Goal: Information Seeking & Learning: Compare options

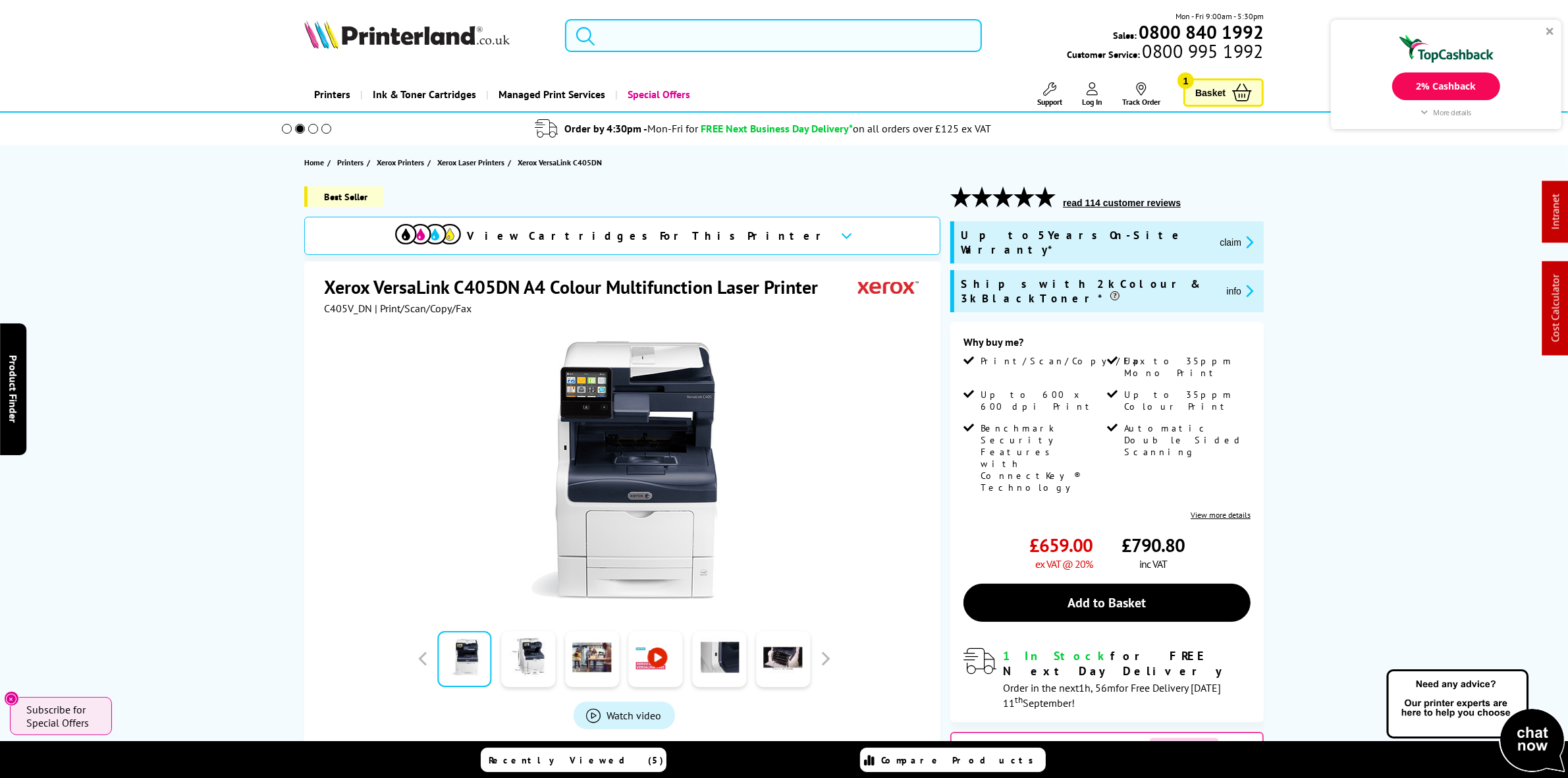
click at [792, 44] on input "search" at bounding box center [773, 36] width 416 height 33
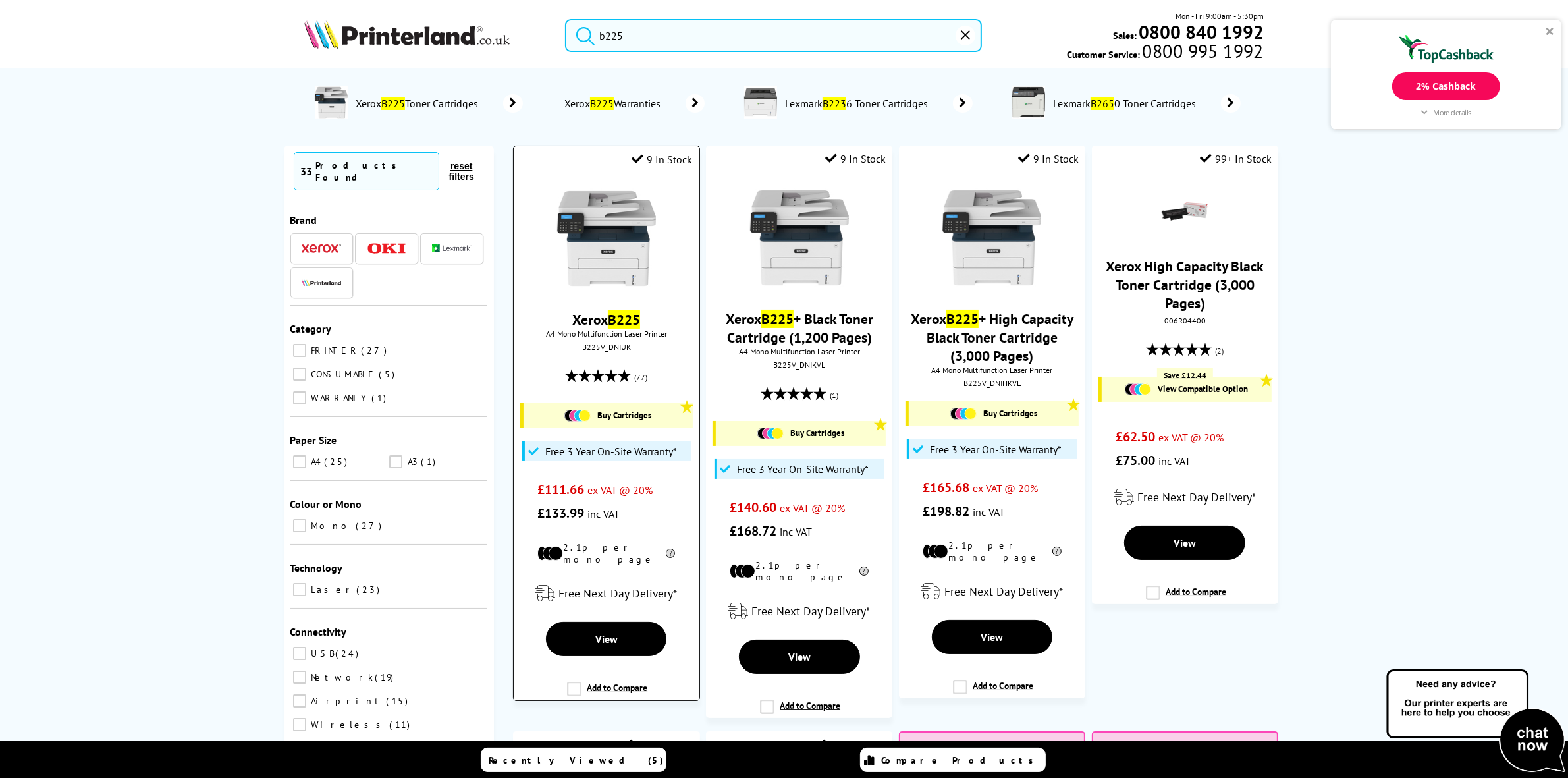
type input "b225"
click at [586, 288] on img at bounding box center [606, 238] width 99 height 99
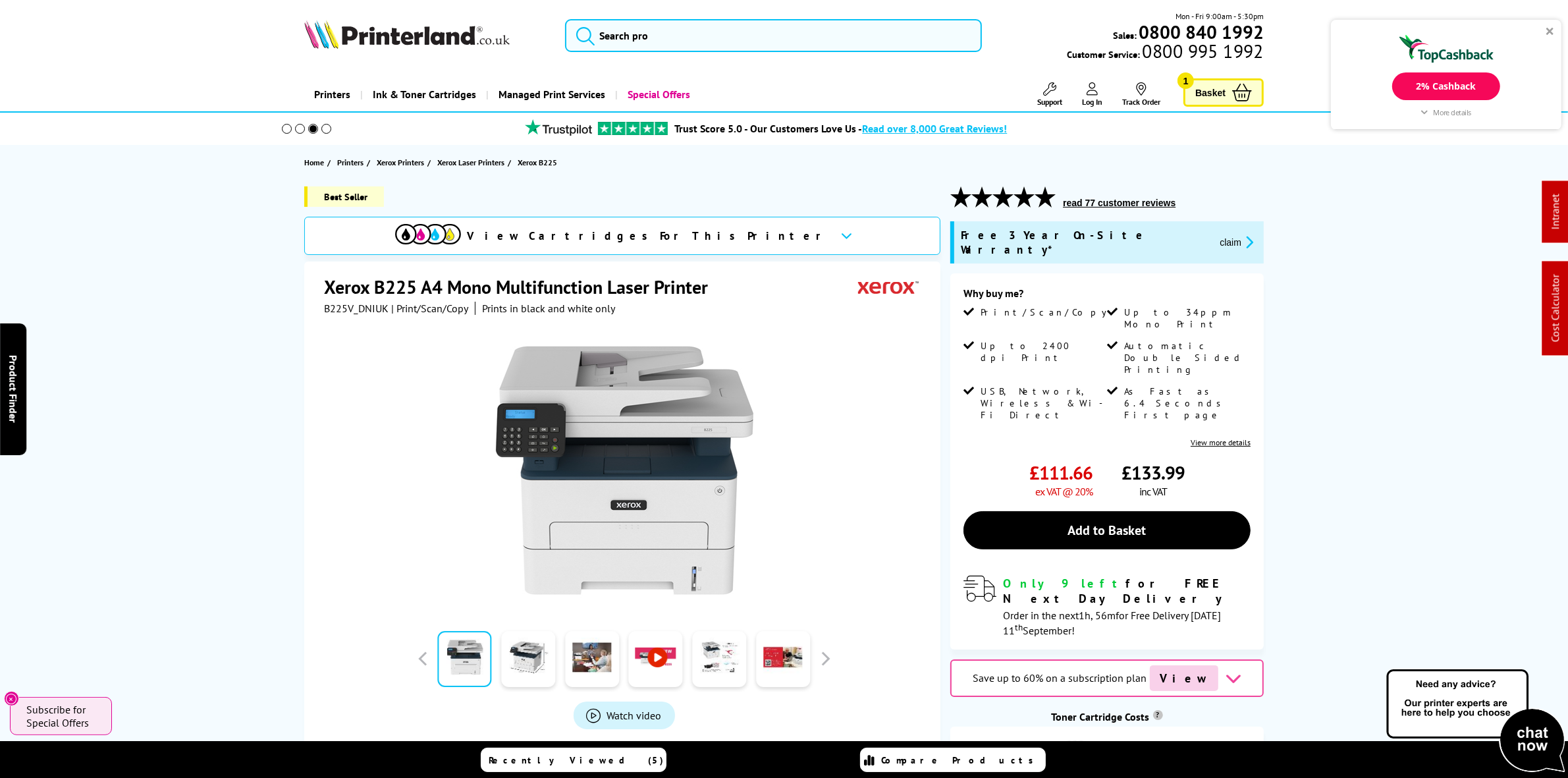
click at [346, 304] on span "B225V_DNIUK" at bounding box center [357, 309] width 65 height 13
click at [364, 318] on div at bounding box center [624, 463] width 600 height 298
click at [354, 309] on span "B225V_DNIUK" at bounding box center [357, 309] width 65 height 13
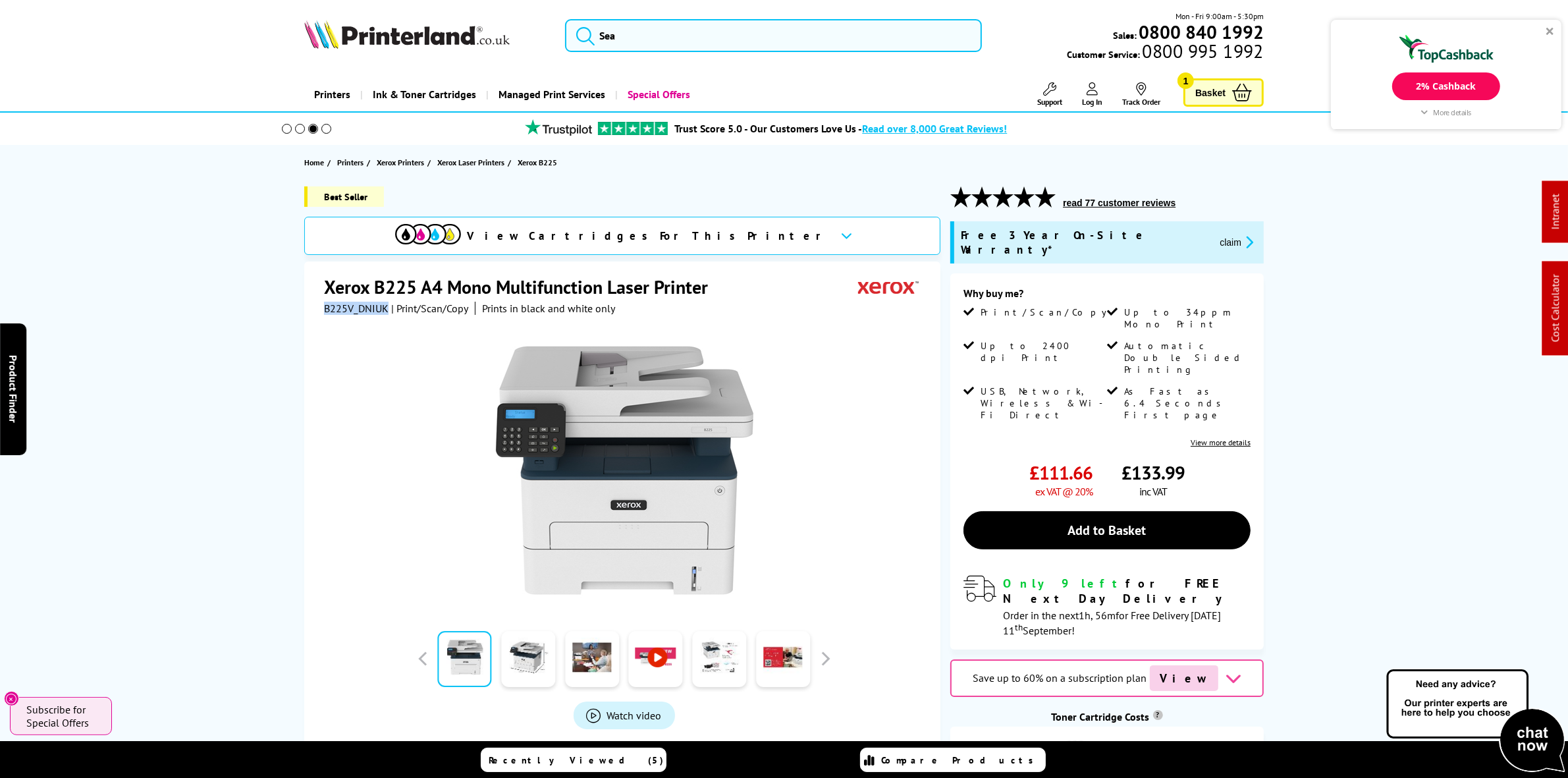
copy span "B225V_DNIUK"
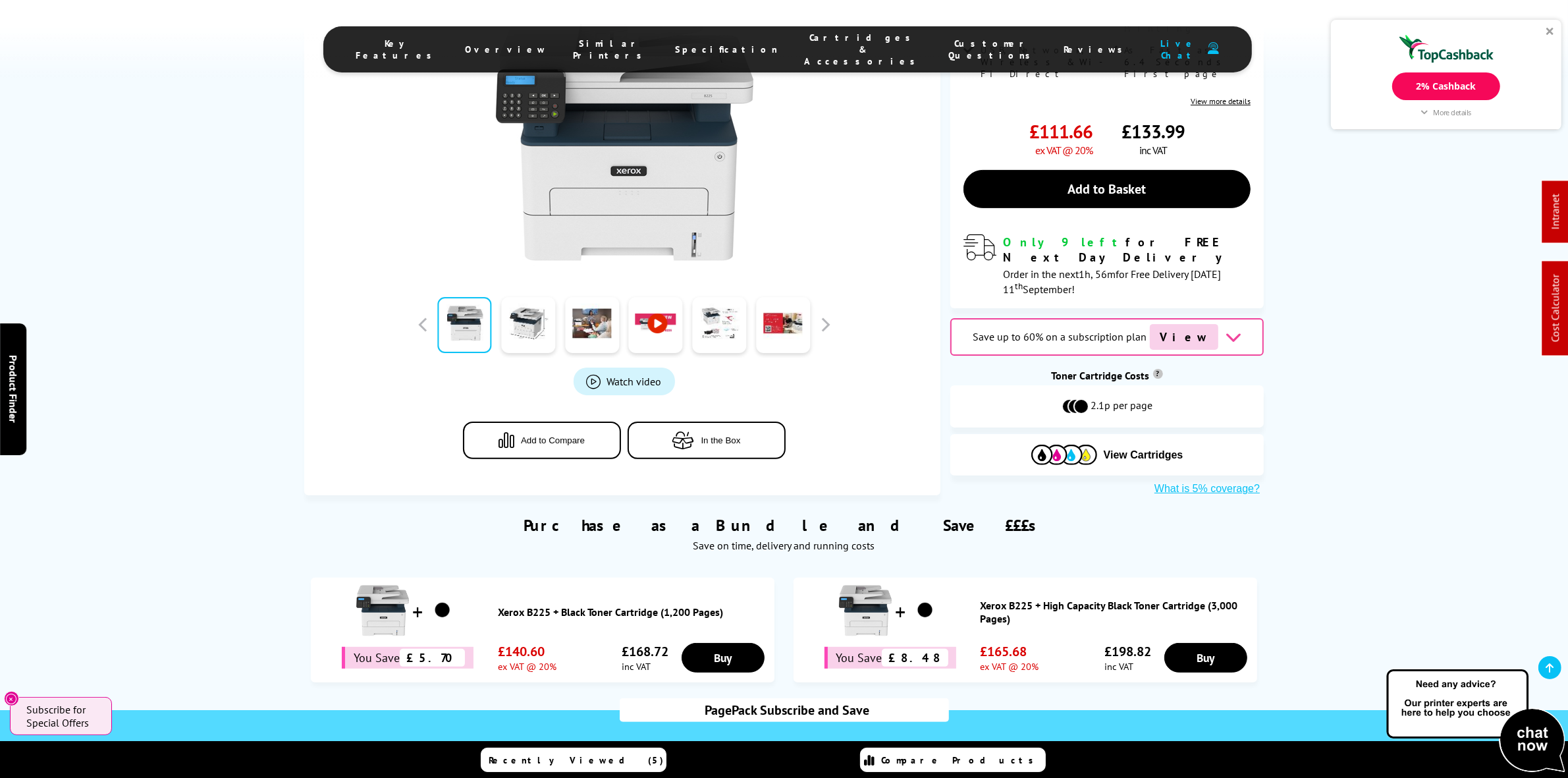
scroll to position [577, 0]
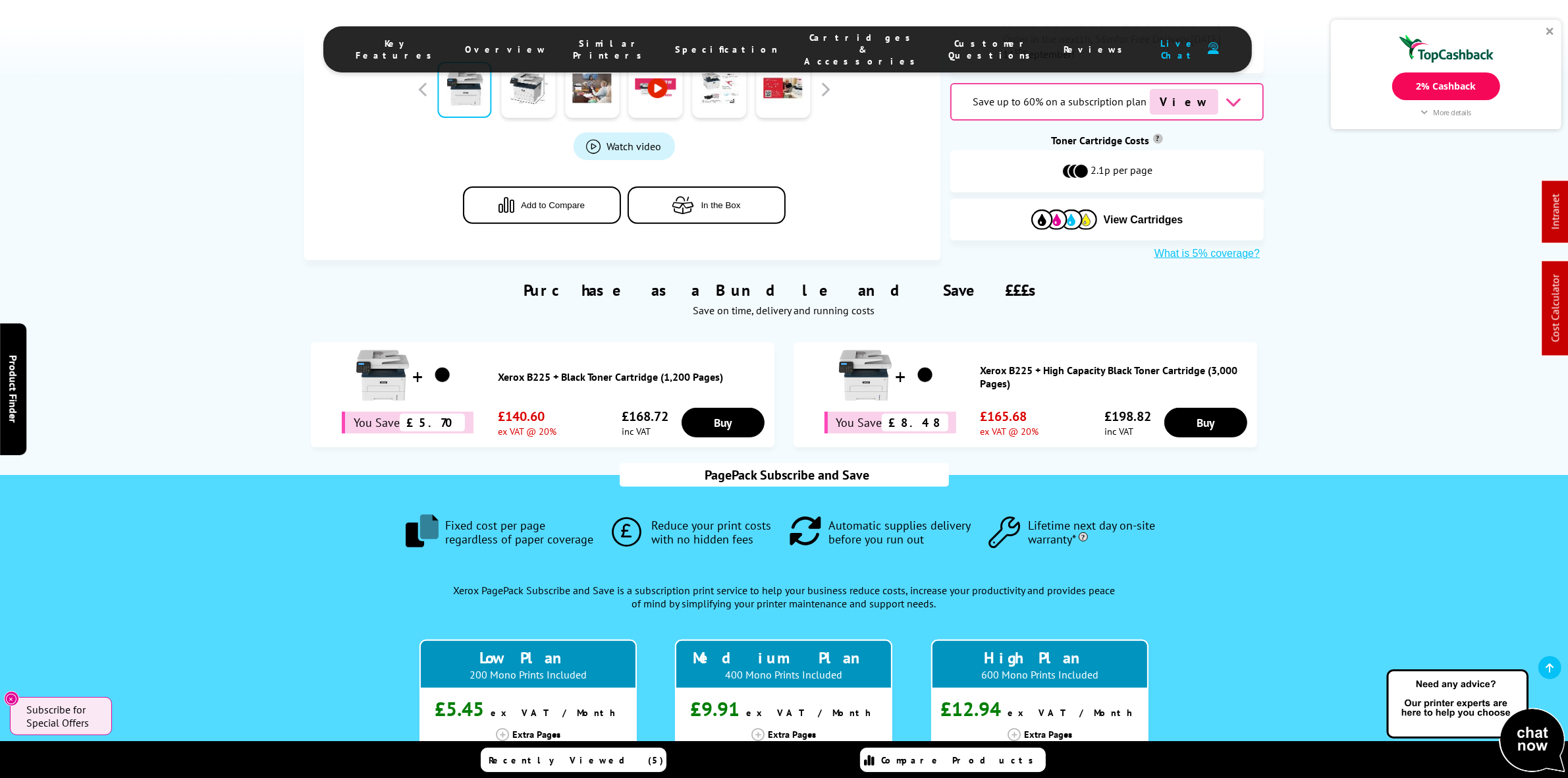
click at [1045, 364] on link "Xerox B225 + High Capacity Black Toner Cartridge (3,000 Pages)" at bounding box center [1115, 377] width 270 height 27
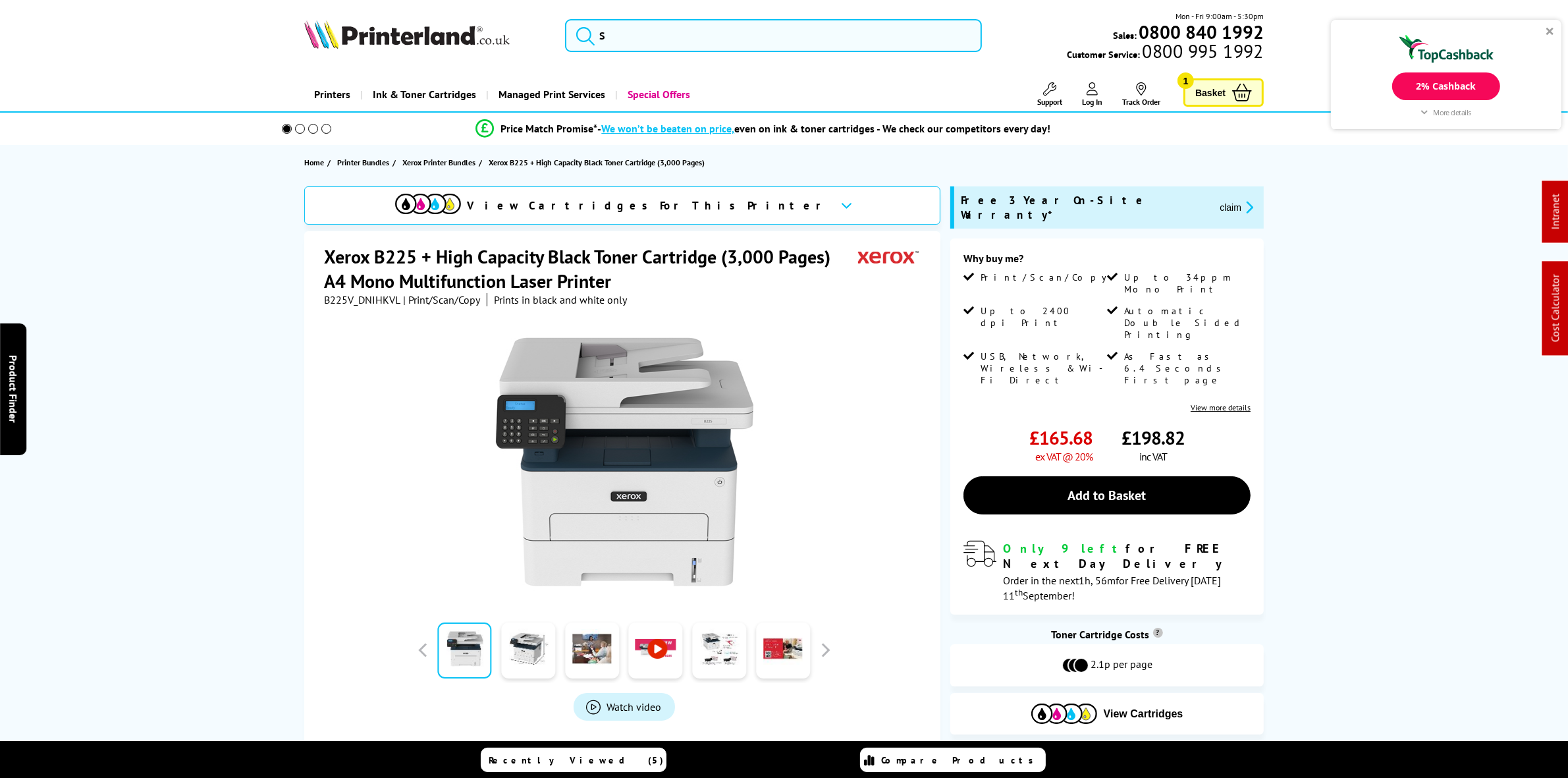
drag, startPoint x: 348, startPoint y: 250, endPoint x: 331, endPoint y: 275, distance: 30.2
click at [348, 252] on h1 "Xerox B225 + High Capacity Black Toner Cartridge (3,000 Pages) A4 Mono Multifun…" at bounding box center [591, 269] width 534 height 49
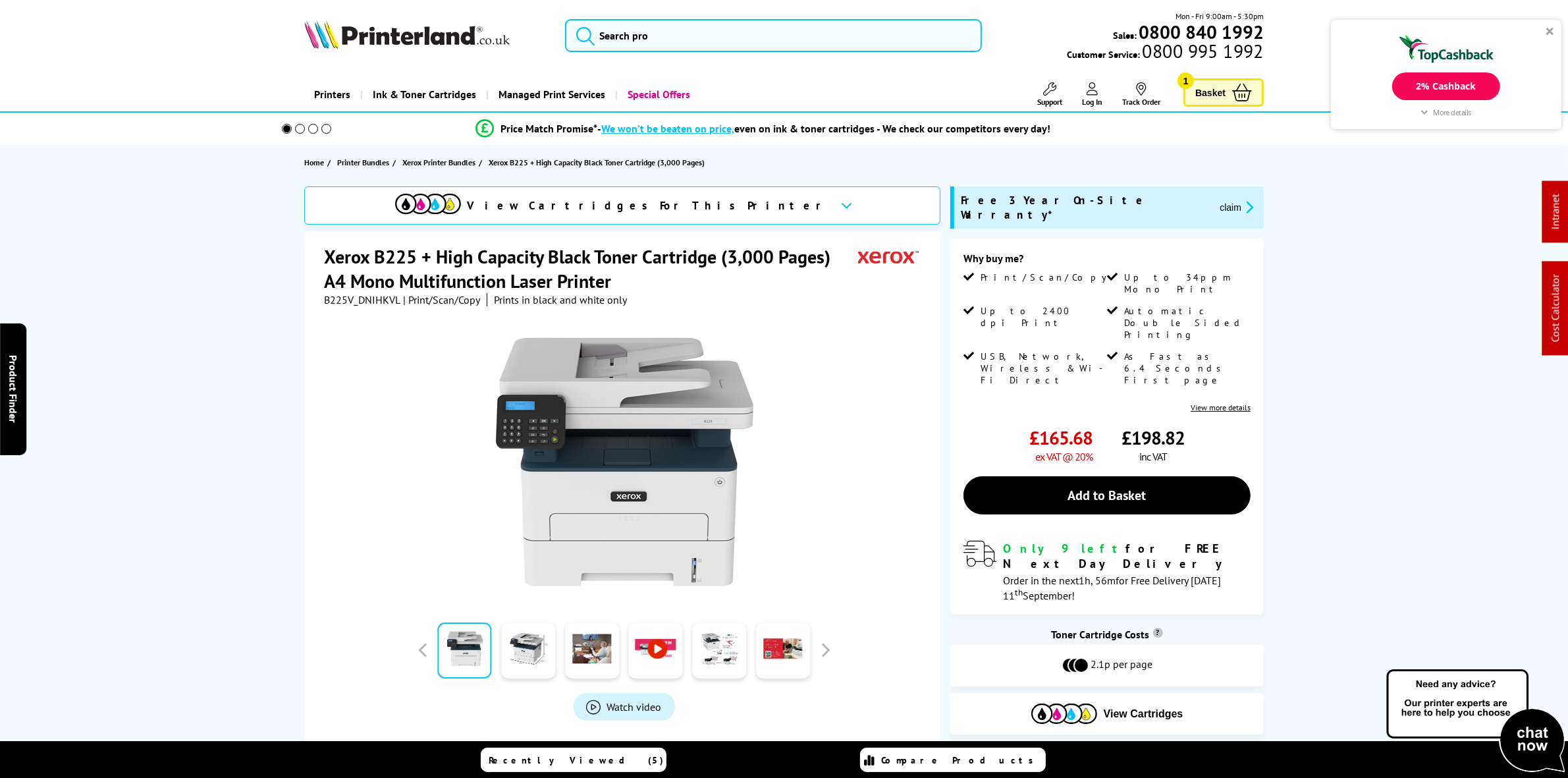
click at [344, 299] on span "B225V_DNIHKVL" at bounding box center [363, 300] width 77 height 13
copy span "B225V_DNIHKVL"
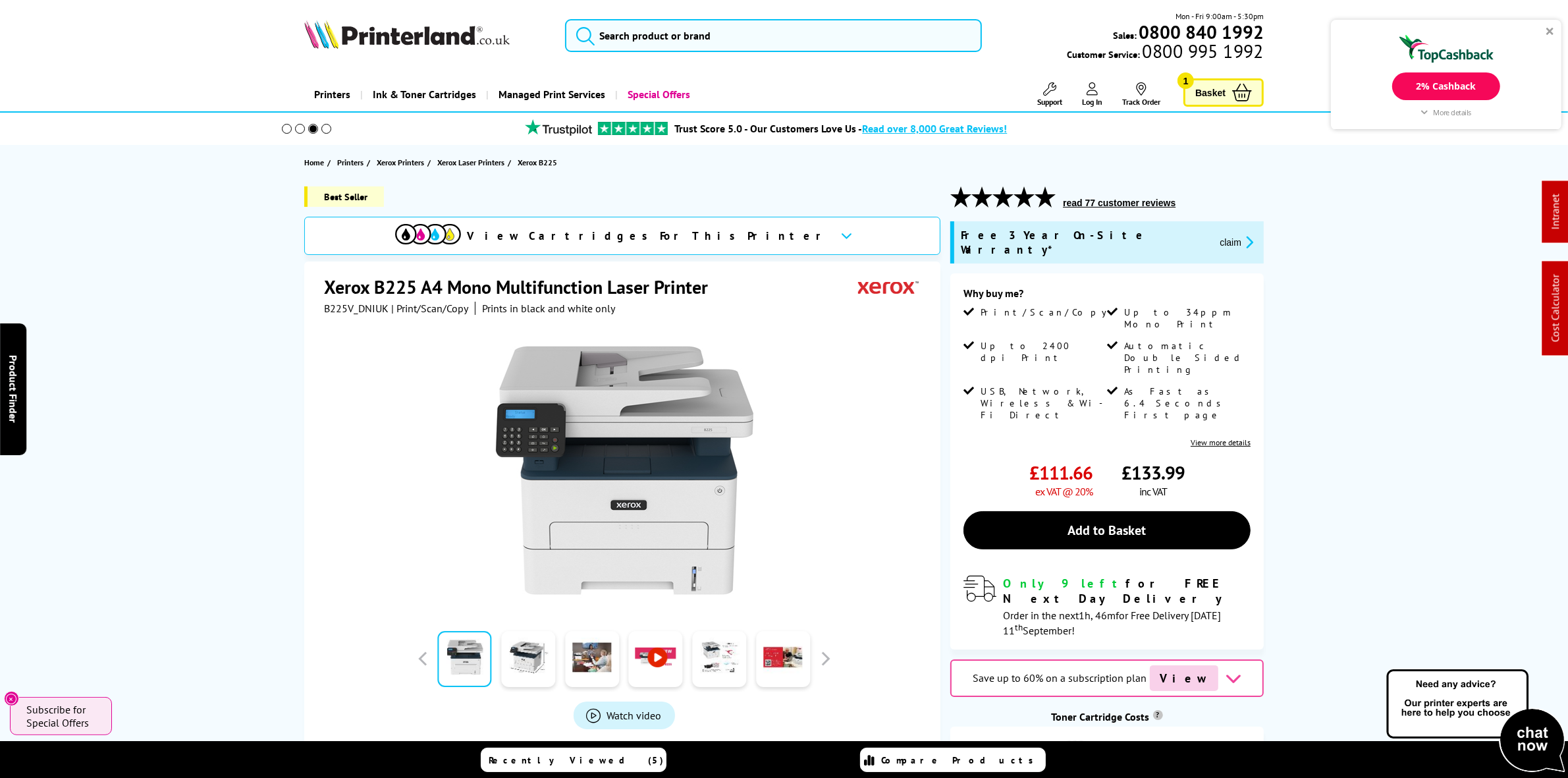
click at [1215, 235] on button "claim" at bounding box center [1236, 242] width 42 height 15
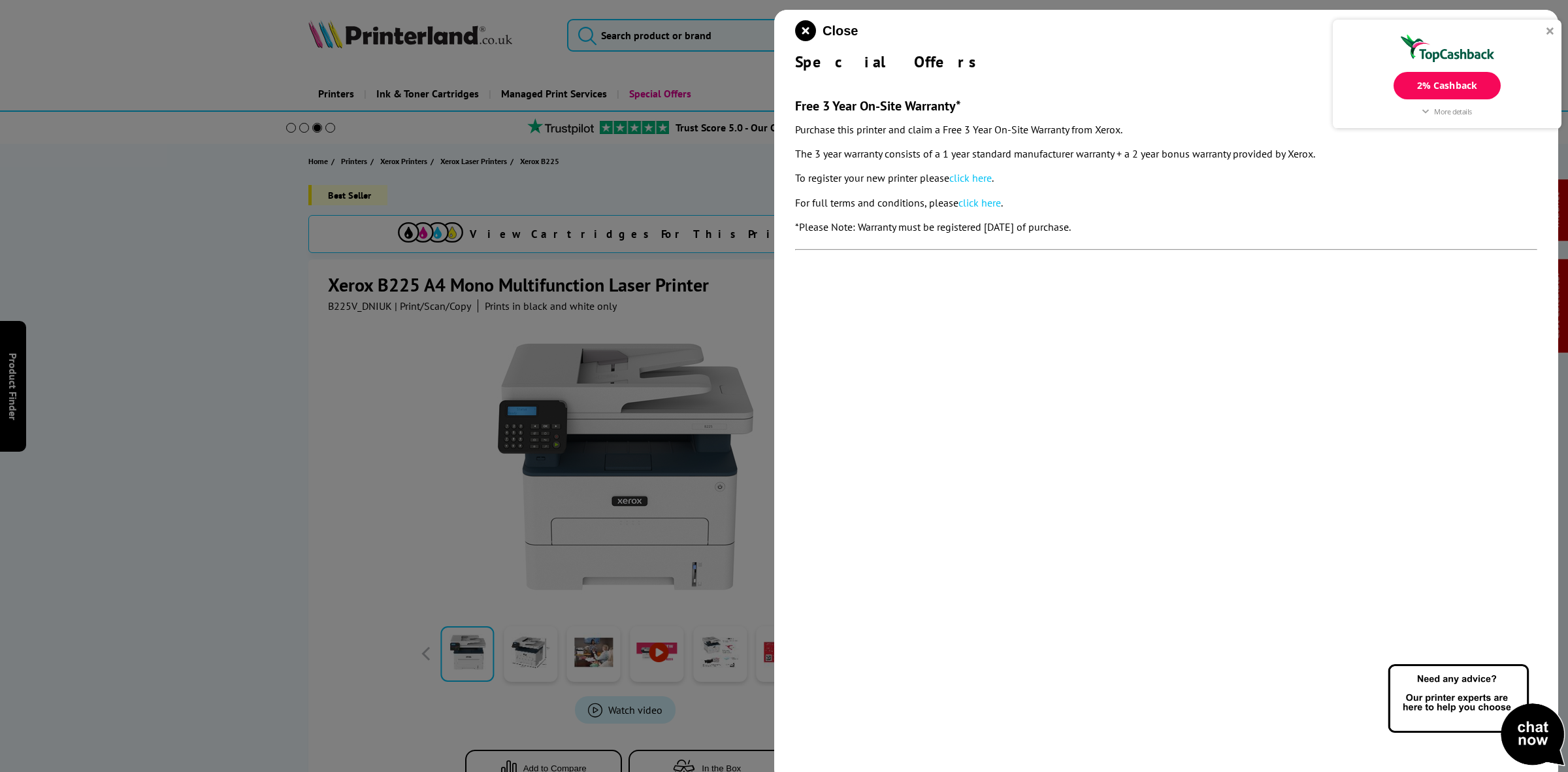
drag, startPoint x: 1158, startPoint y: 218, endPoint x: 789, endPoint y: 65, distance: 399.5
click at [789, 65] on div "Close Special Offers Free 3 Year On-Site Warranty* Purchase this printer and cl…" at bounding box center [1166, 395] width 784 height 772
copy div "Special Offers Free 3 Year On-Site Warranty* Purchase this printer and claim a …"
click at [798, 33] on icon "close modal" at bounding box center [805, 31] width 21 height 21
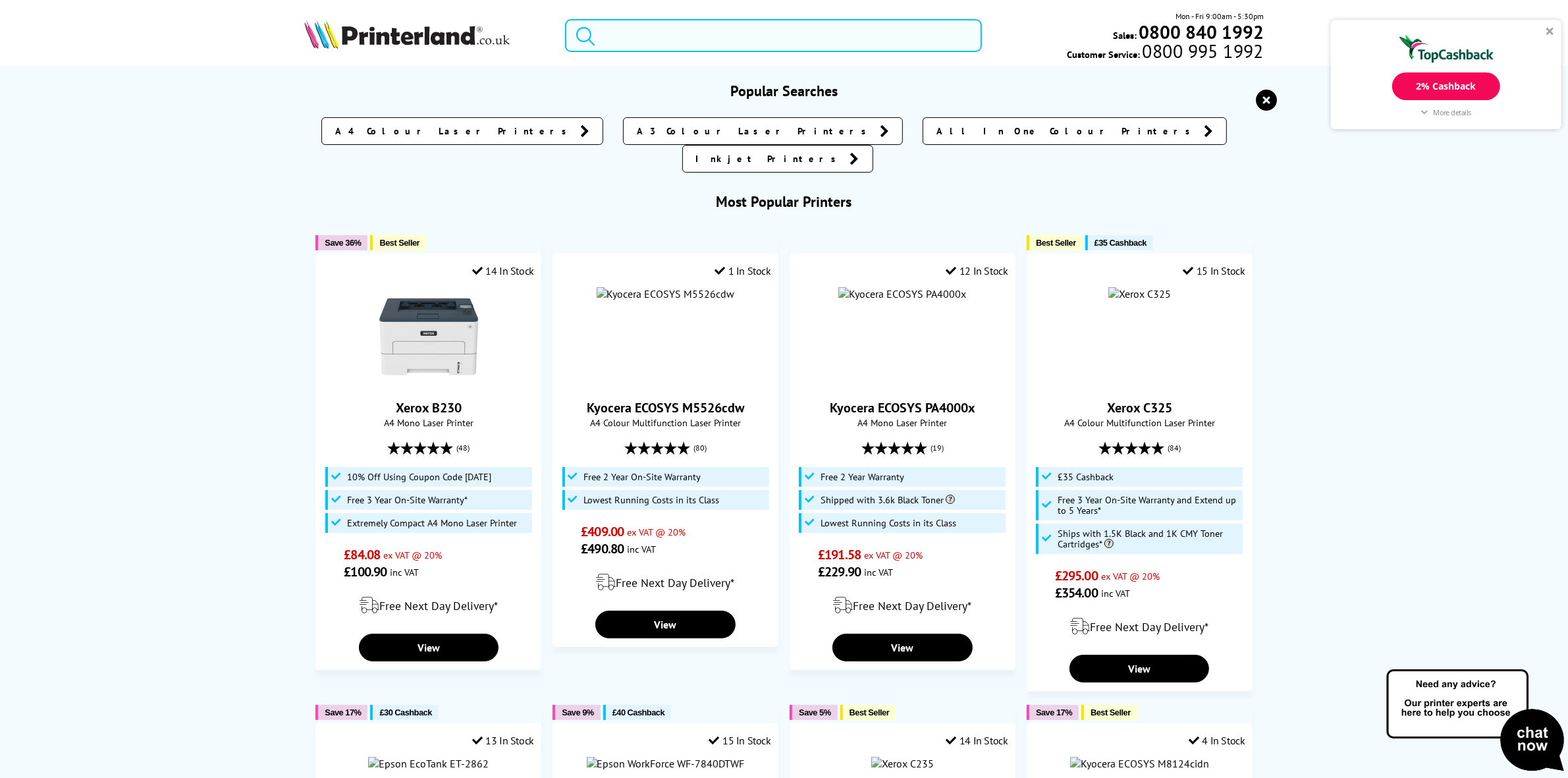
click at [659, 24] on input "search" at bounding box center [773, 36] width 416 height 33
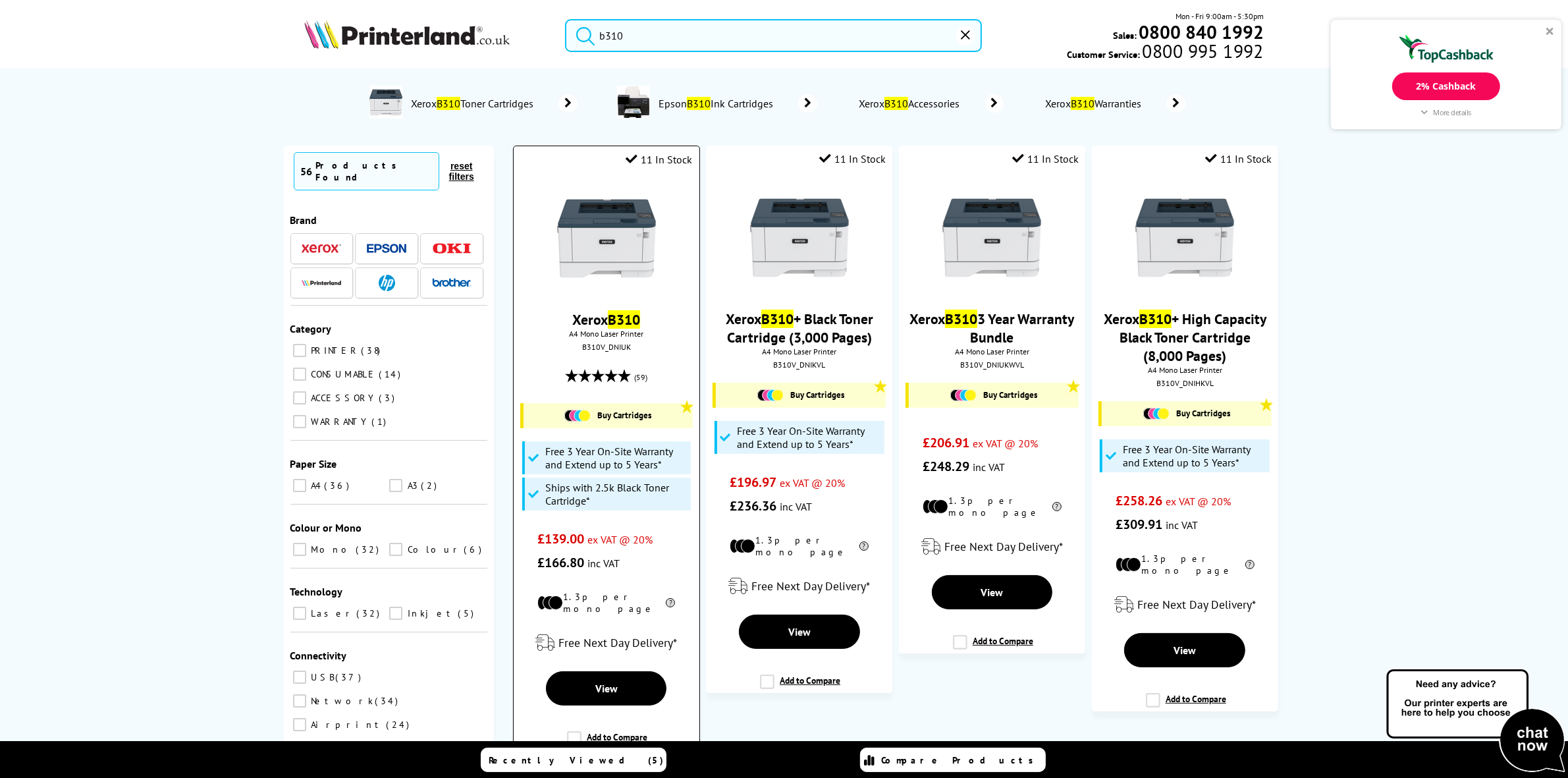
type input "b310"
click at [626, 283] on img at bounding box center [606, 238] width 99 height 99
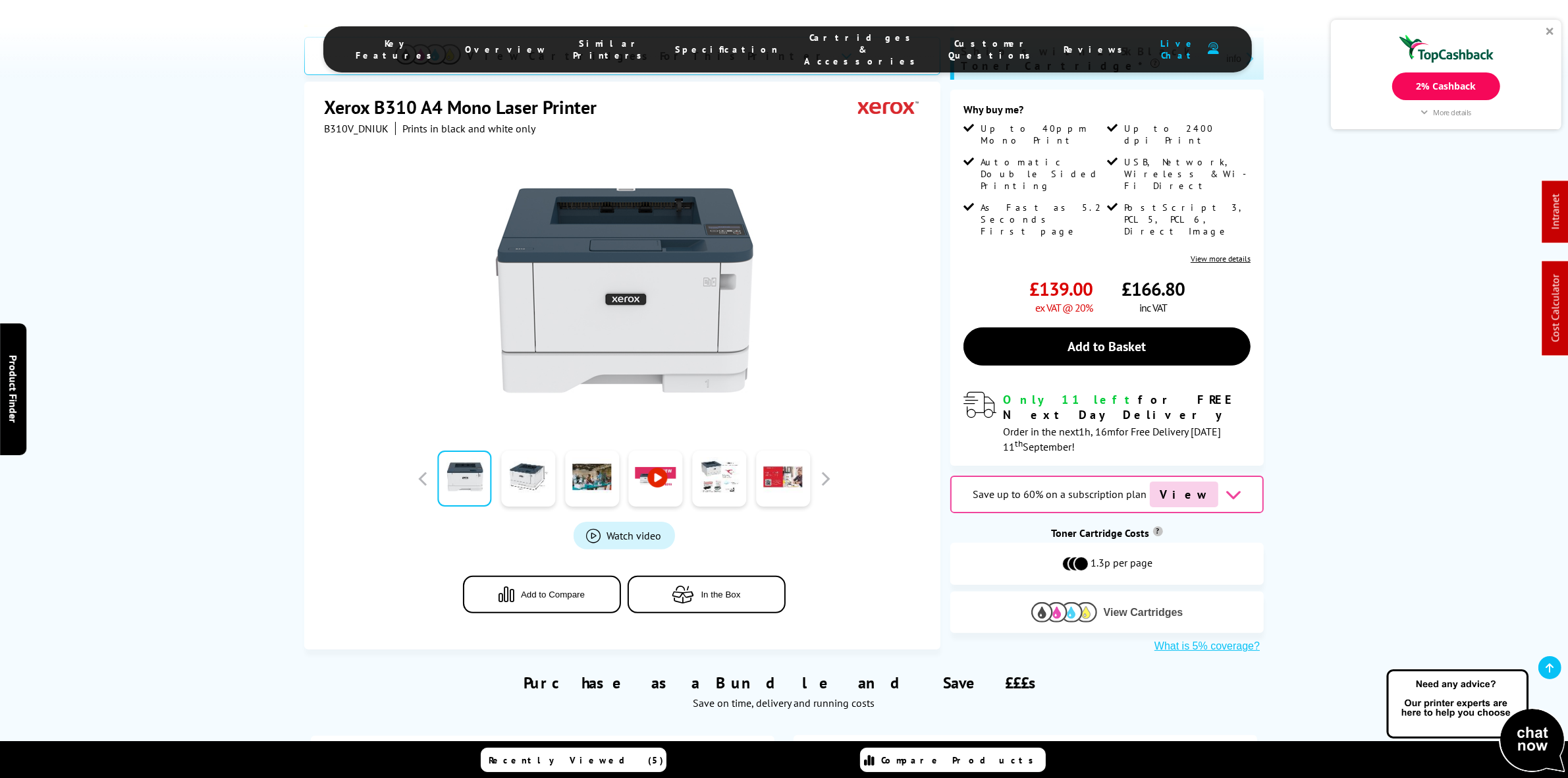
click at [1082, 602] on img at bounding box center [1064, 612] width 66 height 21
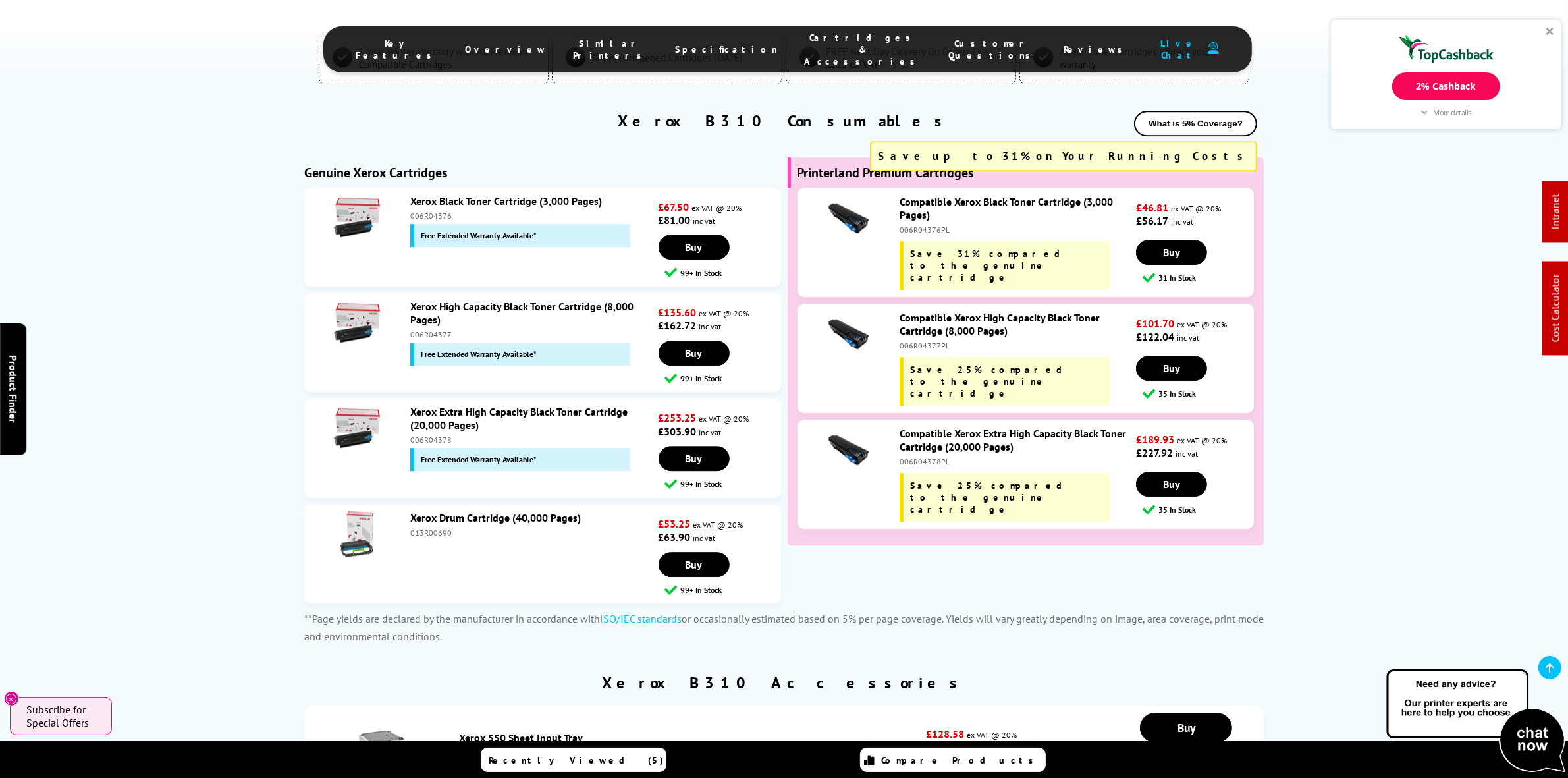
scroll to position [4477, 0]
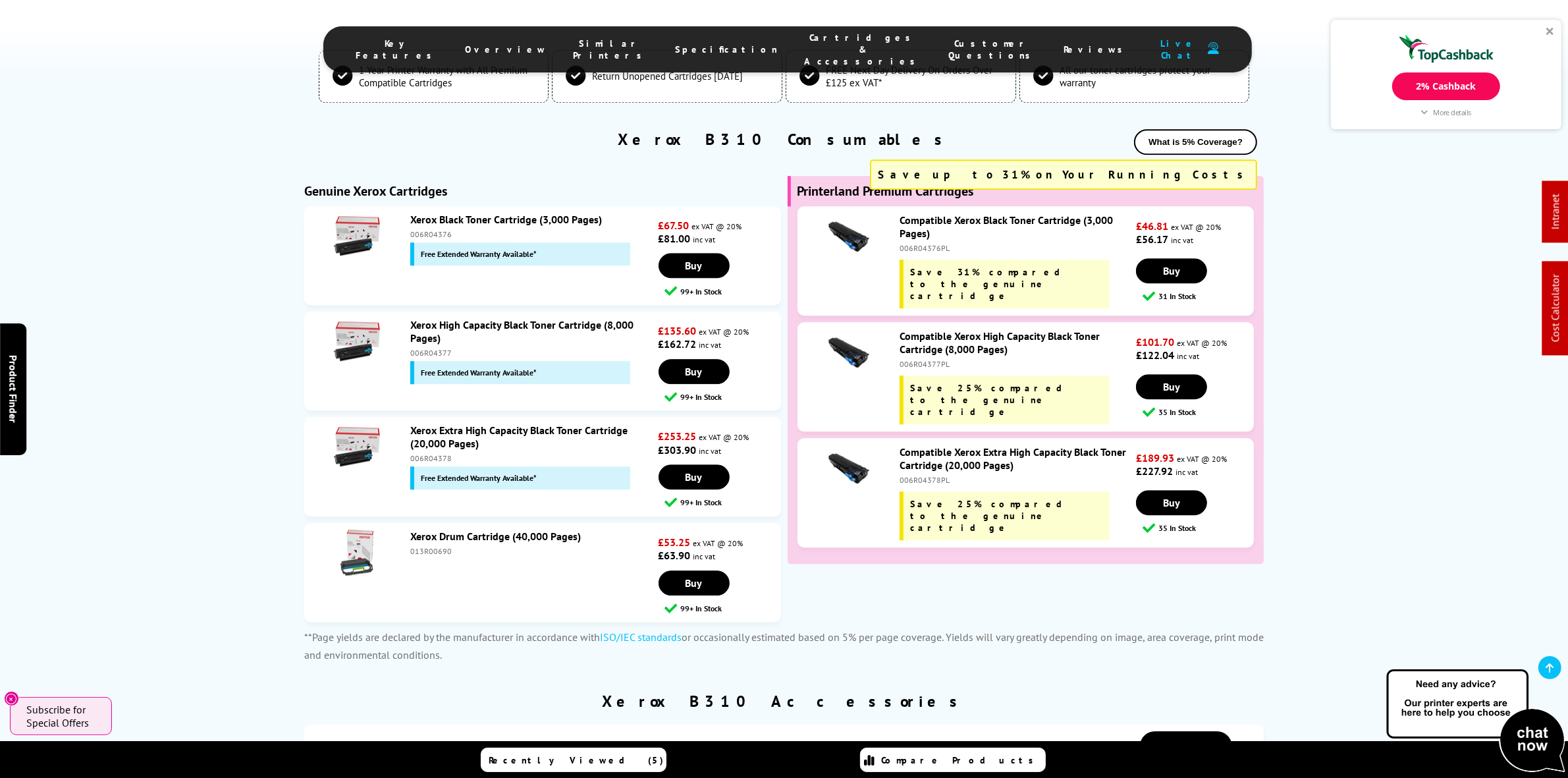
click at [1552, 31] on div at bounding box center [1551, 31] width 8 height 8
click at [433, 213] on div "Xerox Black Toner Cartridge (3,000 Pages) 006R04376 Free Extended Warranty Avai…" at bounding box center [531, 239] width 255 height 52
copy div "006R04376"
click at [757, 129] on div "Xerox B310 Consumables What is 5% Coverage?" at bounding box center [784, 146] width 960 height 33
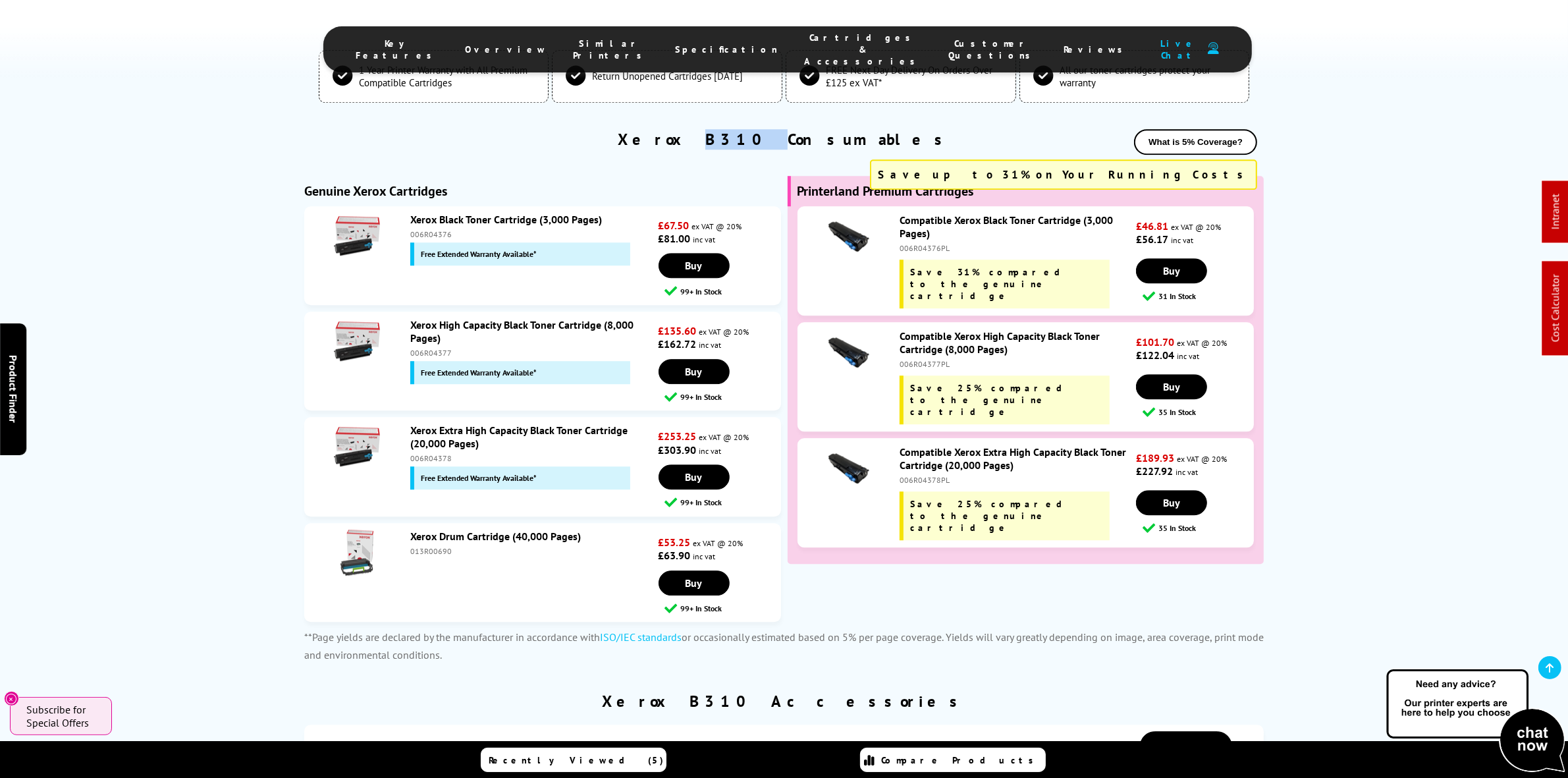
click at [757, 129] on div "Xerox B310 Consumables What is 5% Coverage?" at bounding box center [784, 146] width 960 height 33
click at [768, 129] on link "Xerox B310 Consumables" at bounding box center [784, 139] width 333 height 21
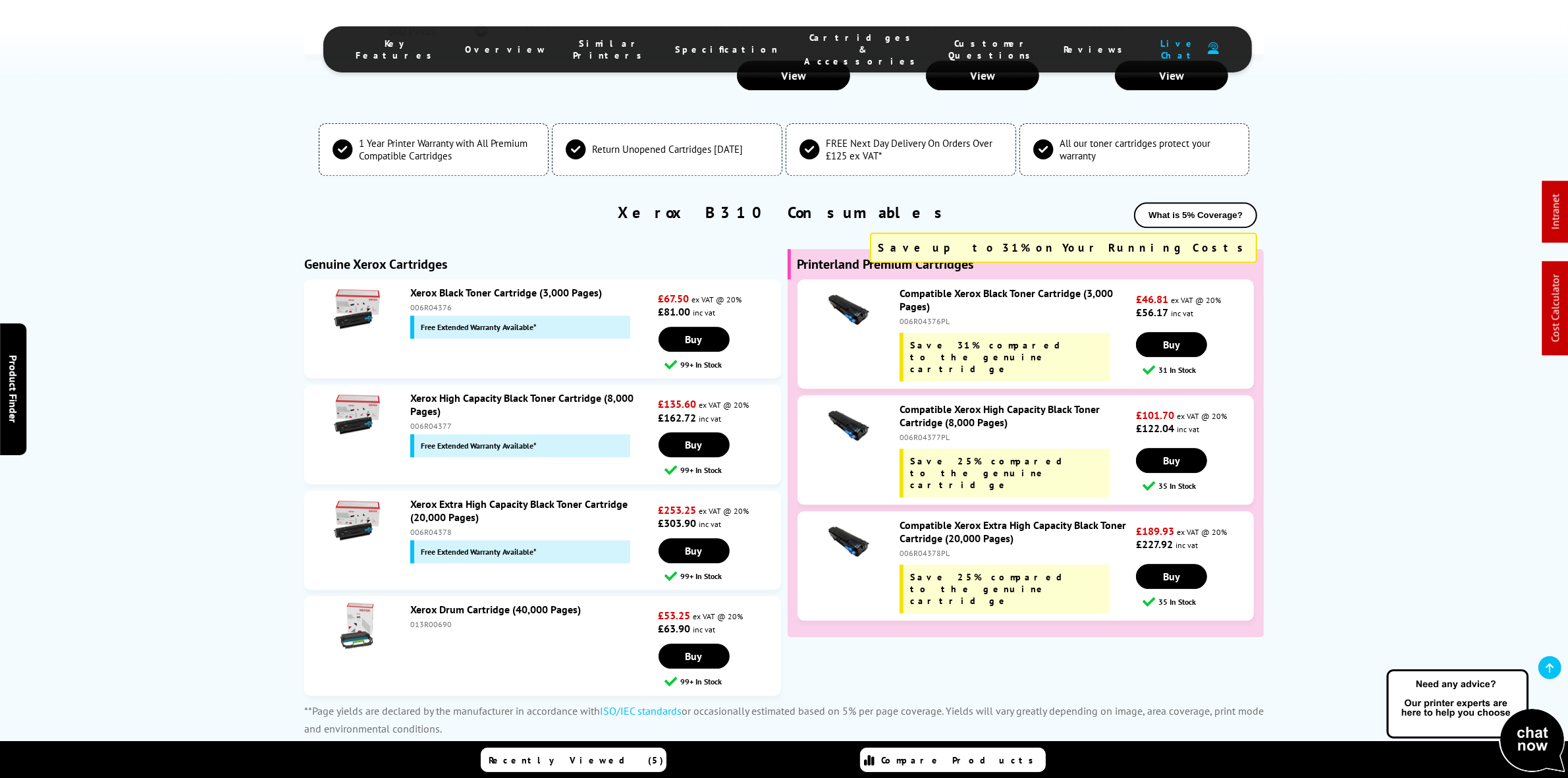
scroll to position [4534, 0]
click at [932, 316] on div "Compatible Xerox Black Toner Cartridge (3,000 Pages) 006R04376PL Save 31% compa…" at bounding box center [1015, 334] width 243 height 95
click at [935, 316] on div "006R04376PL" at bounding box center [1016, 321] width 233 height 10
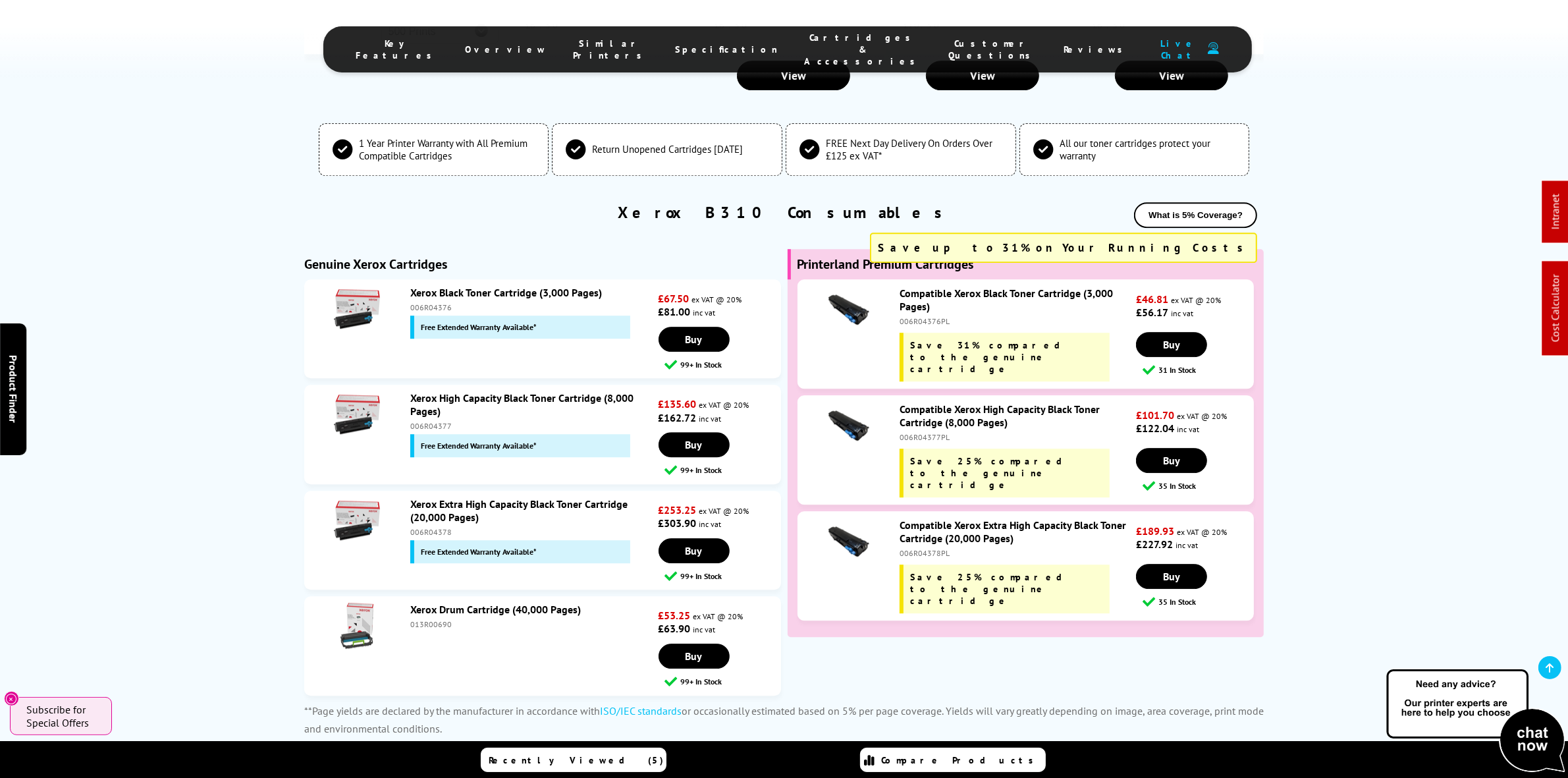
click at [932, 432] on div "006R04377PL" at bounding box center [1016, 437] width 233 height 10
click at [933, 316] on div "006R04376PL" at bounding box center [1016, 321] width 233 height 10
copy div "006R04376PL"
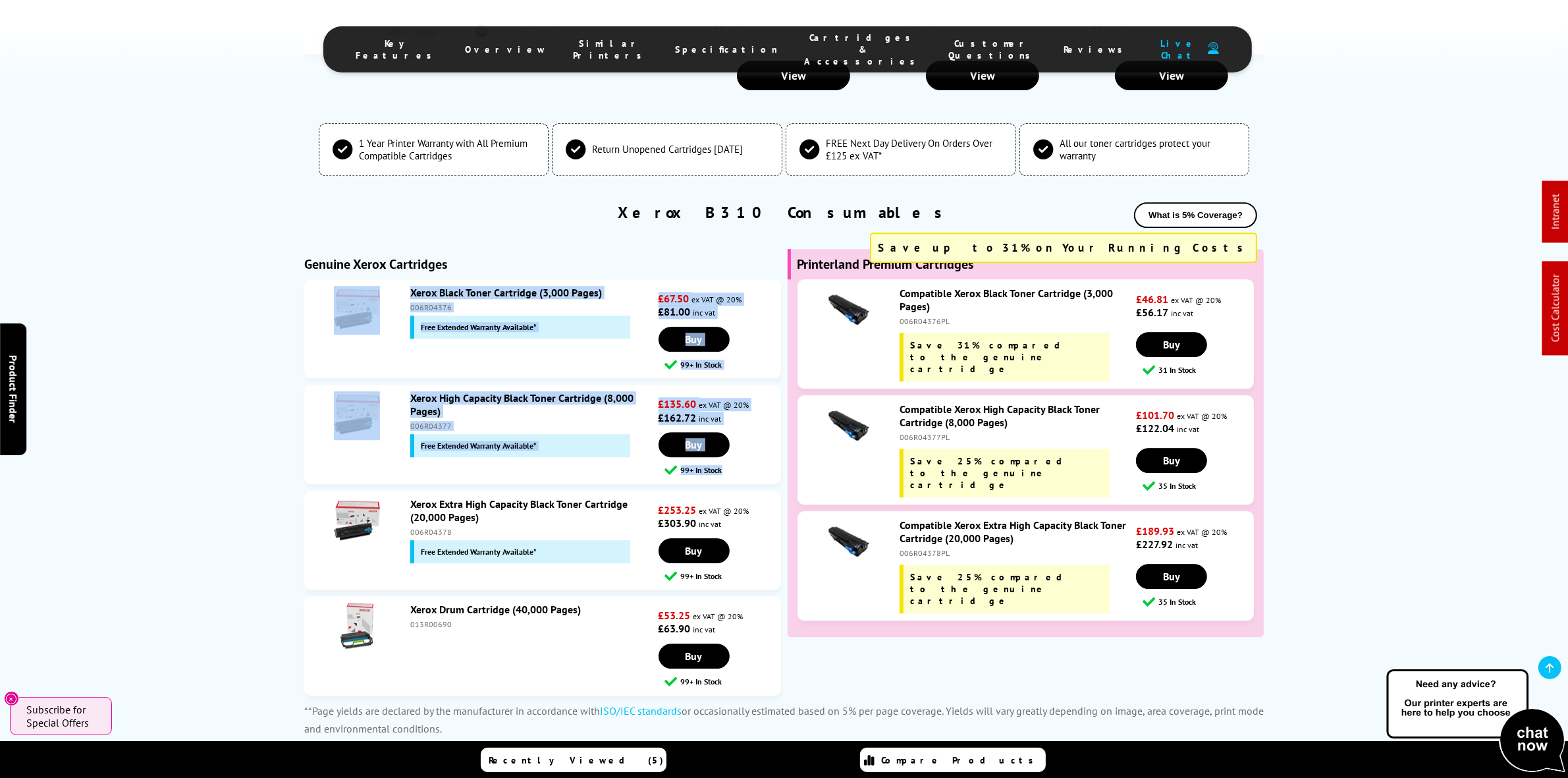
drag, startPoint x: 5, startPoint y: 334, endPoint x: 1, endPoint y: 466, distance: 132.1
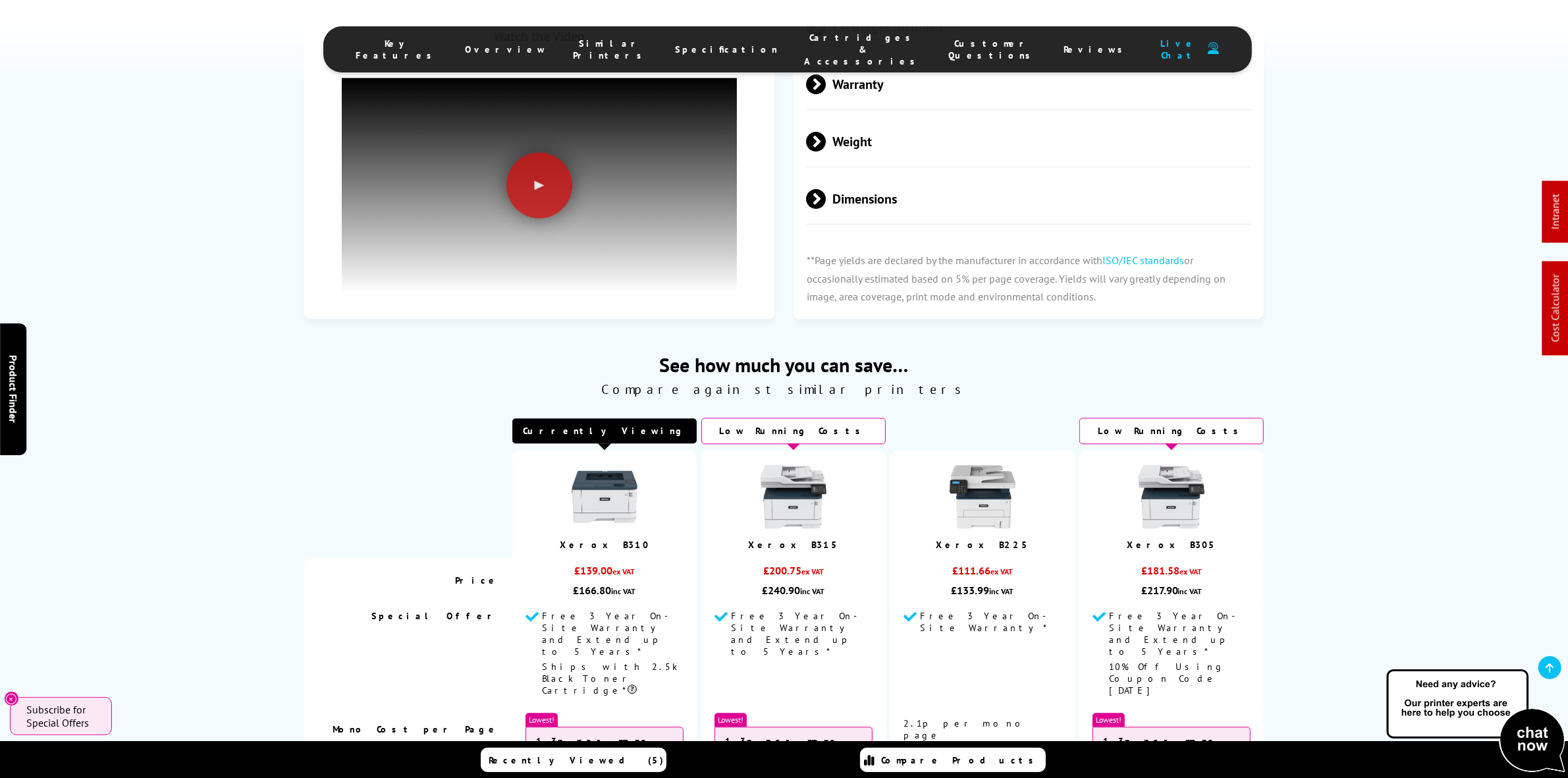
scroll to position [0, 0]
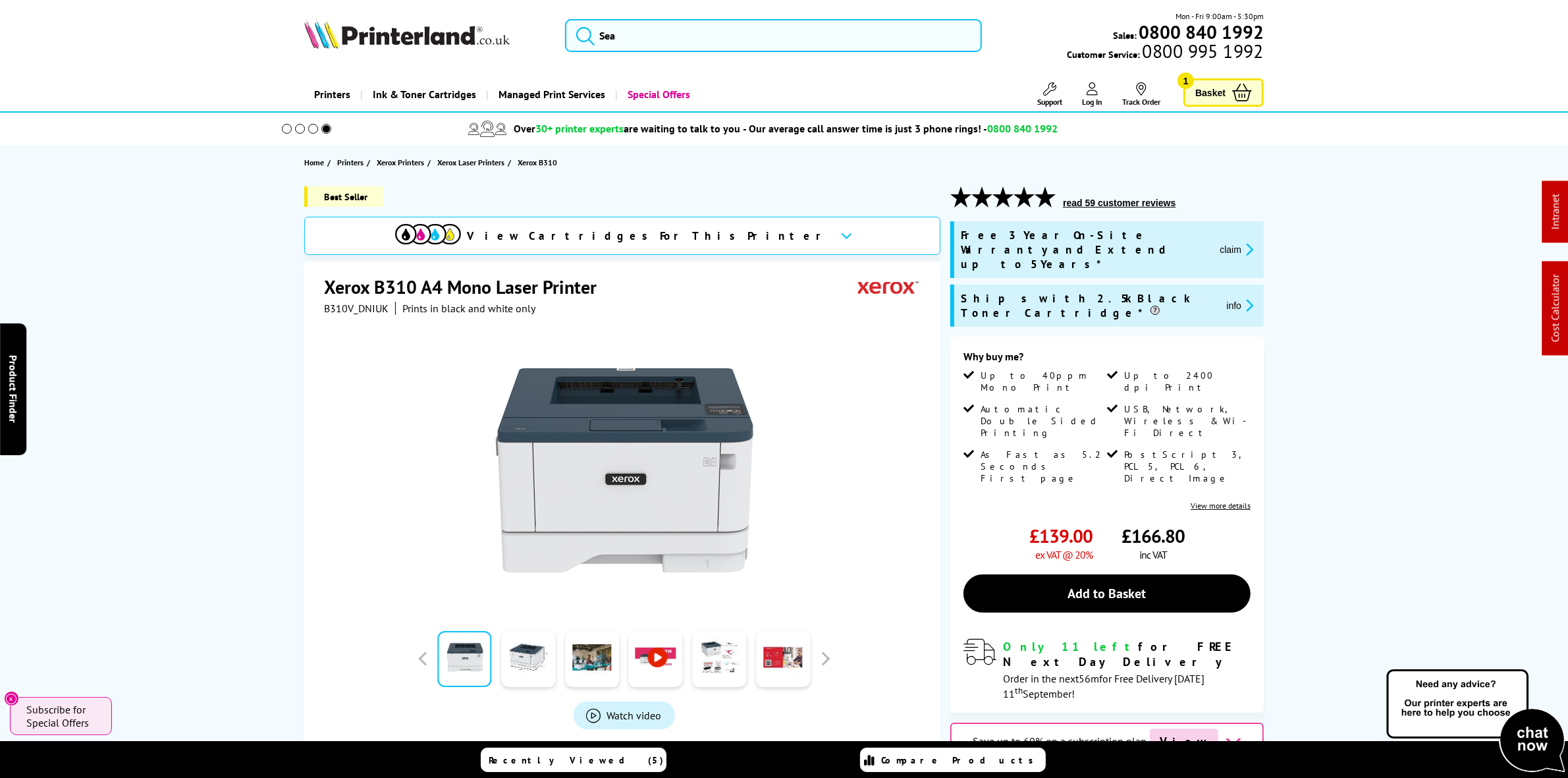
click at [744, 54] on div "Mon - Fri 9:00am - 5:30pm Sales: 0800 840 1992 Customer Service: 0800 995 1992" at bounding box center [784, 39] width 1054 height 58
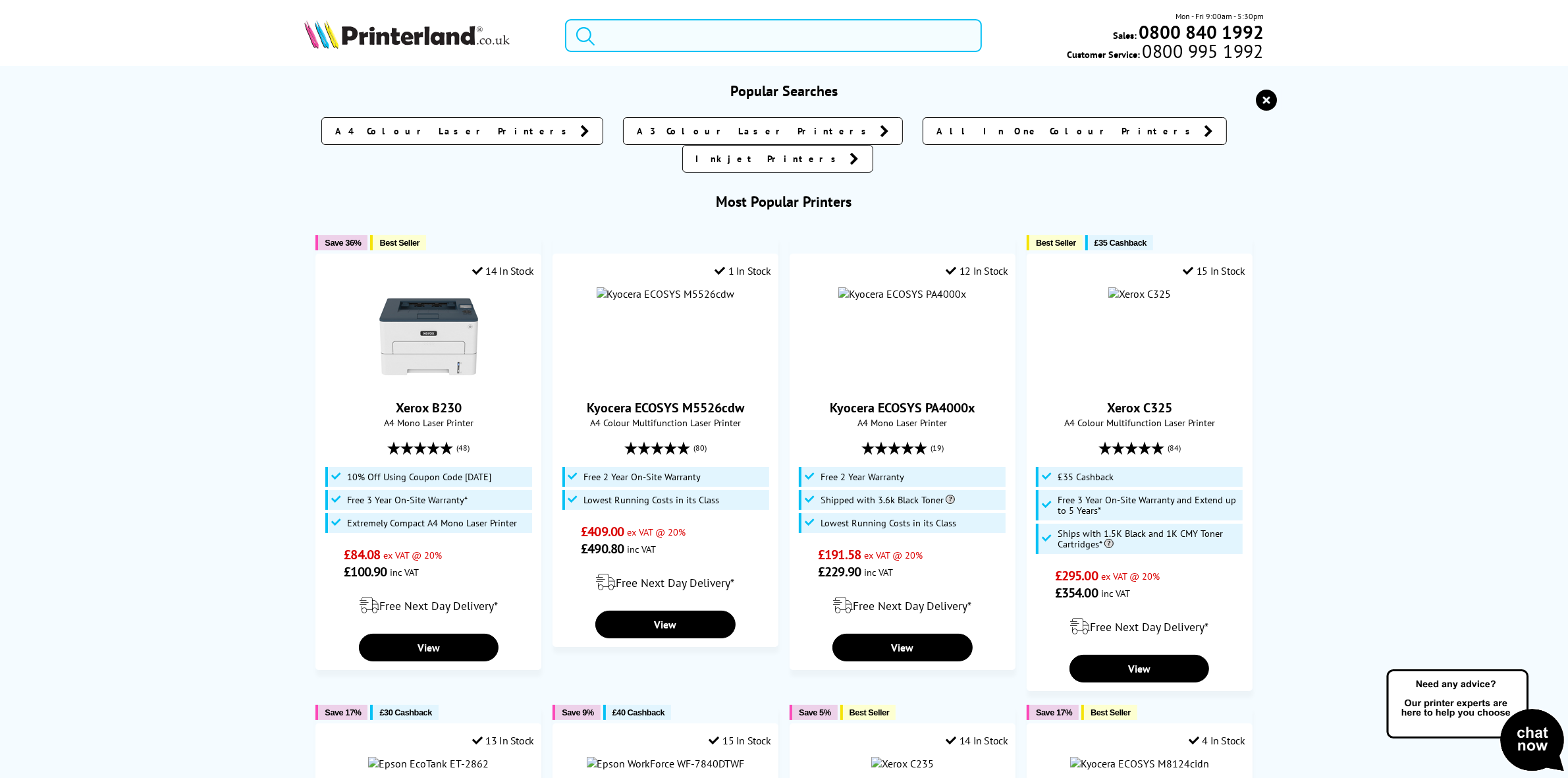
click at [756, 33] on input "search" at bounding box center [773, 36] width 416 height 33
paste input "Brother PT-P710BT"
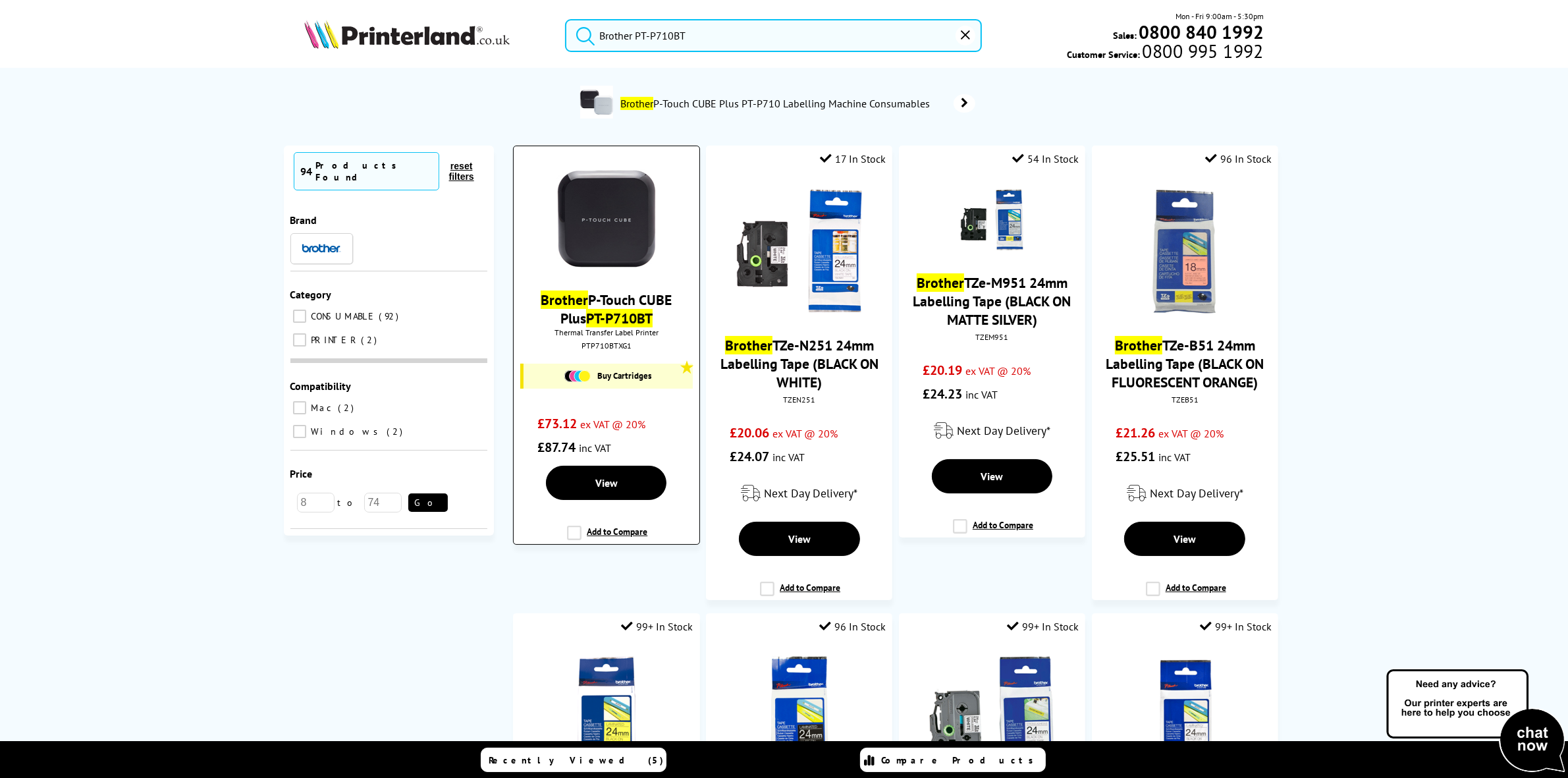
type input "Brother PT-P710BT"
click at [621, 314] on mark "PT-P710BT" at bounding box center [620, 318] width 67 height 18
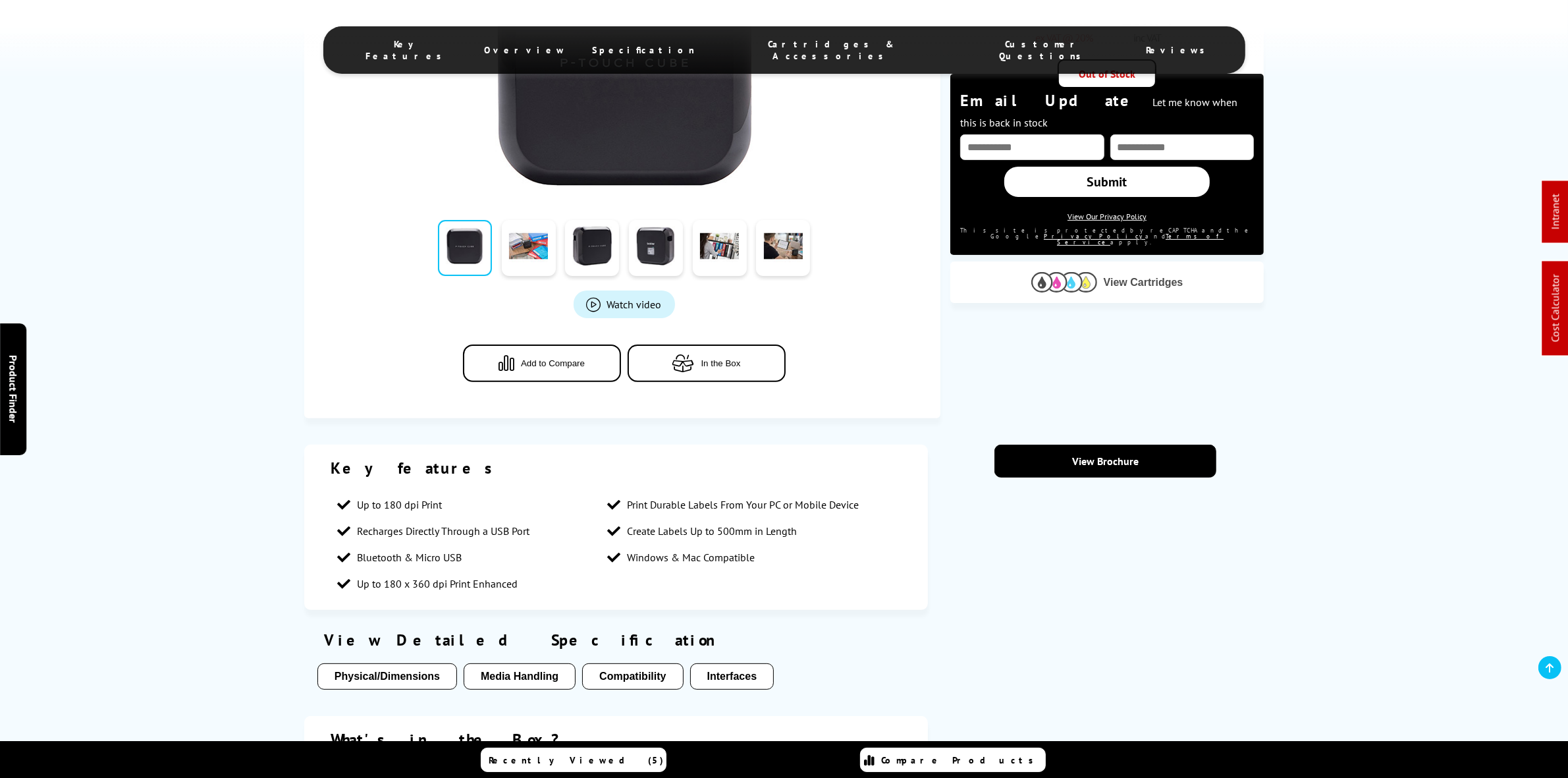
click at [1069, 272] on img at bounding box center [1064, 282] width 66 height 21
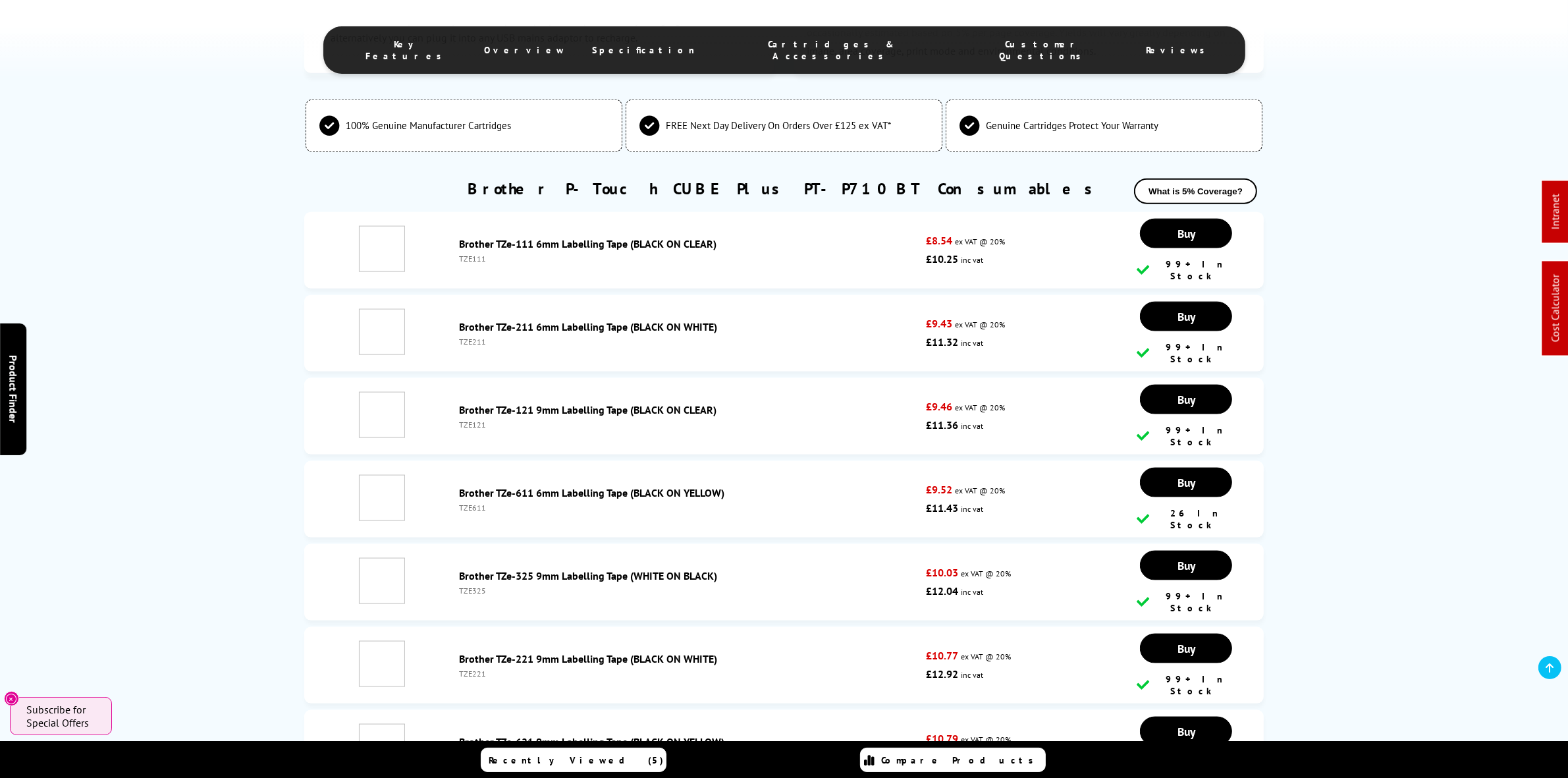
scroll to position [2000, 0]
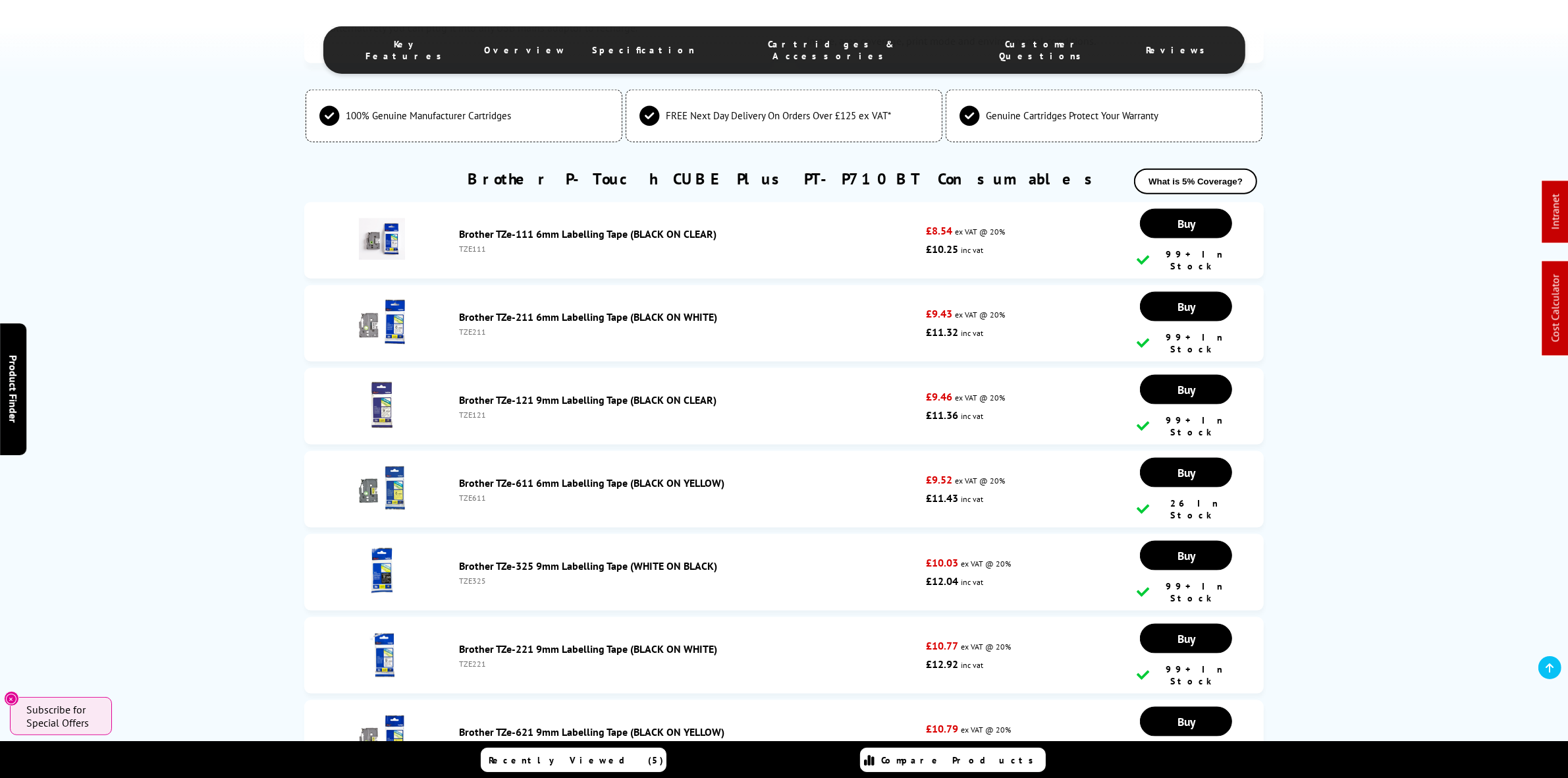
click at [1543, 676] on link at bounding box center [1550, 668] width 23 height 23
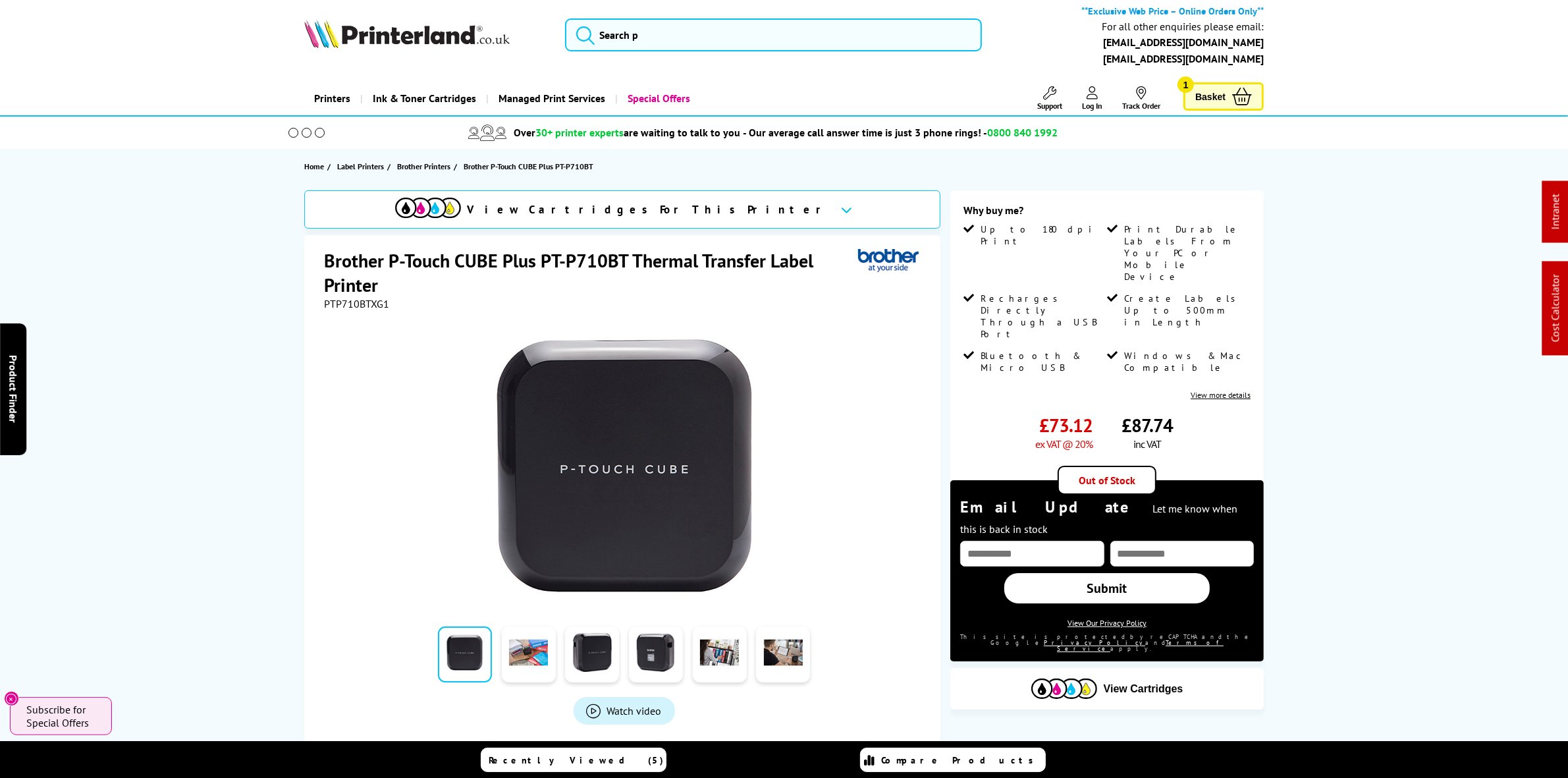
scroll to position [0, 0]
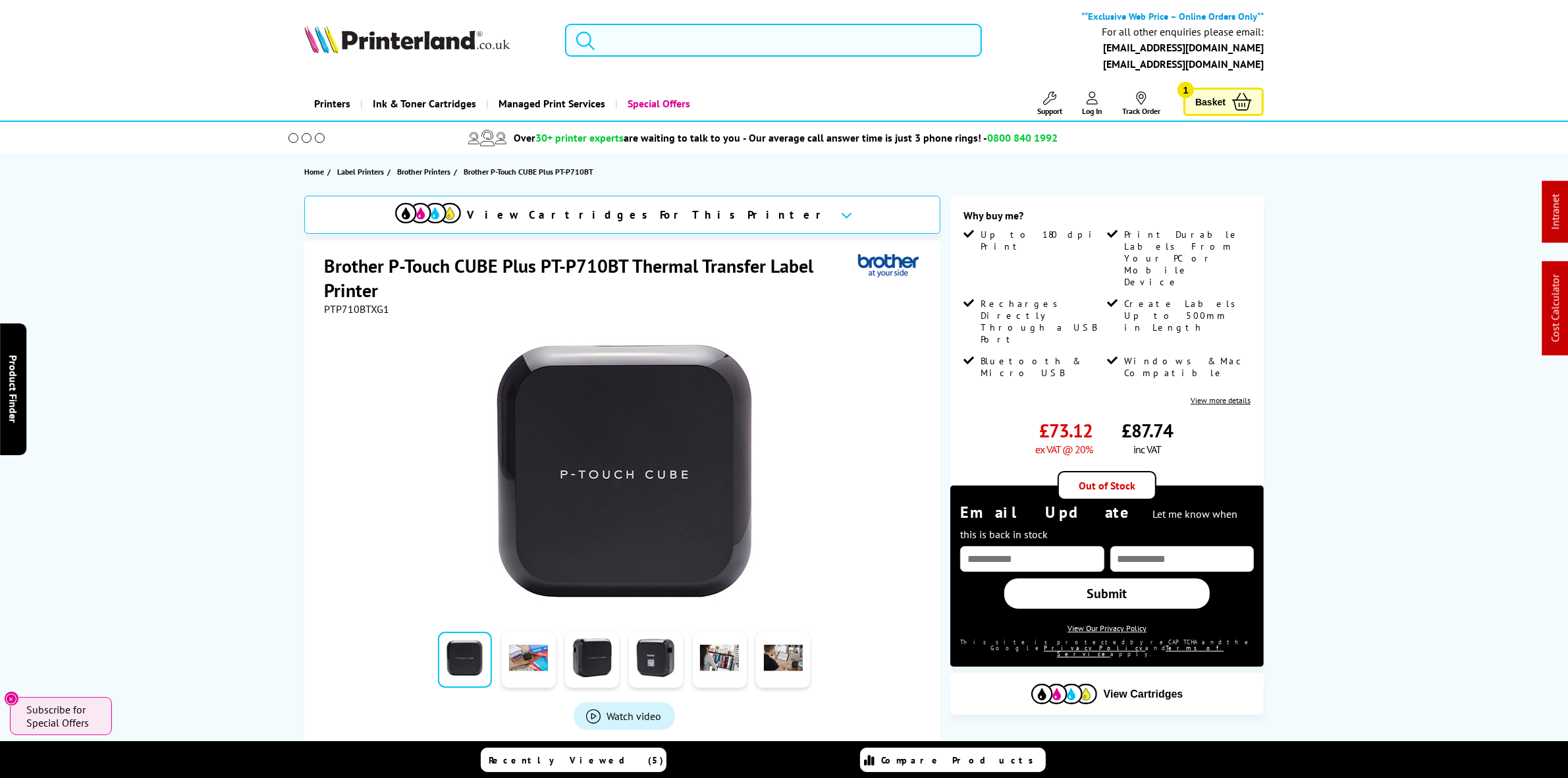
click at [710, 52] on input "search" at bounding box center [773, 41] width 416 height 33
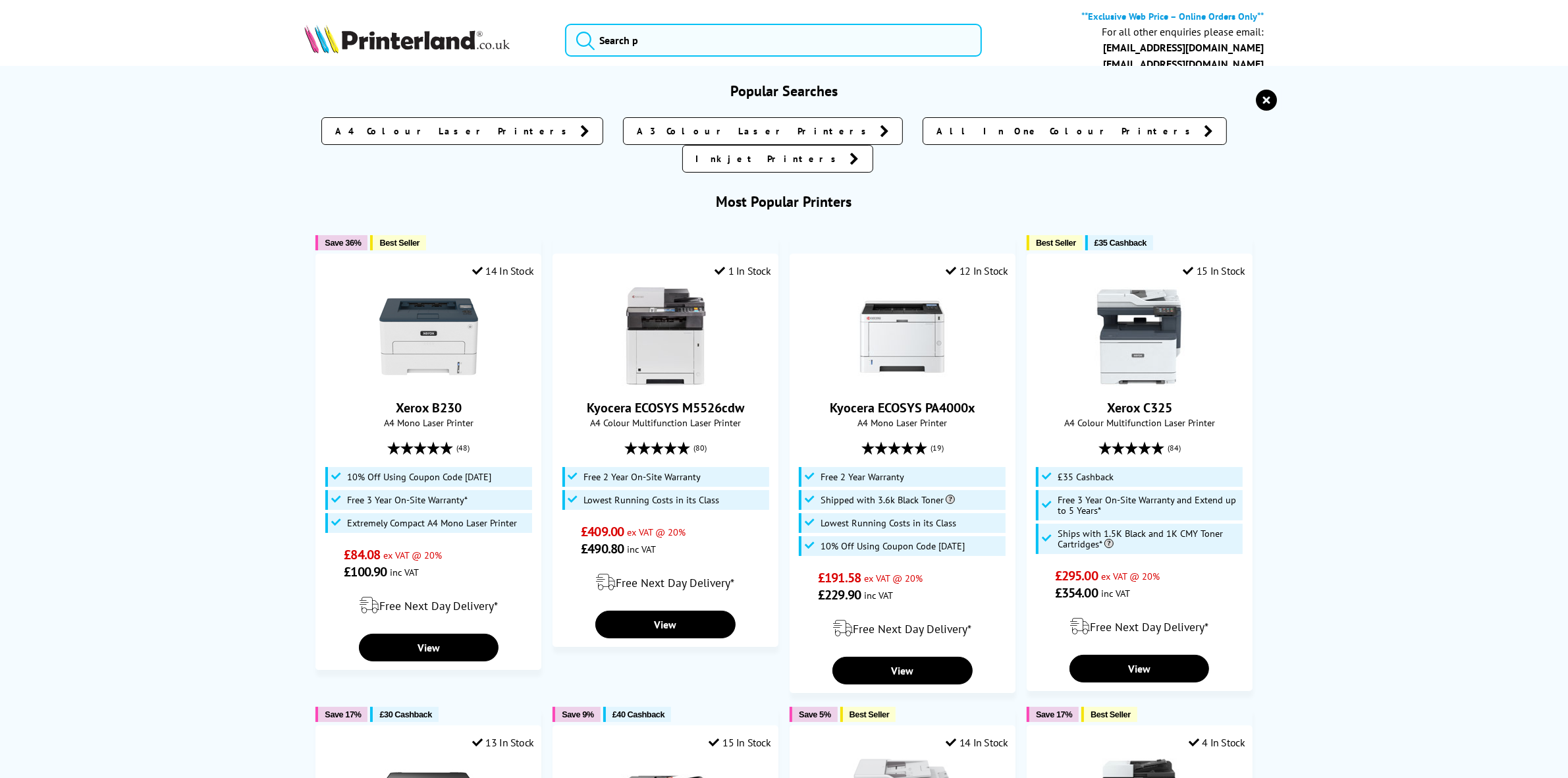
click at [1259, 90] on icon "reset" at bounding box center [1267, 100] width 21 height 21
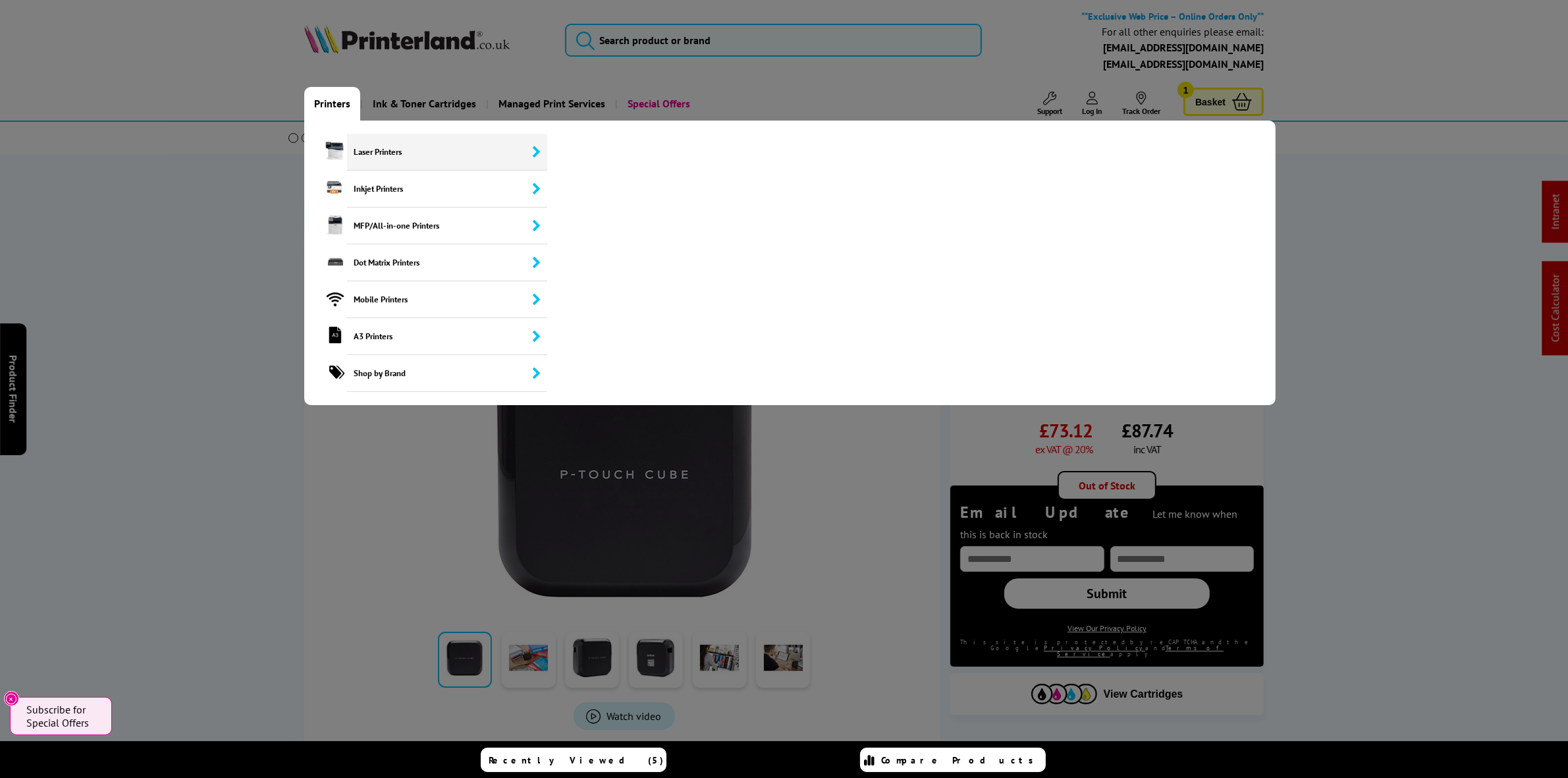
click at [364, 137] on span "Laser Printers" at bounding box center [447, 152] width 200 height 37
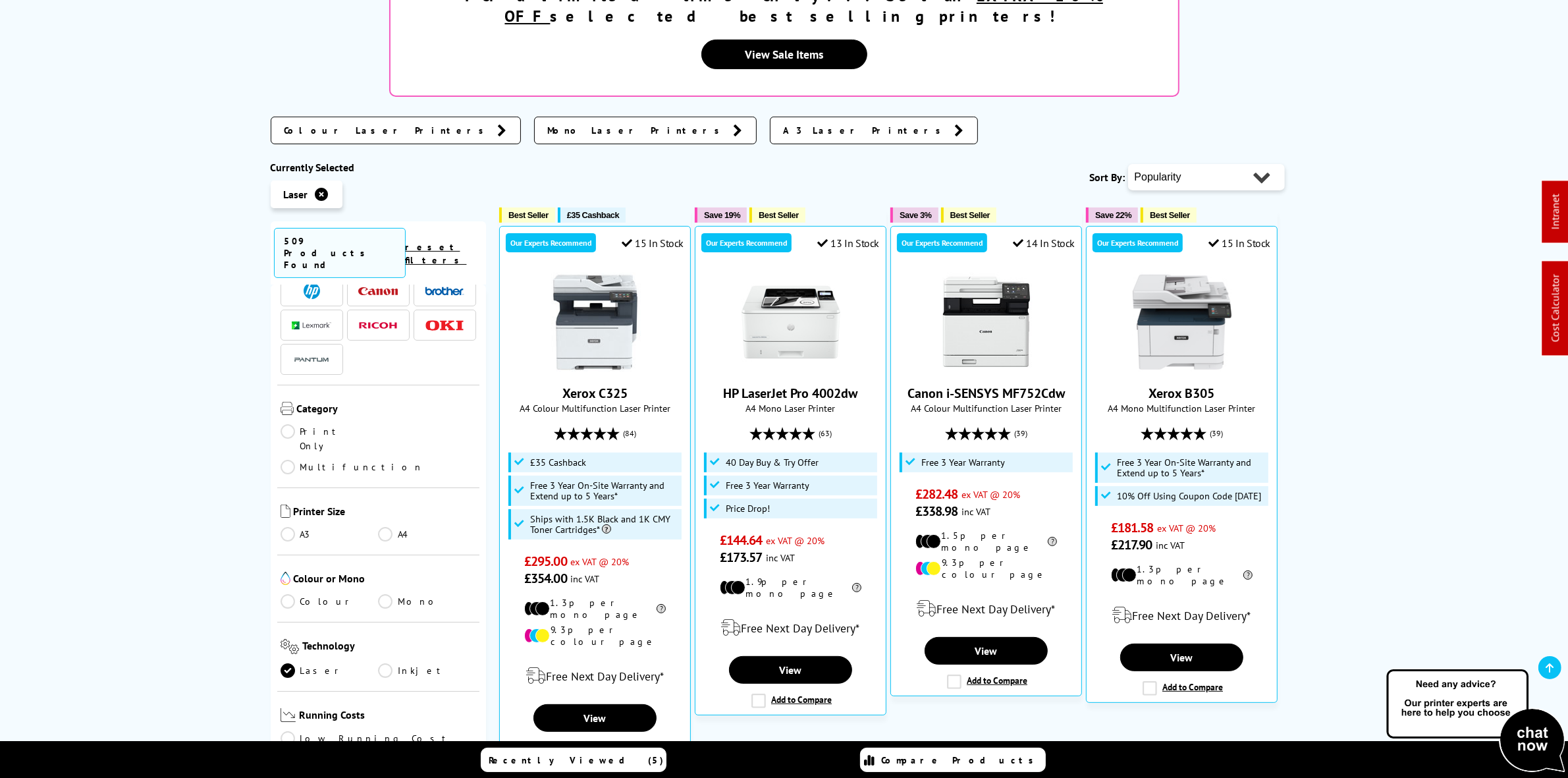
scroll to position [165, 0]
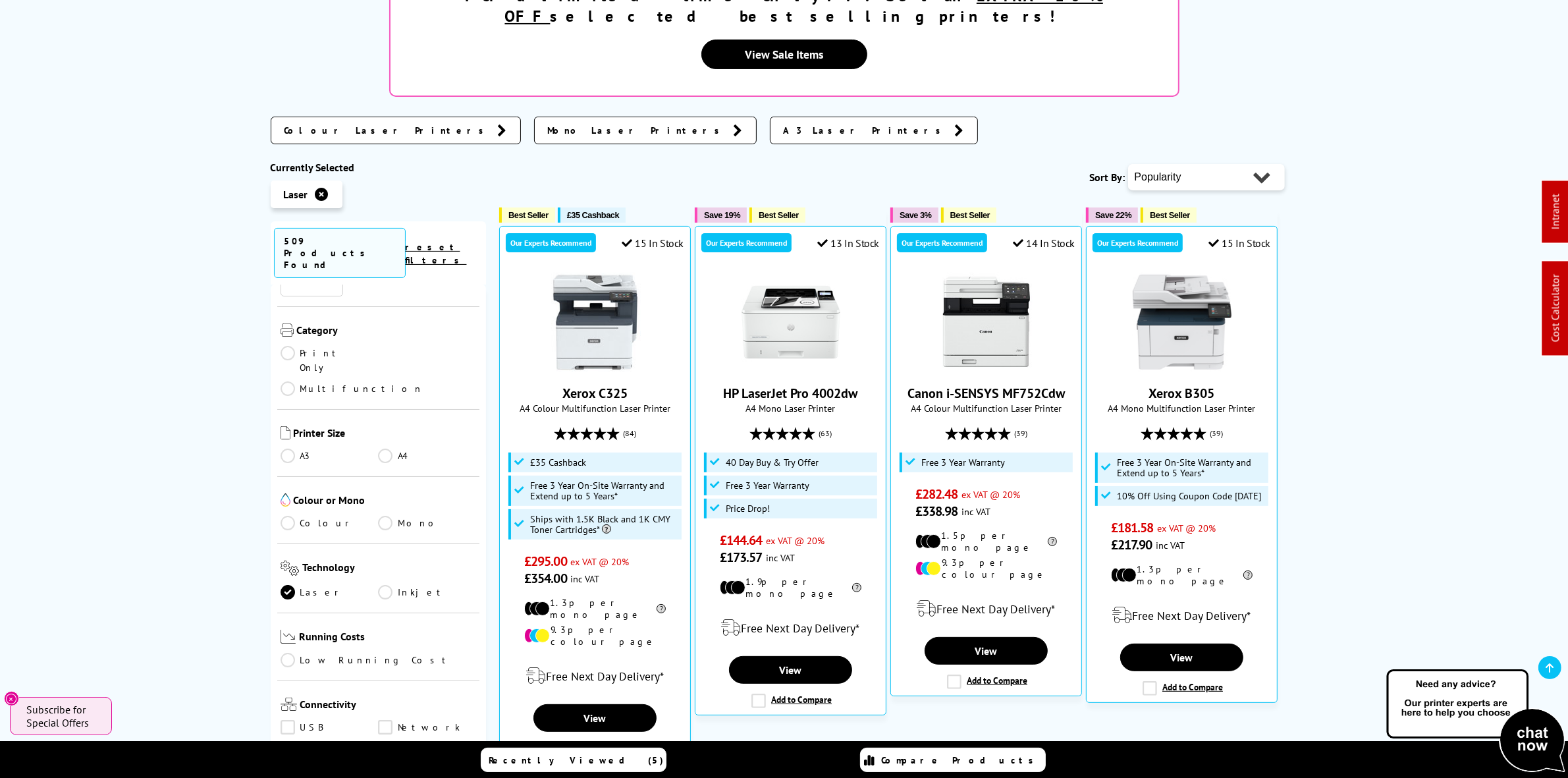
click at [327, 346] on link "Print Only" at bounding box center [329, 360] width 98 height 29
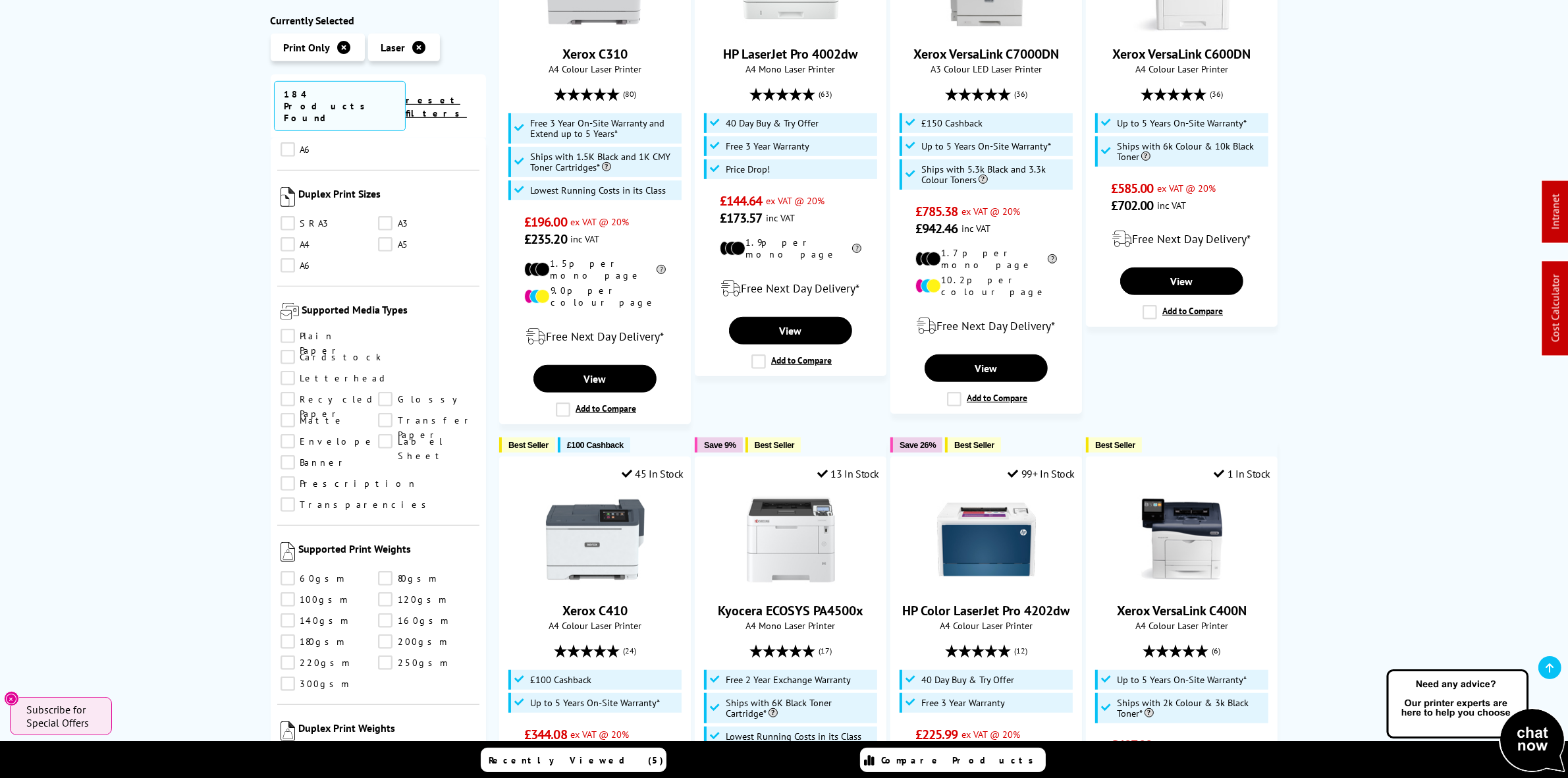
scroll to position [1482, 0]
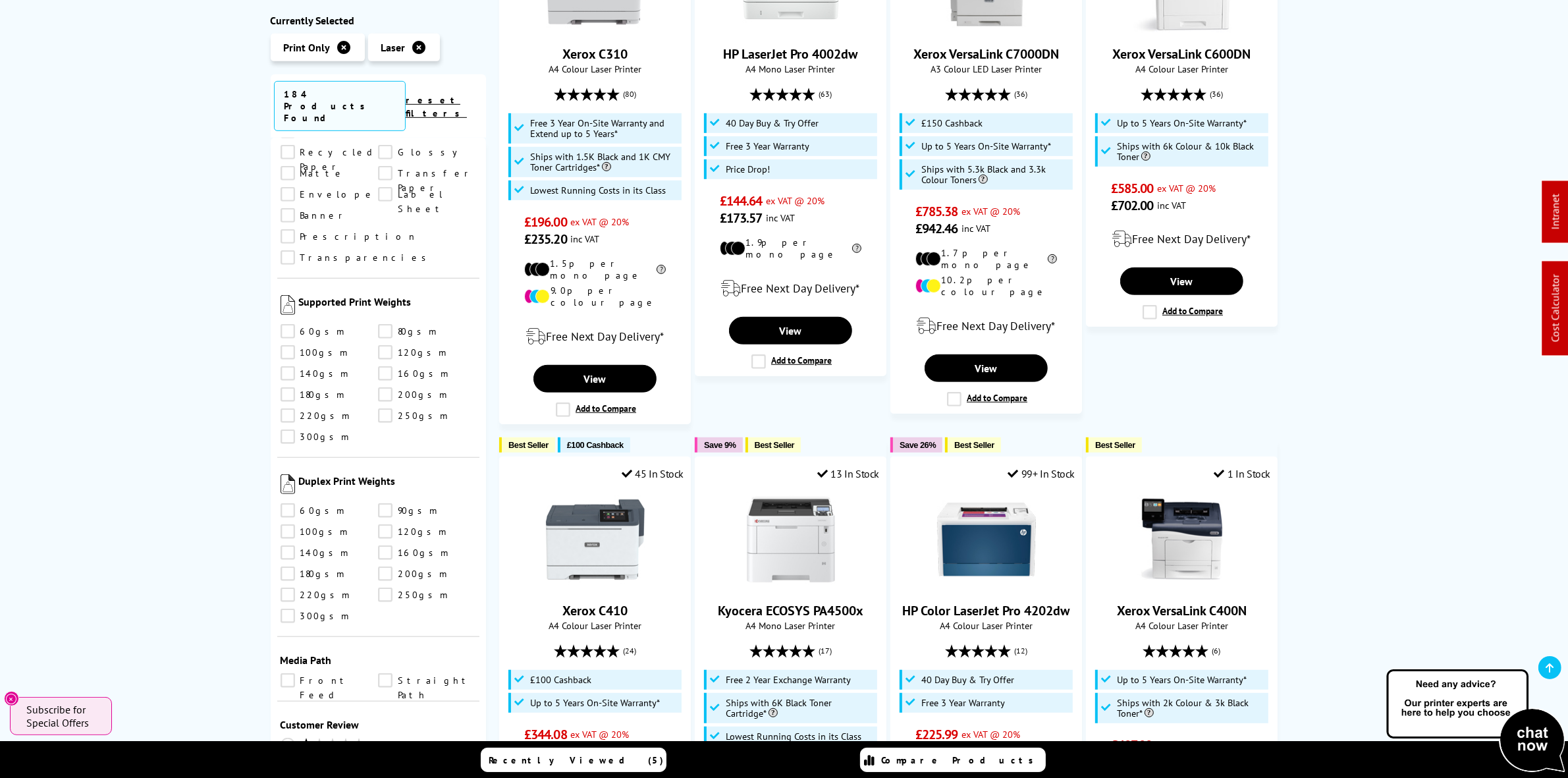
click at [388, 408] on link "250gsm" at bounding box center [427, 414] width 98 height 14
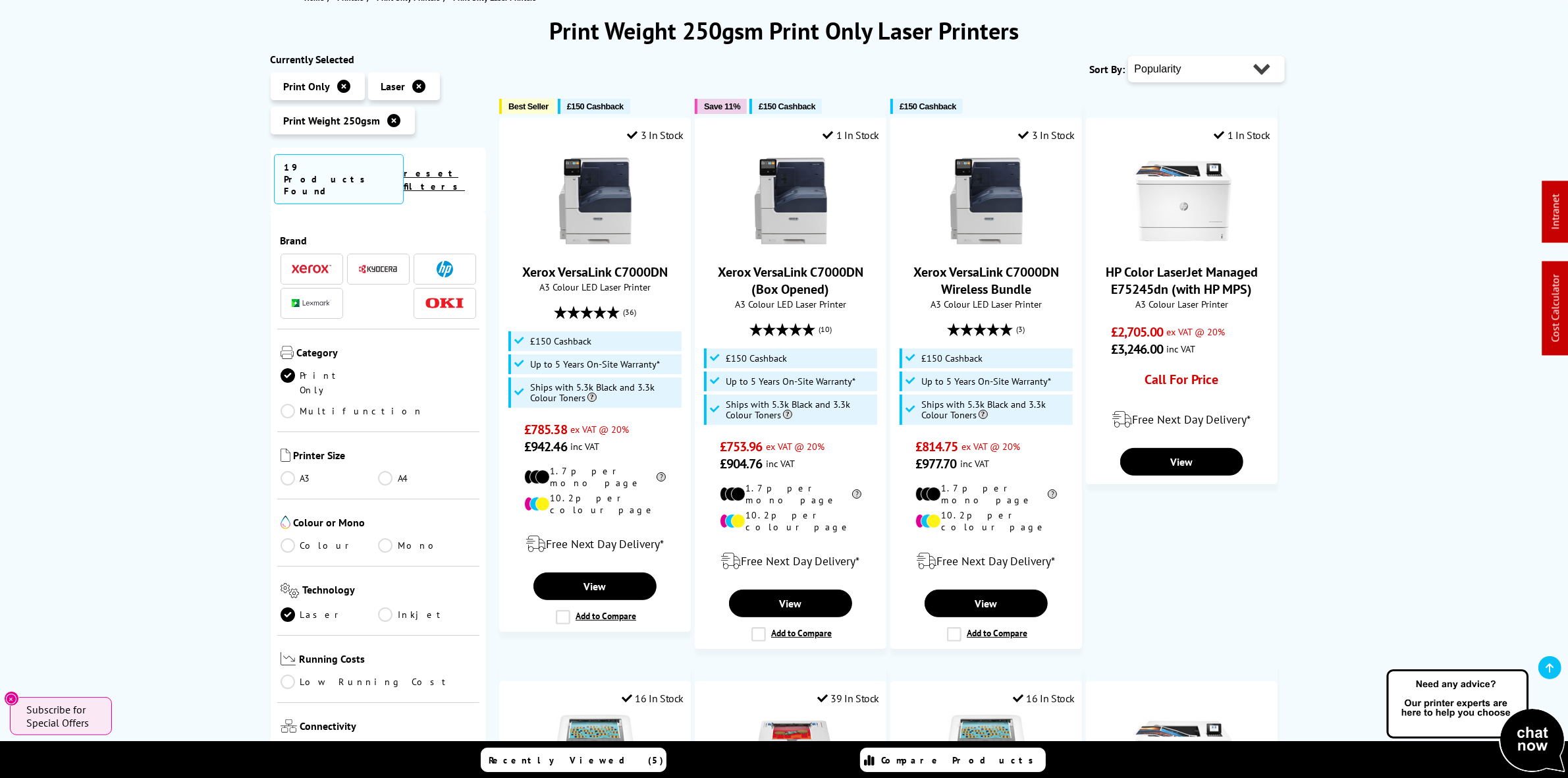
click at [386, 471] on link "A4" at bounding box center [427, 478] width 98 height 14
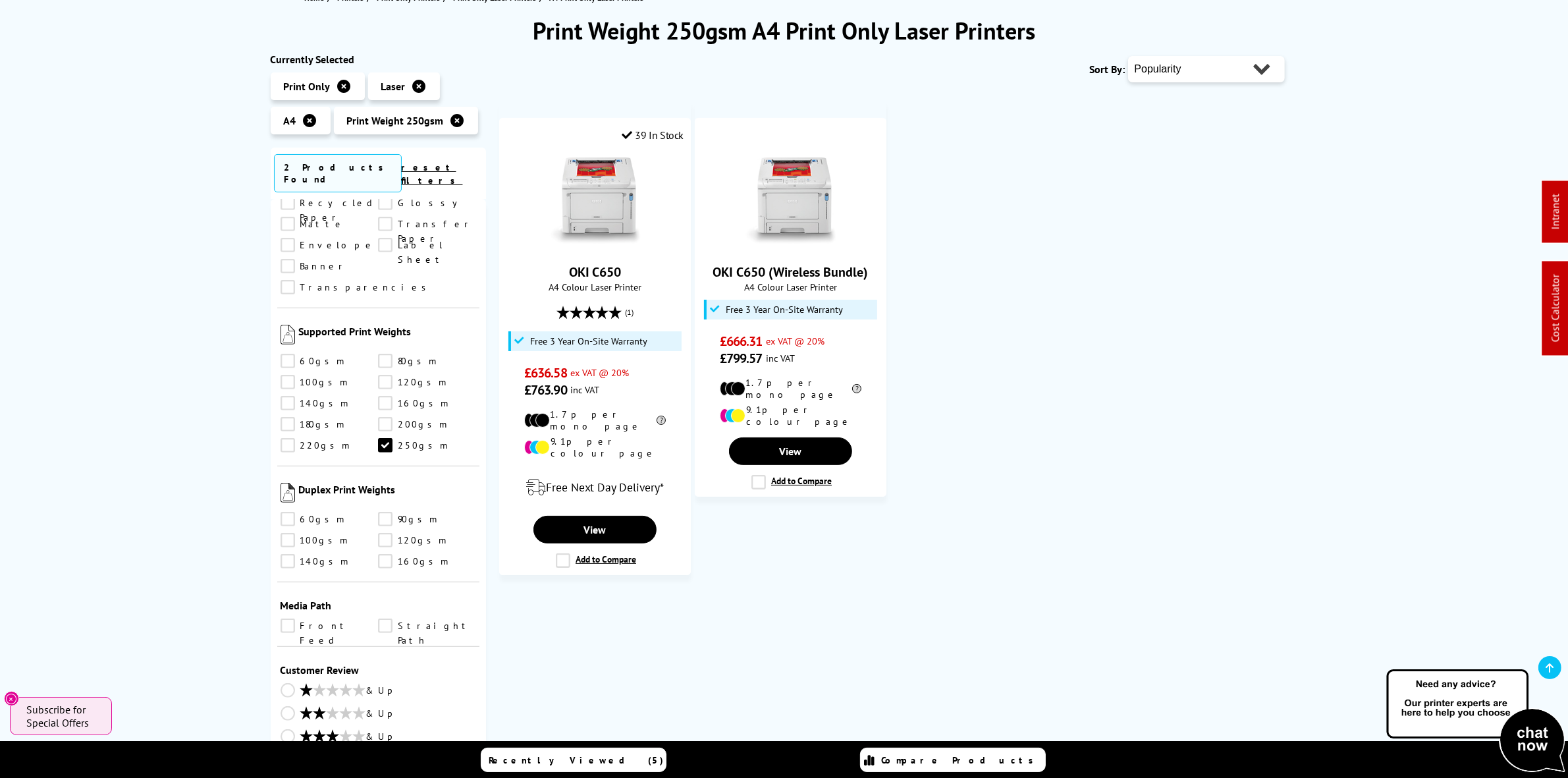
scroll to position [1105, 0]
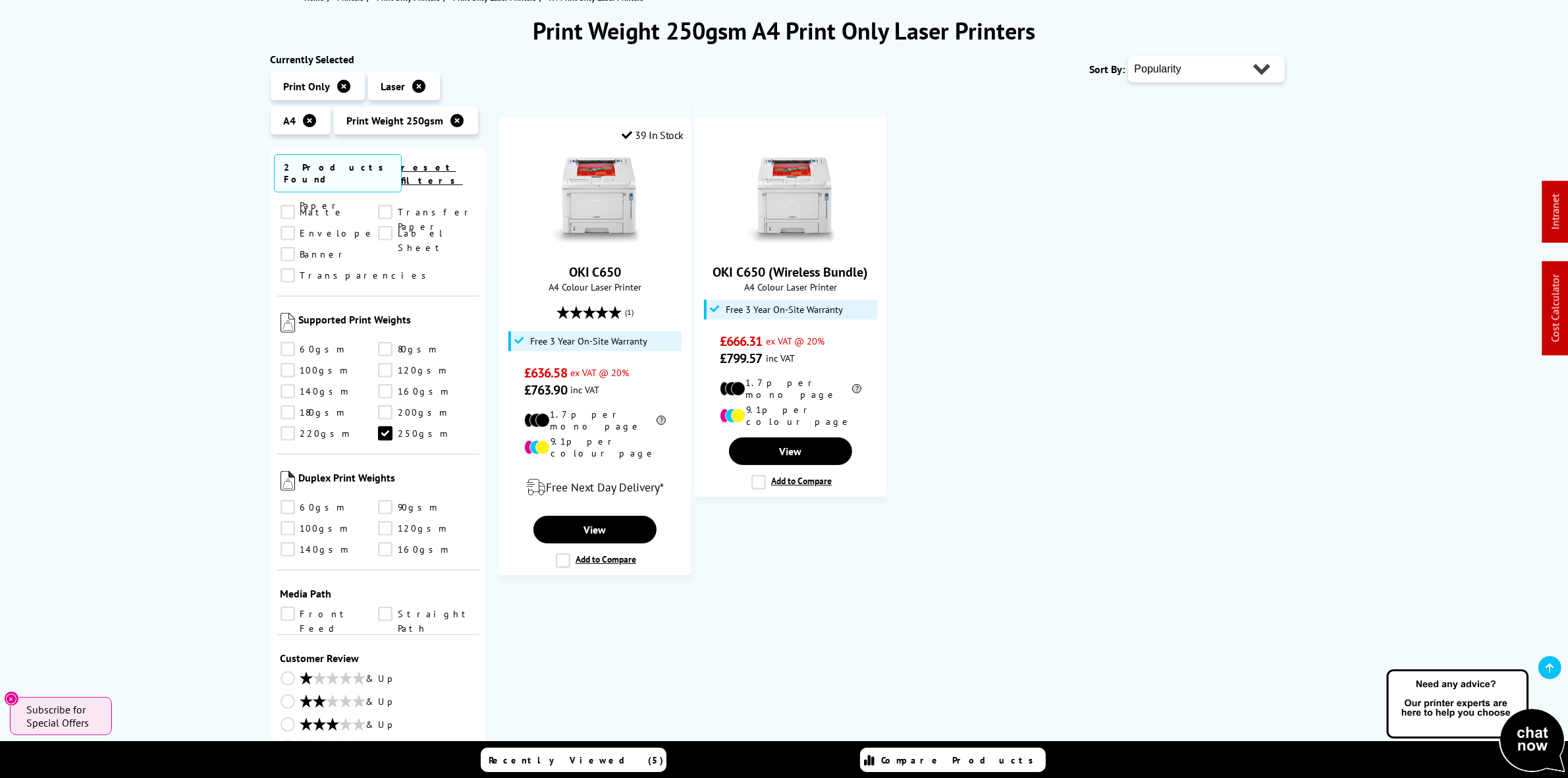
click at [386, 426] on link "250gsm" at bounding box center [427, 433] width 98 height 14
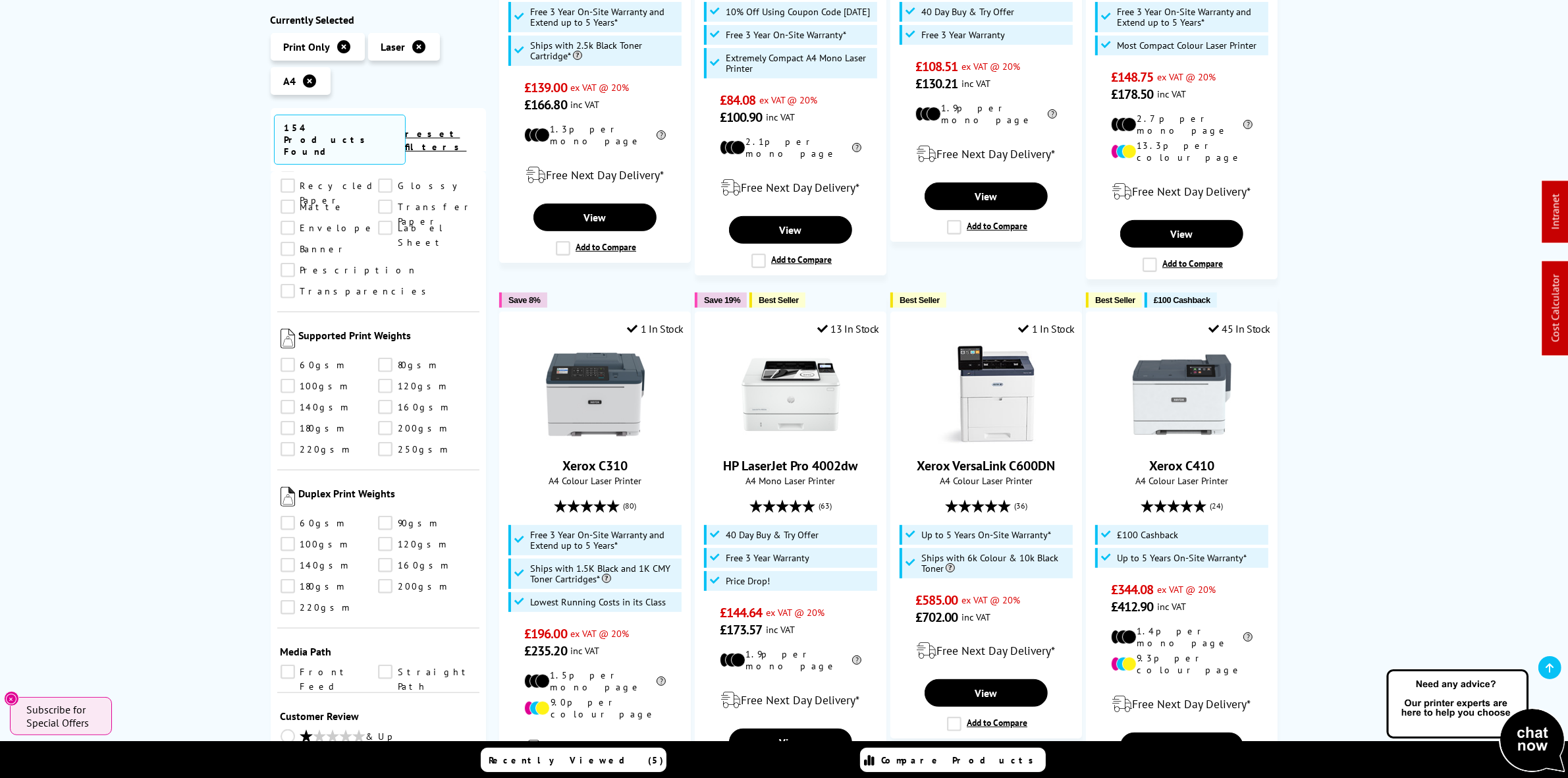
scroll to position [1425, 0]
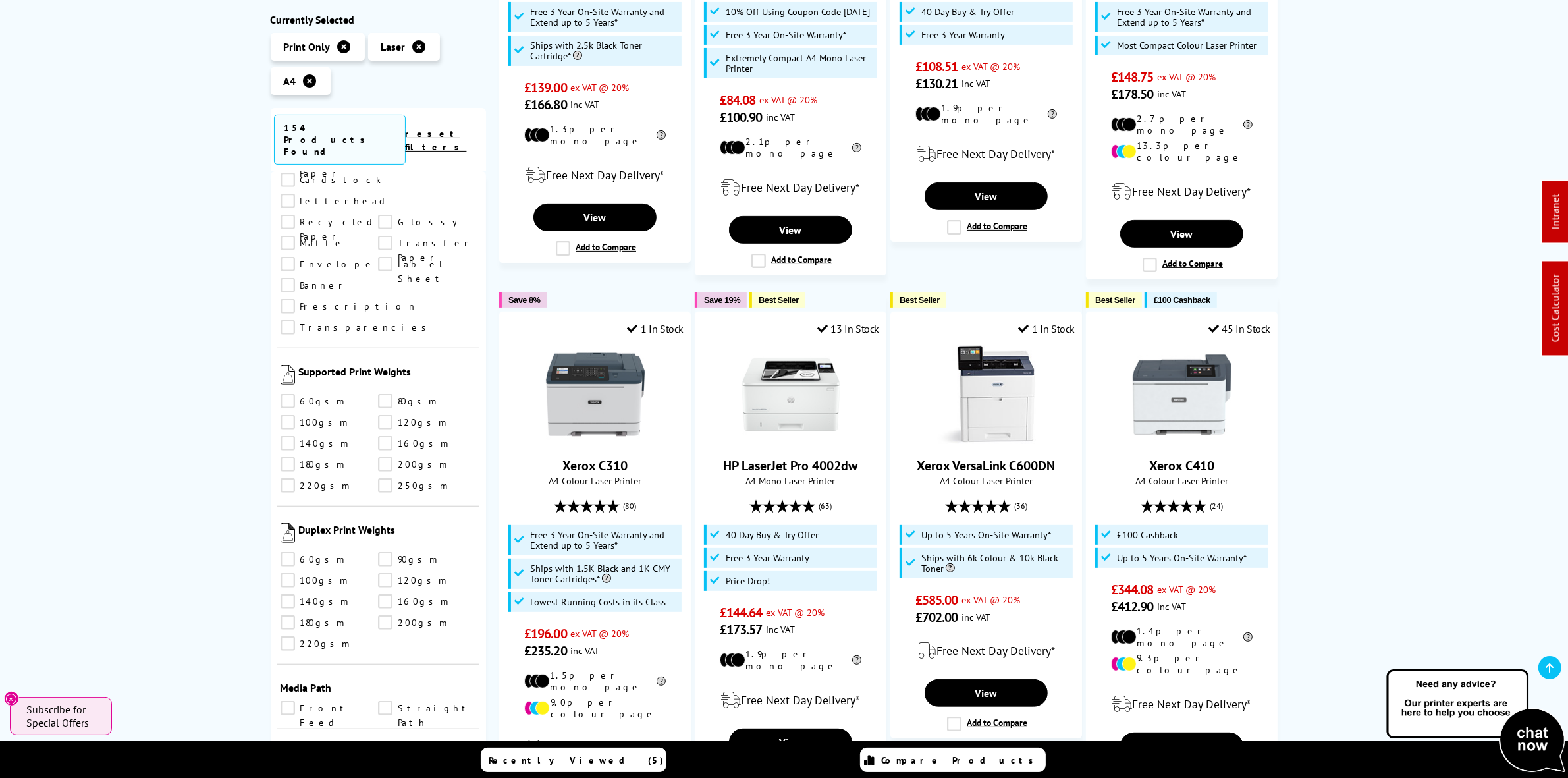
click at [385, 478] on link "250gsm" at bounding box center [427, 485] width 98 height 14
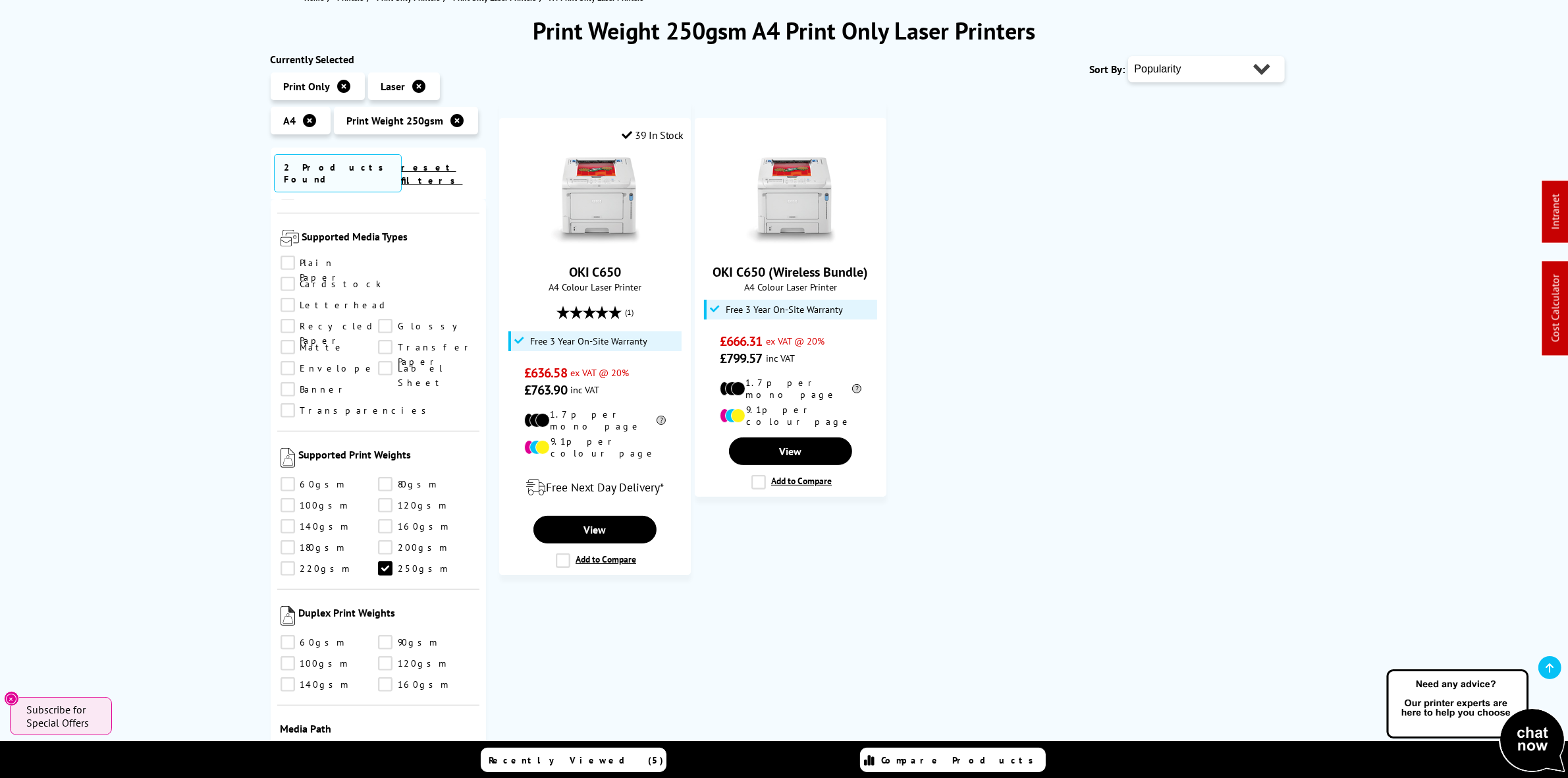
scroll to position [989, 0]
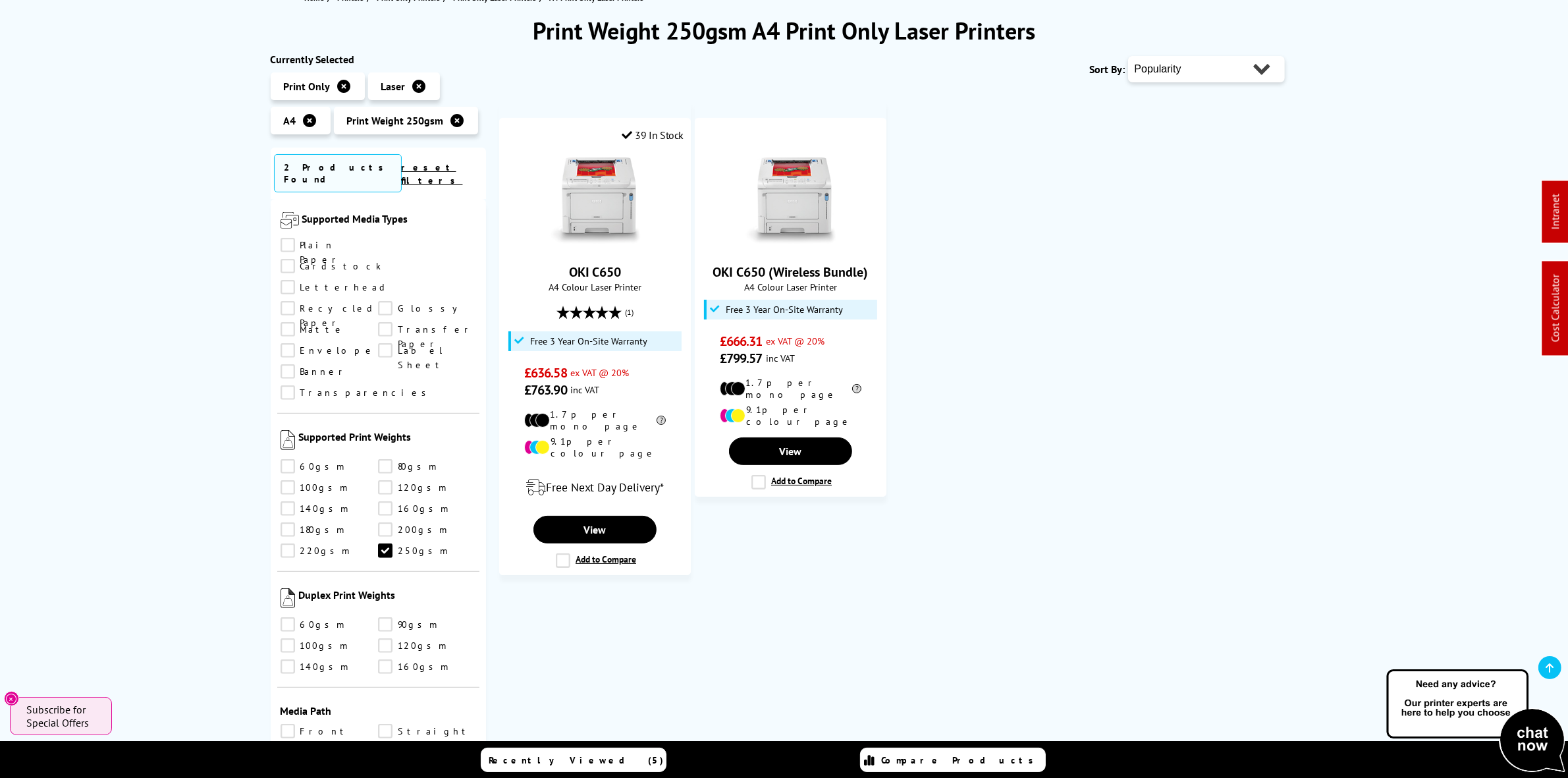
click at [388, 543] on link "250gsm" at bounding box center [427, 550] width 98 height 14
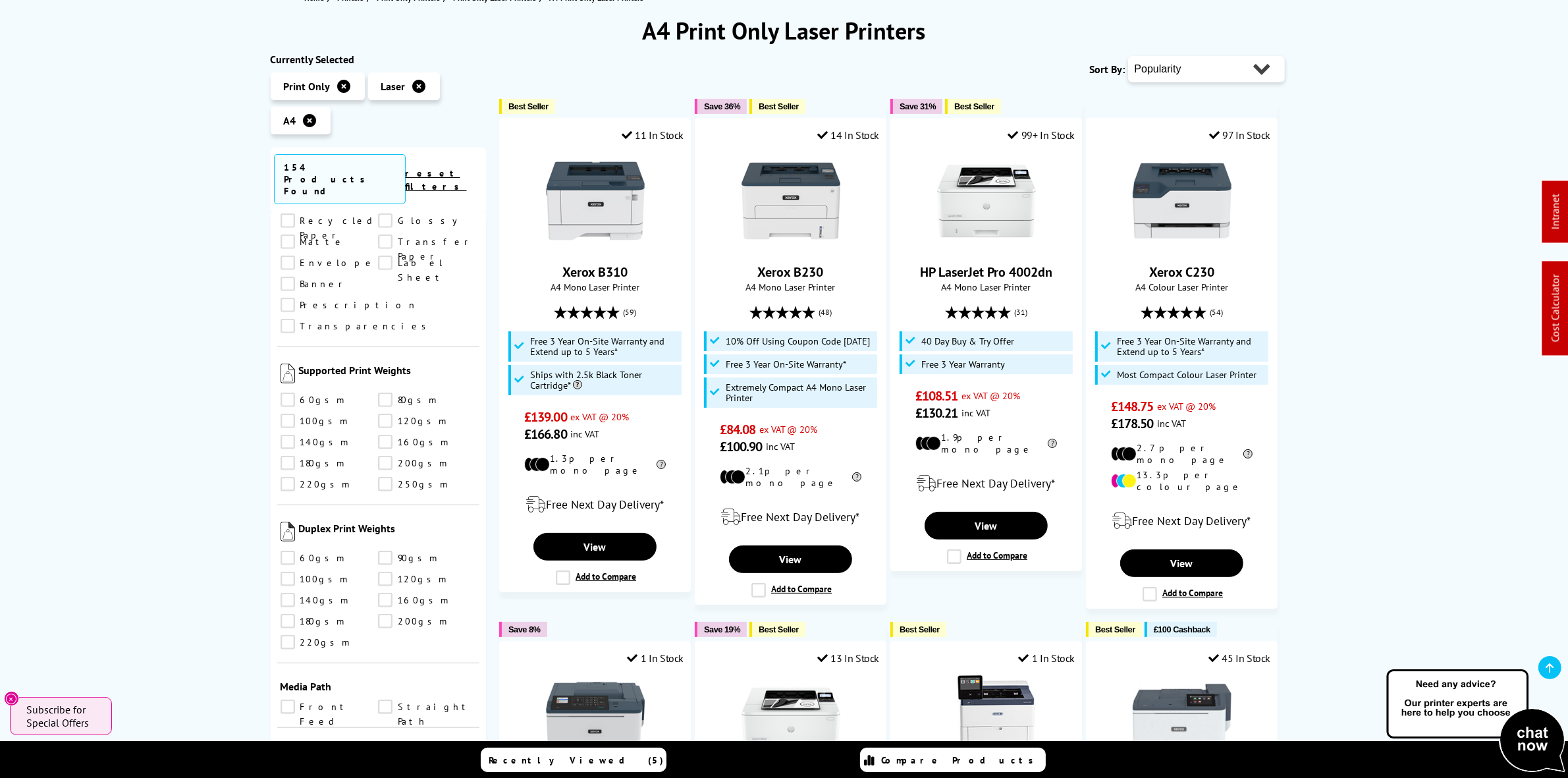
scroll to position [1425, 0]
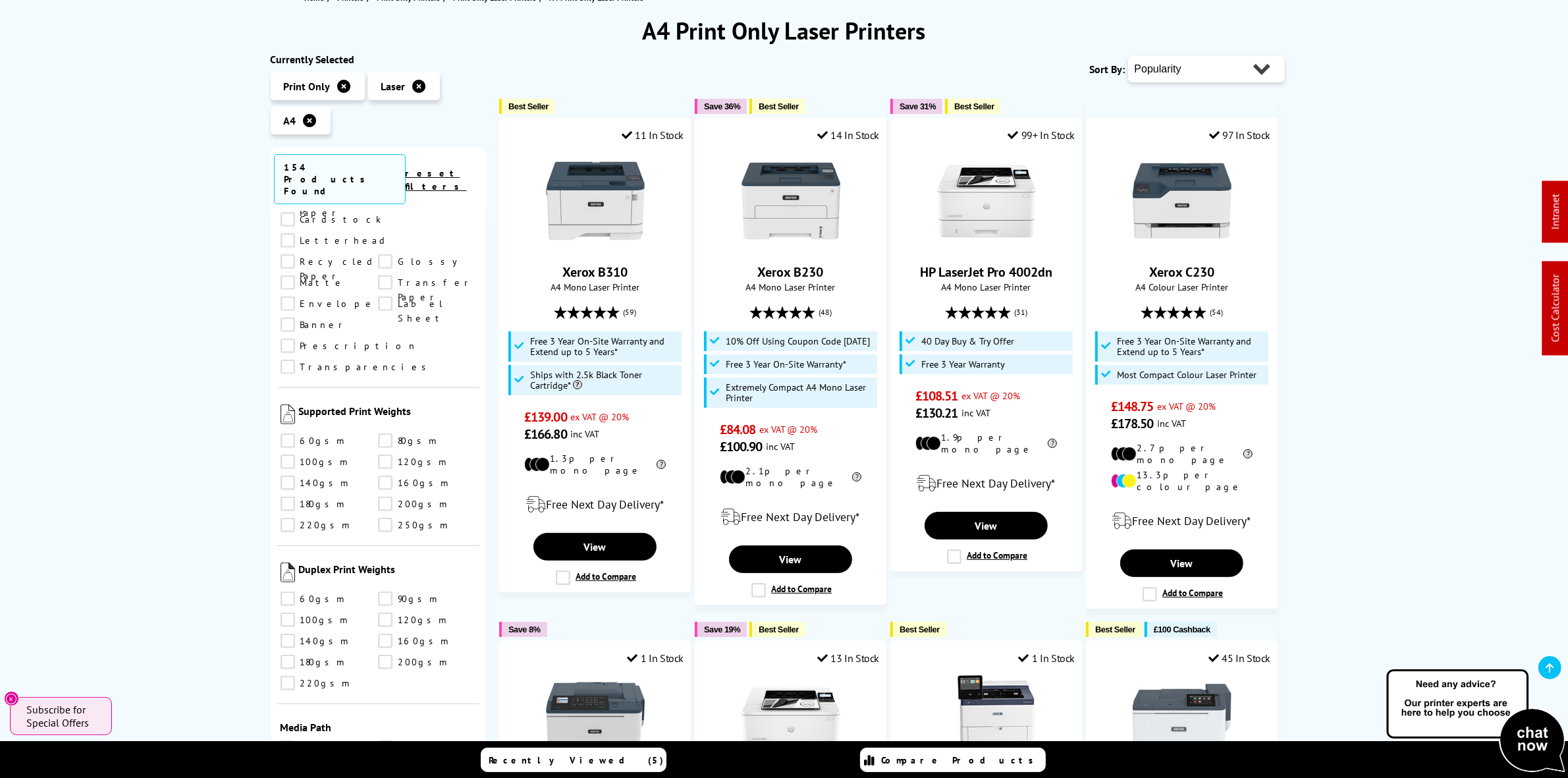
click at [390, 518] on link "250gsm" at bounding box center [427, 524] width 98 height 14
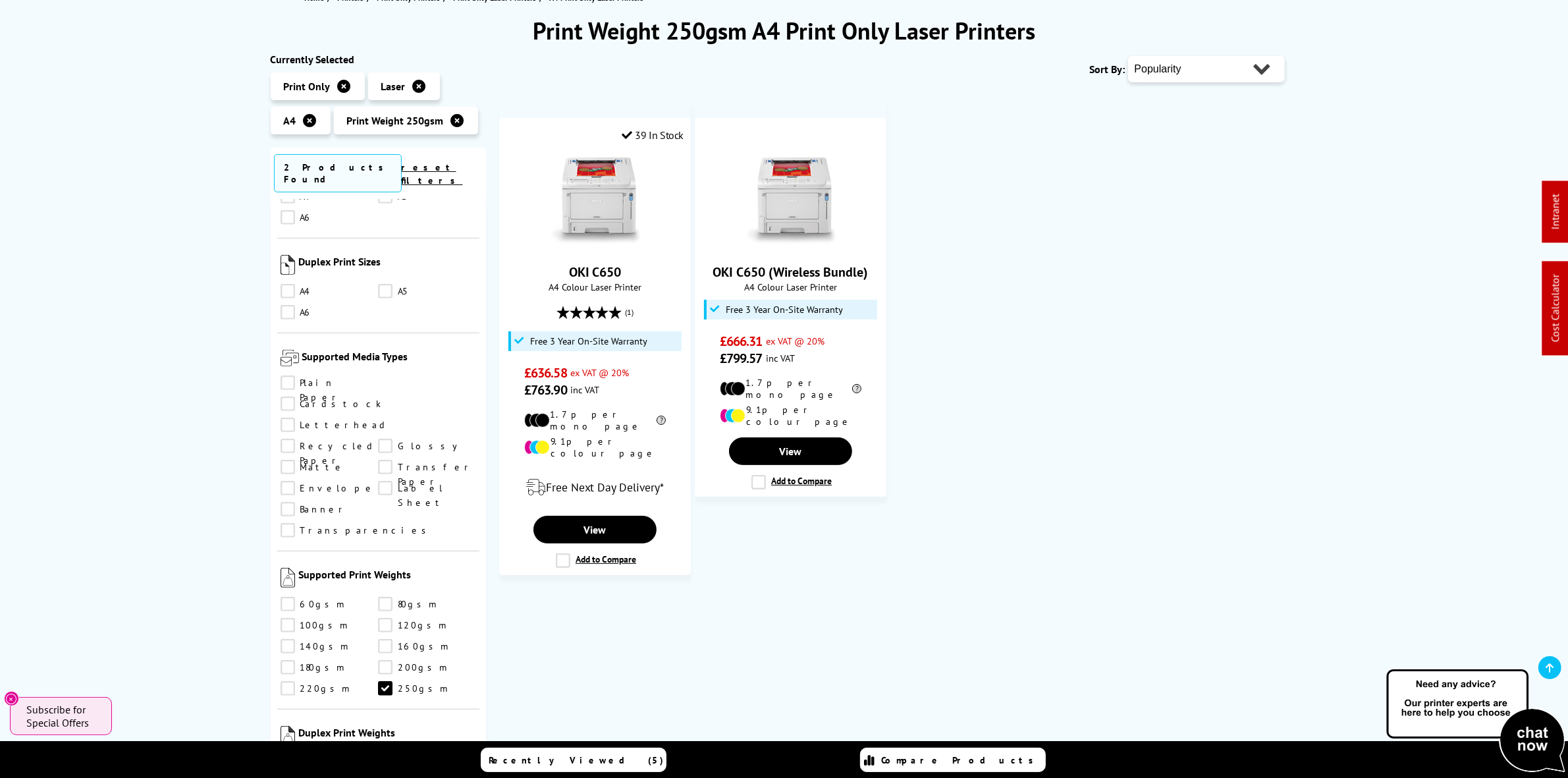
scroll to position [850, 0]
click at [378, 482] on link "Label Sheet" at bounding box center [427, 488] width 98 height 14
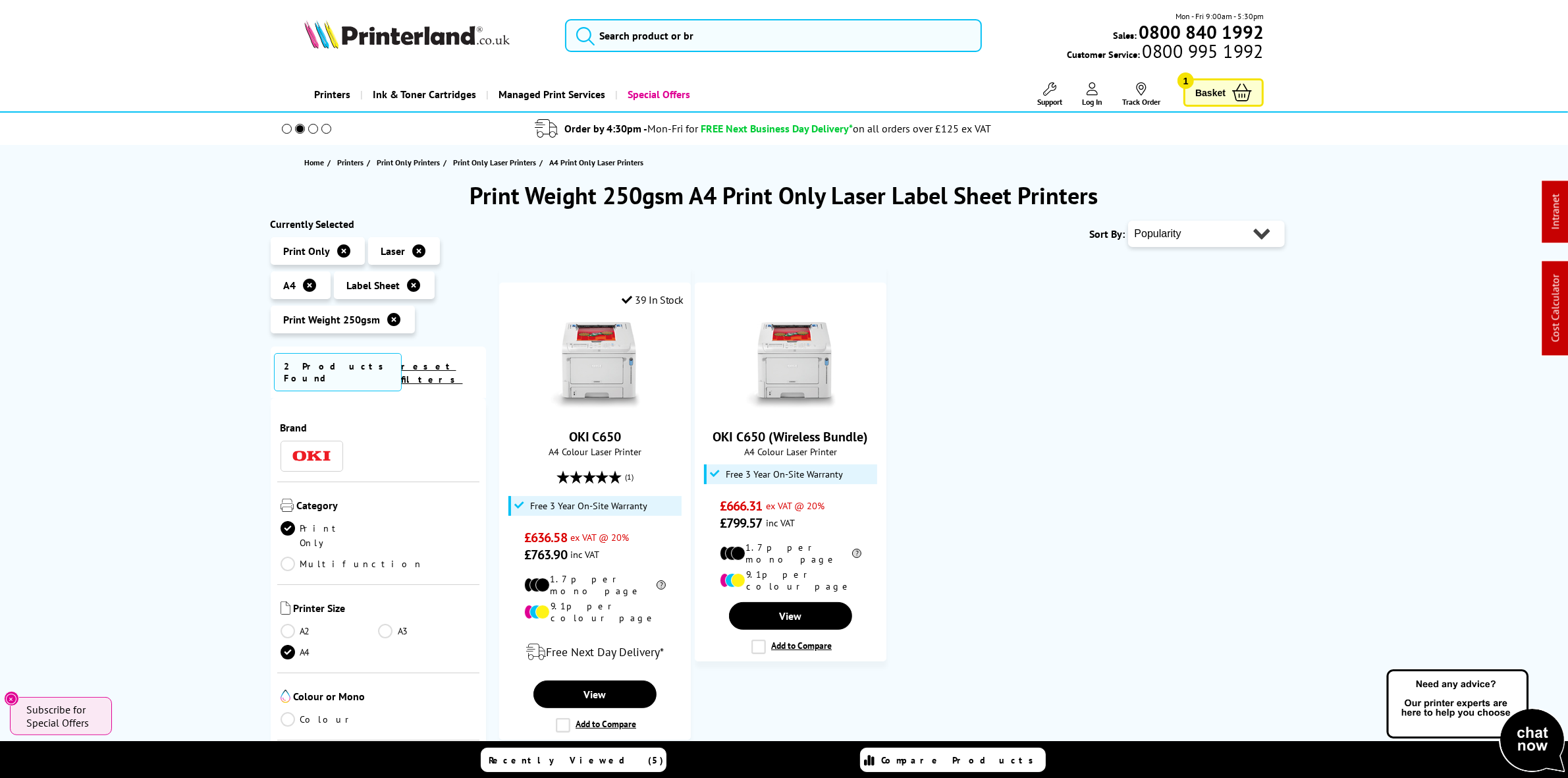
click at [675, 17] on div "Mon - Fri 9:00am - 5:30pm Sales: 0800 840 1992 Customer Service: 0800 995 1992" at bounding box center [784, 39] width 1054 height 58
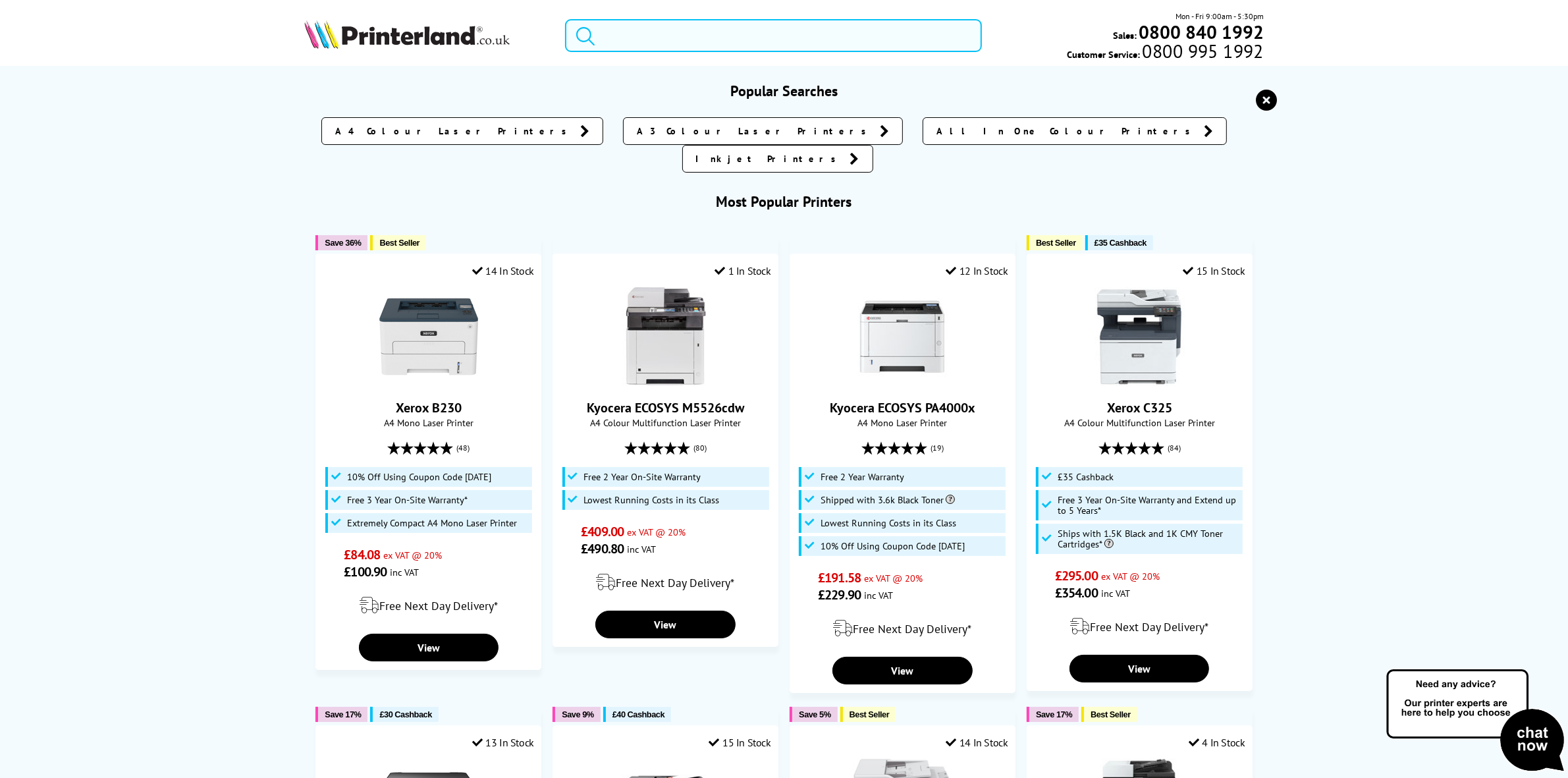
click at [710, 40] on input "search" at bounding box center [773, 36] width 416 height 33
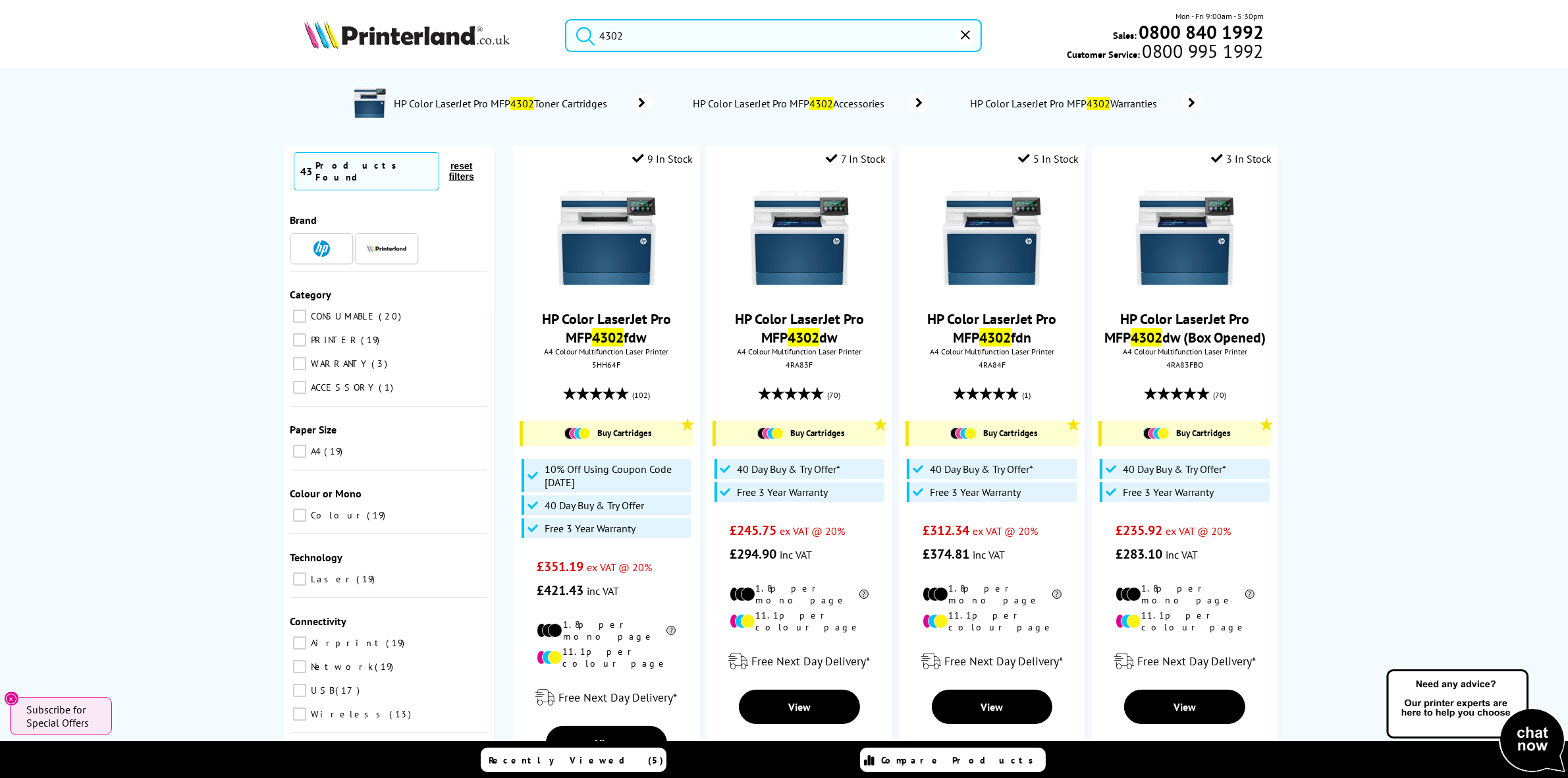
click at [758, 32] on input "4302" at bounding box center [773, 36] width 416 height 33
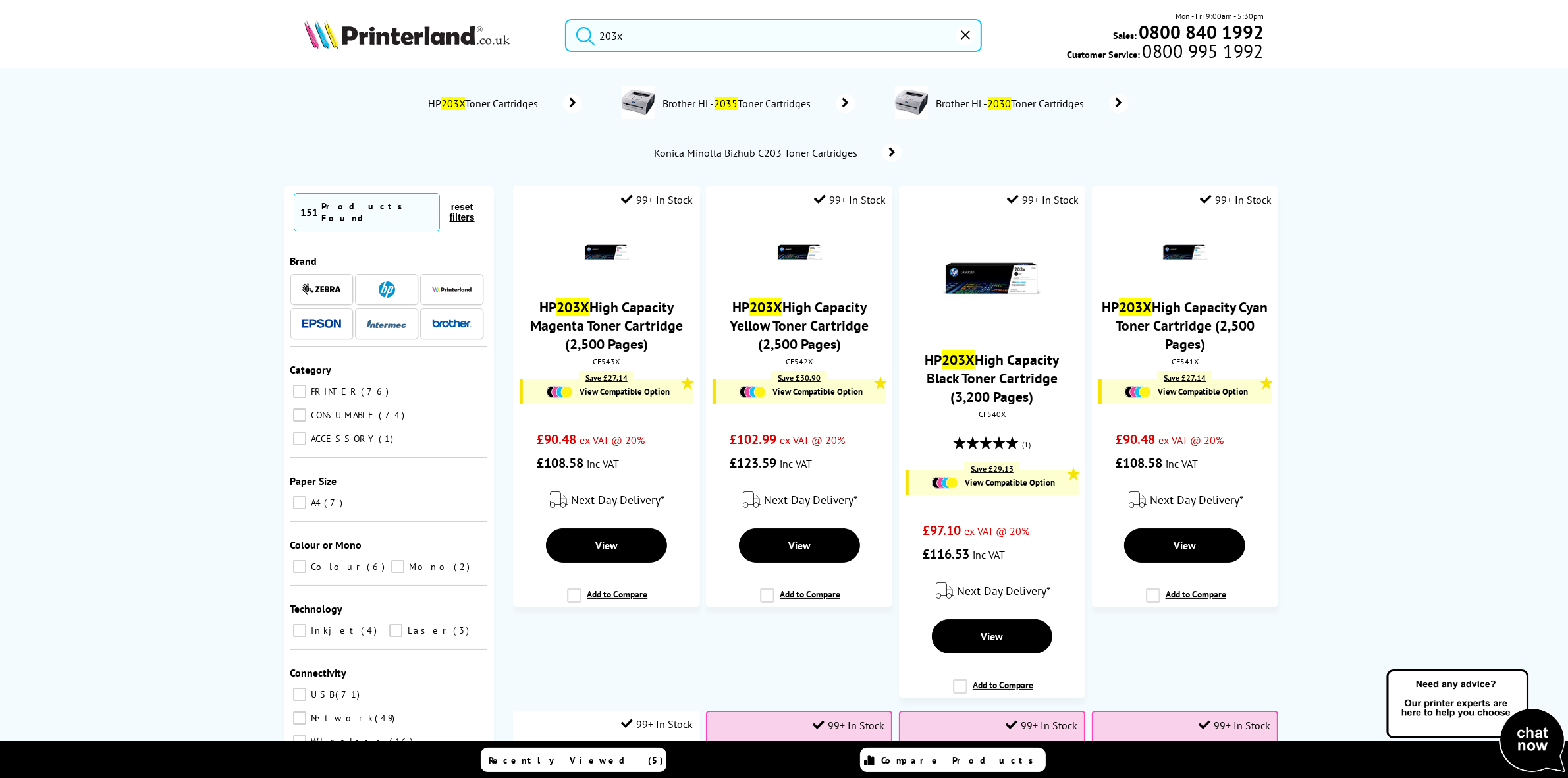
drag, startPoint x: 636, startPoint y: 30, endPoint x: 467, endPoint y: 70, distance: 173.7
click at [488, 67] on header "203x Mon - Fri 9:00am - 5:30pm Sales: 0800 840 1992 Customer Service: 0800 995 …" at bounding box center [784, 56] width 1568 height 112
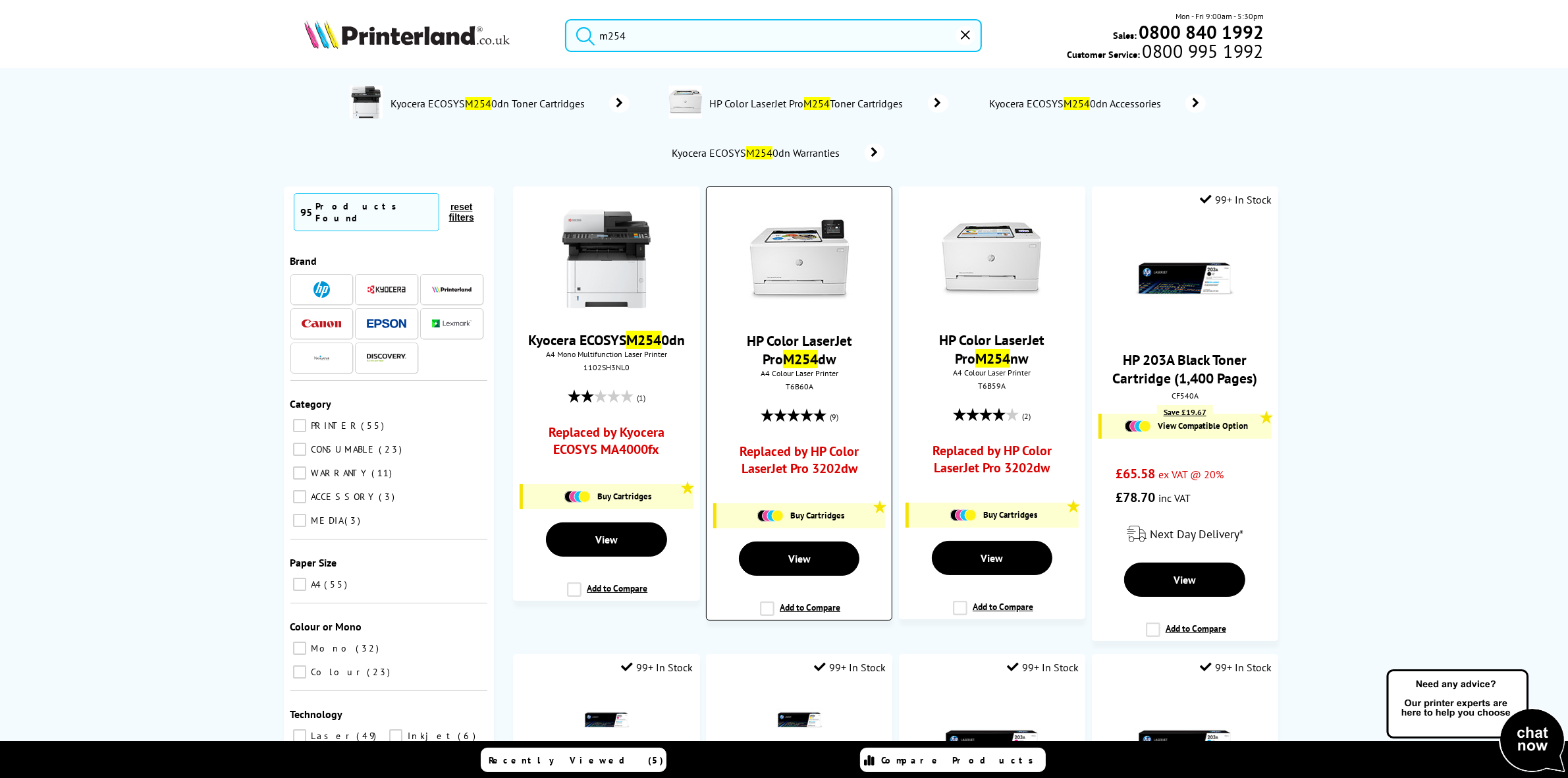
type input "m254"
click at [824, 247] on img at bounding box center [799, 260] width 99 height 99
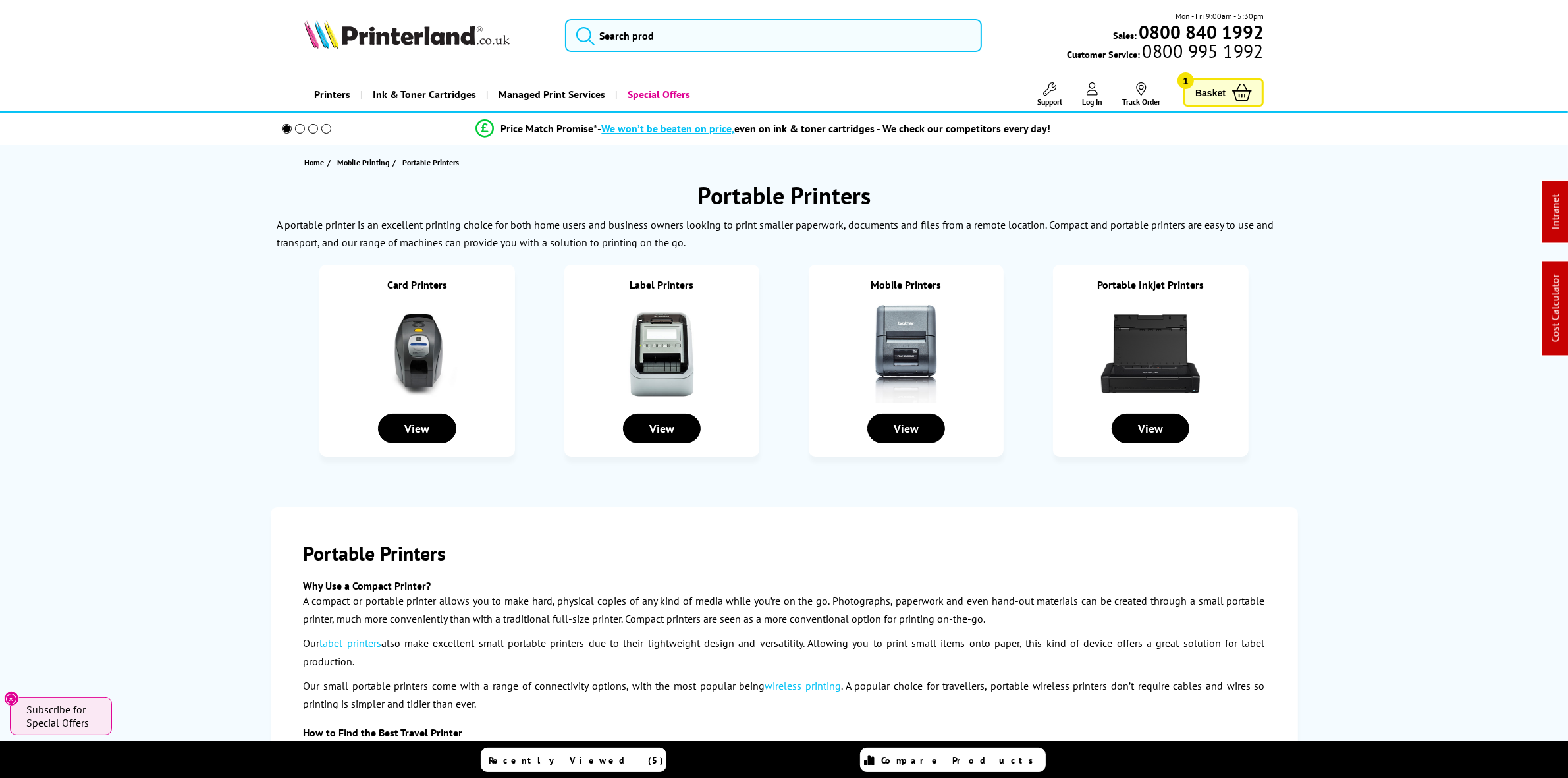
click at [660, 343] on img at bounding box center [661, 354] width 99 height 99
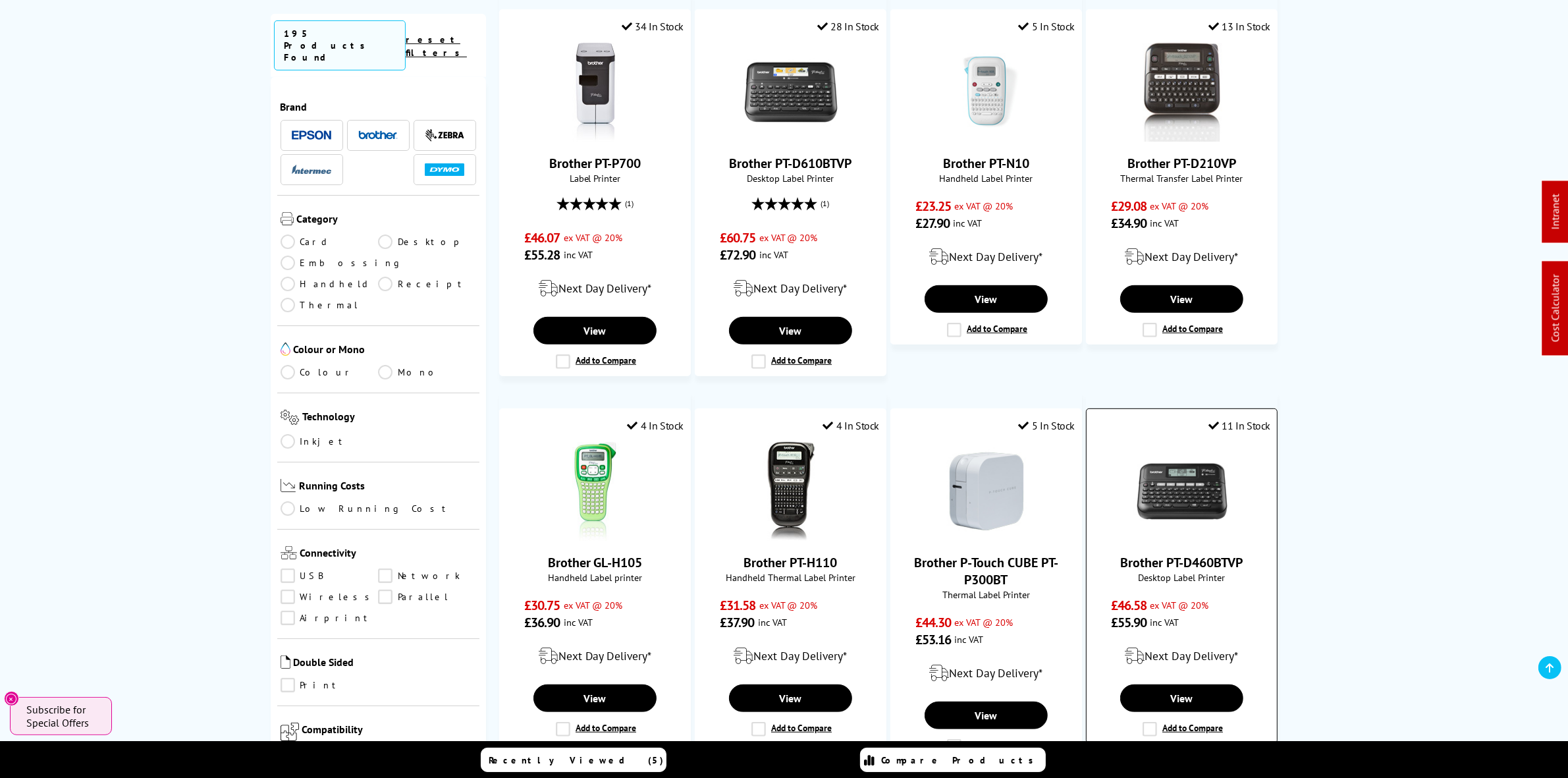
scroll to position [824, 0]
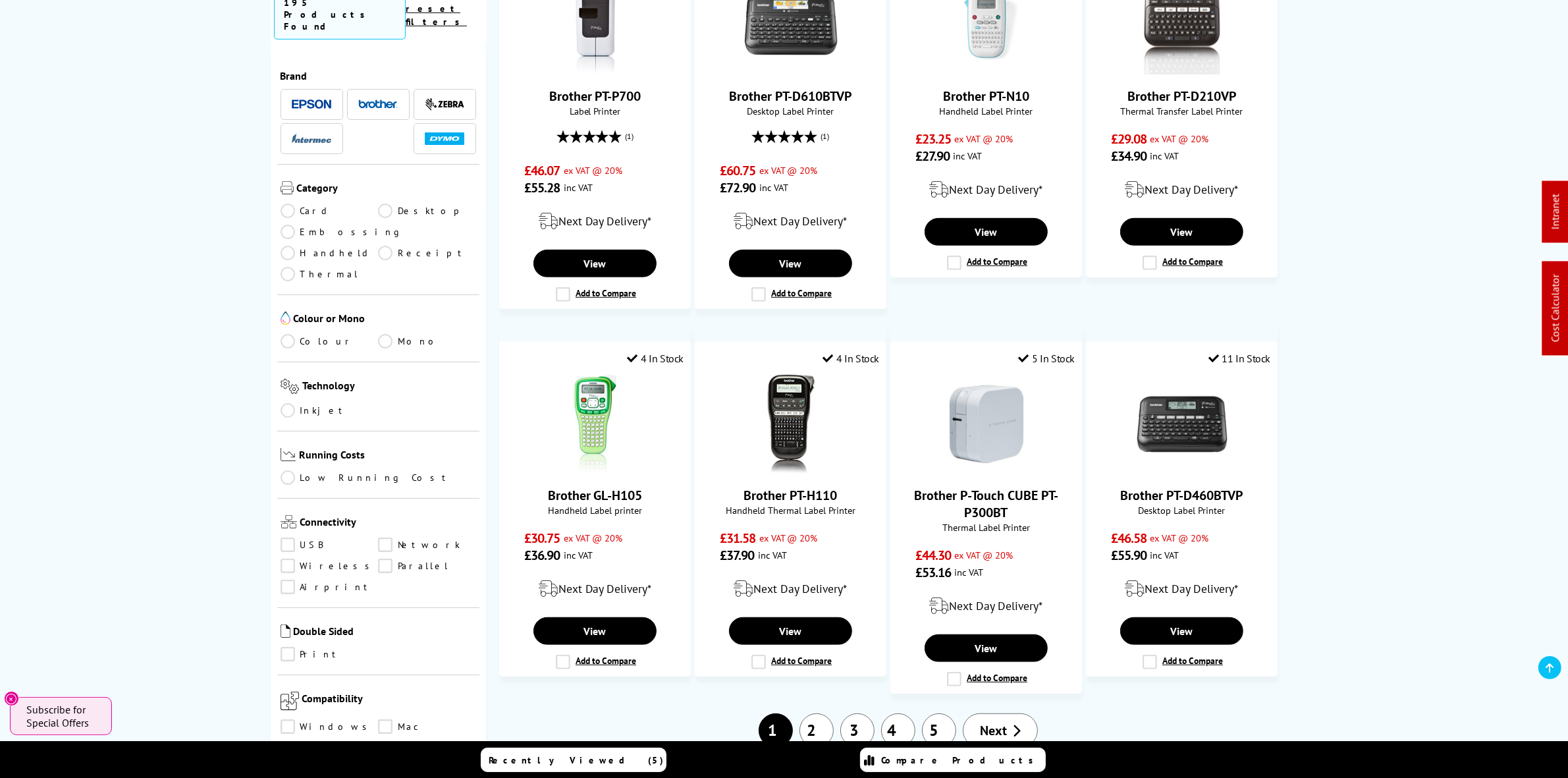
click at [977, 713] on link "Next" at bounding box center [1000, 730] width 75 height 34
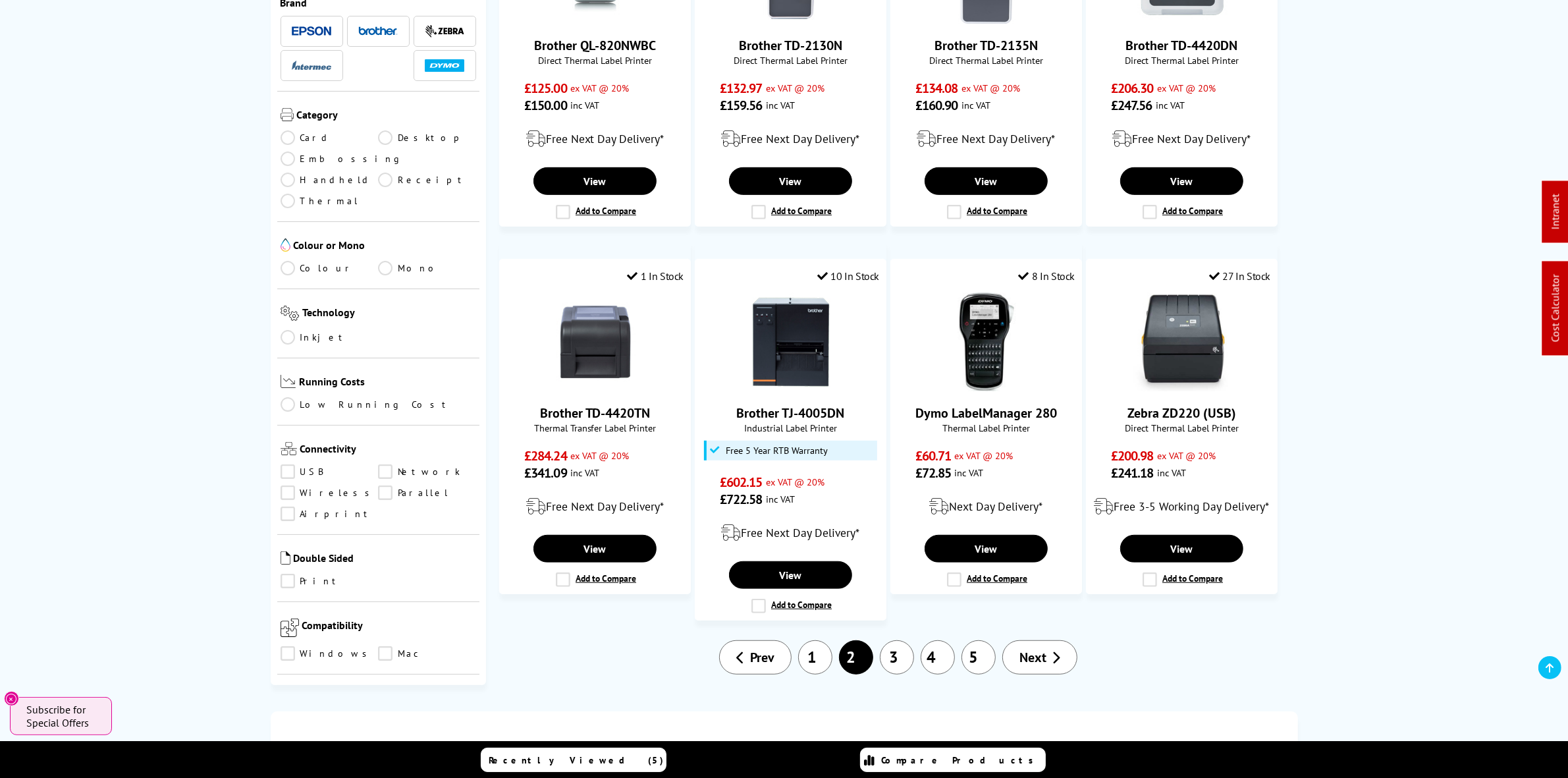
scroll to position [989, 0]
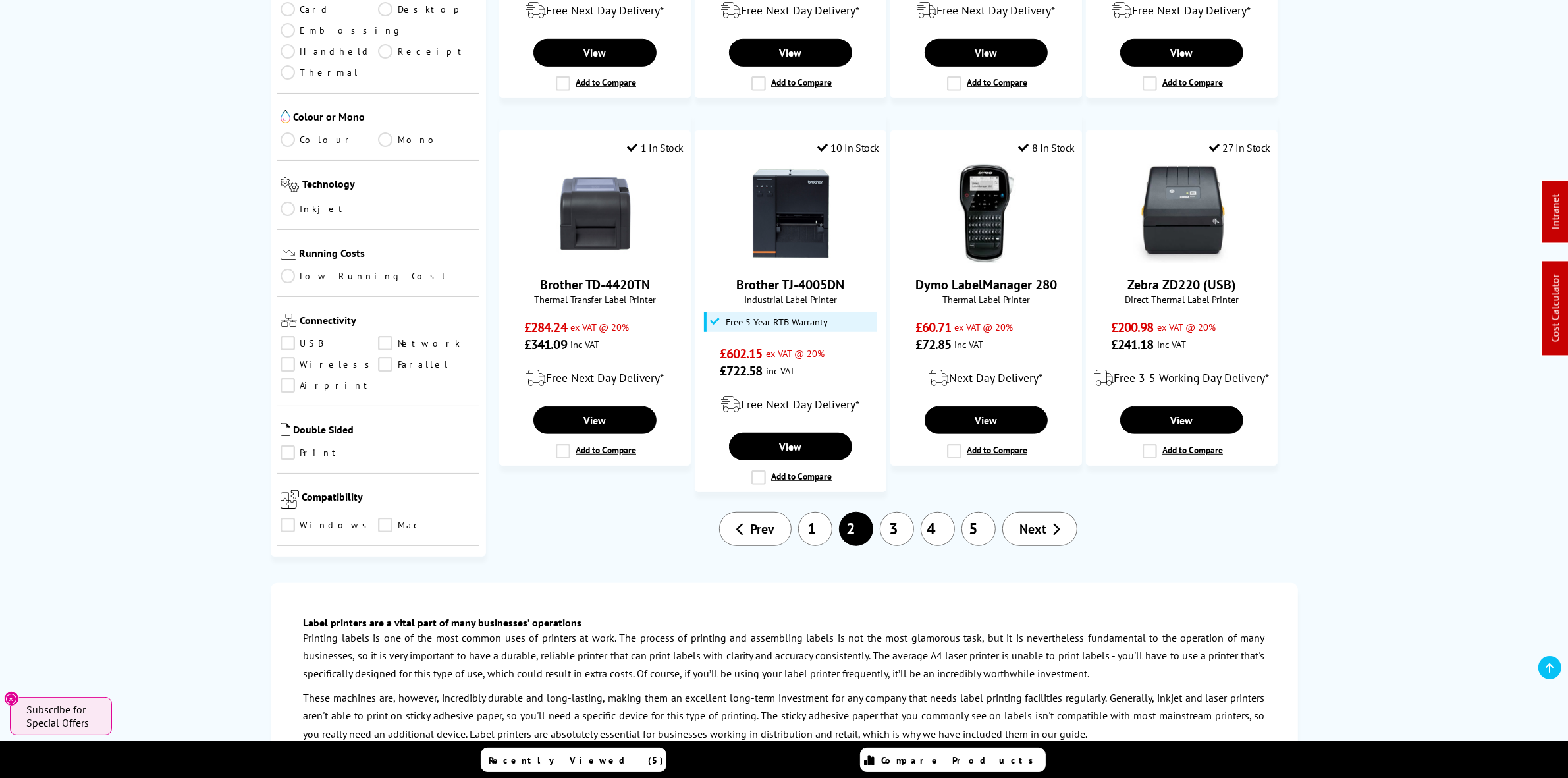
click at [1052, 523] on icon at bounding box center [1056, 529] width 8 height 13
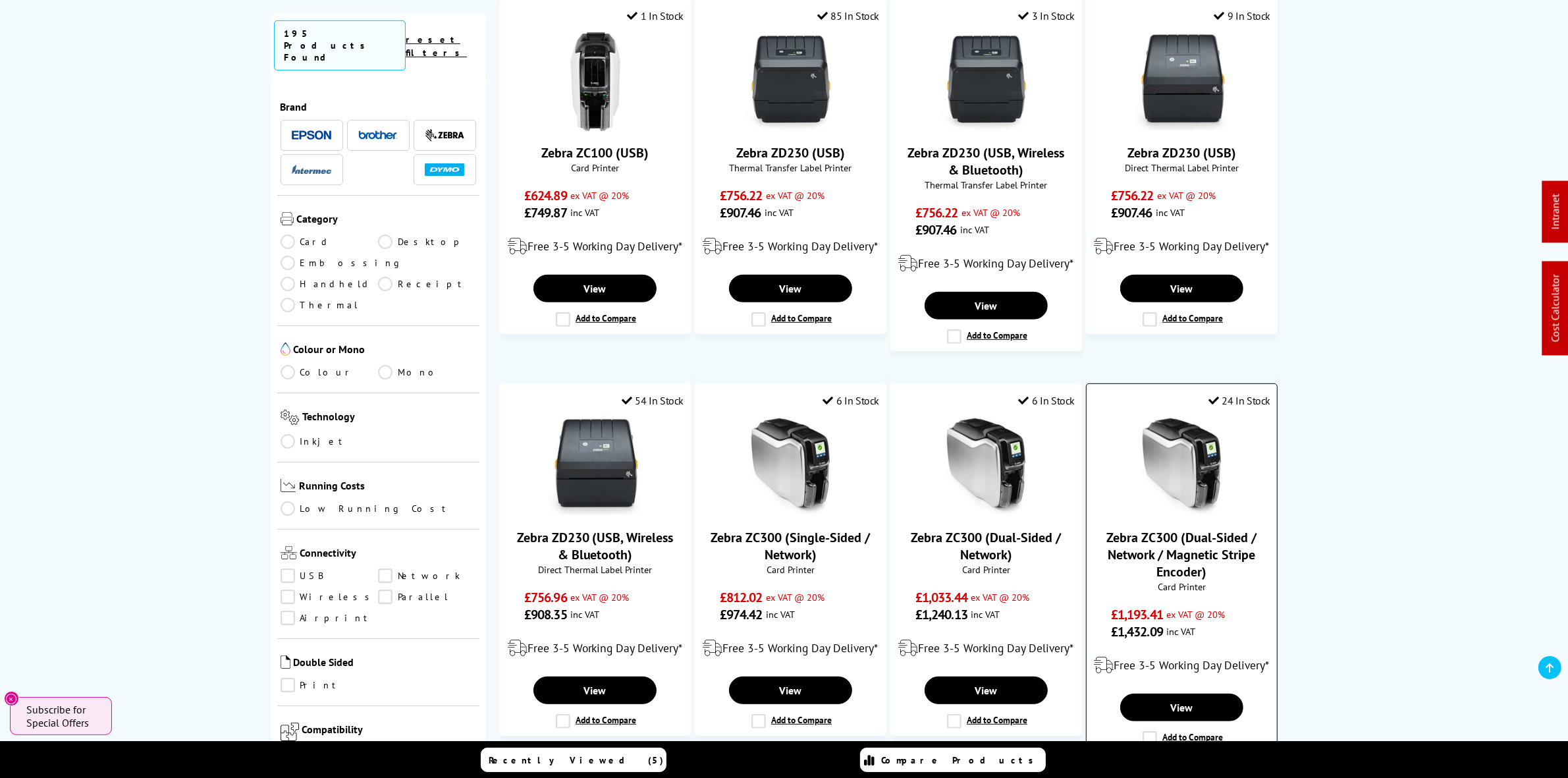
scroll to position [1071, 0]
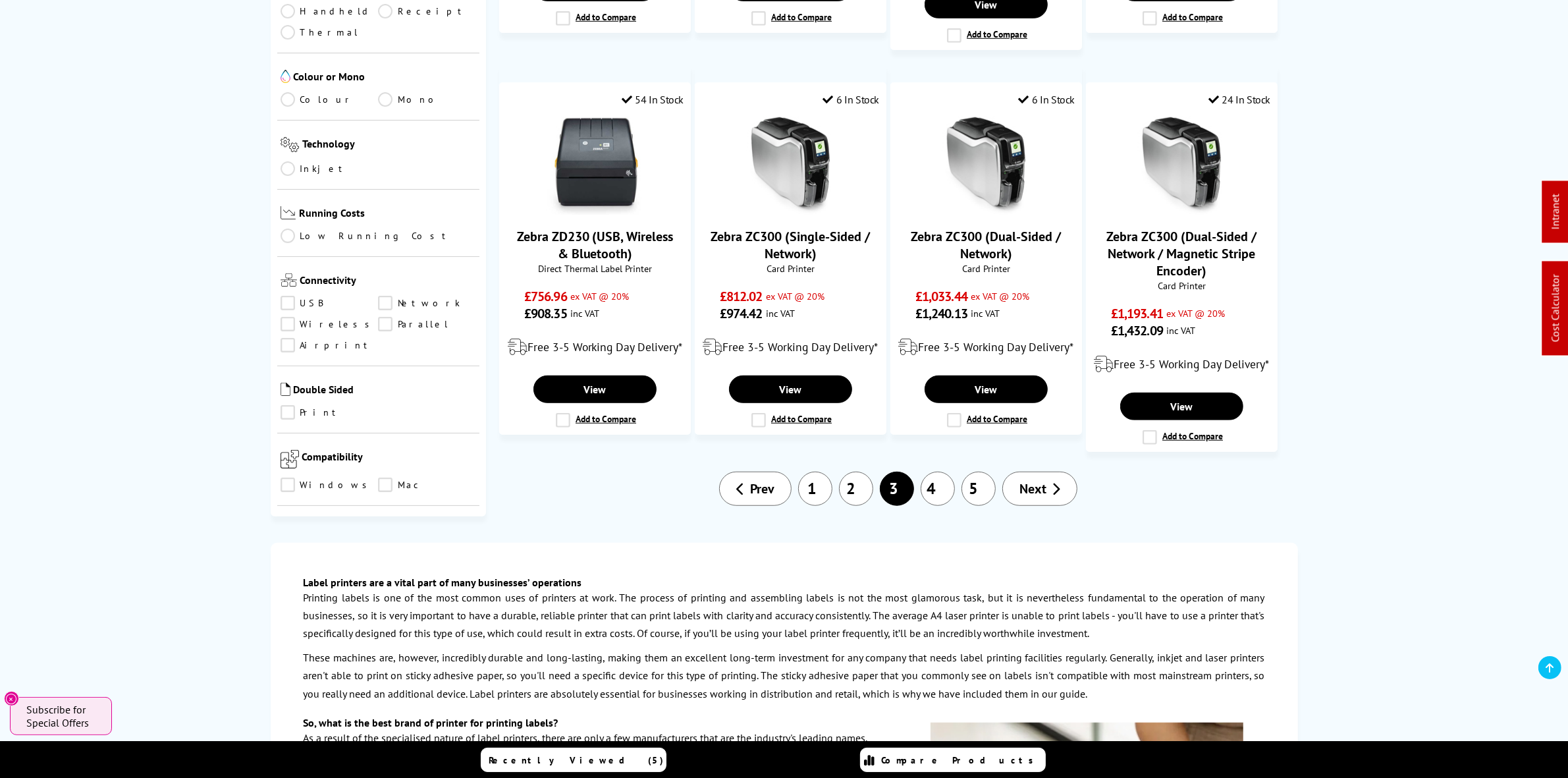
click at [810, 494] on link "1" at bounding box center [815, 488] width 34 height 34
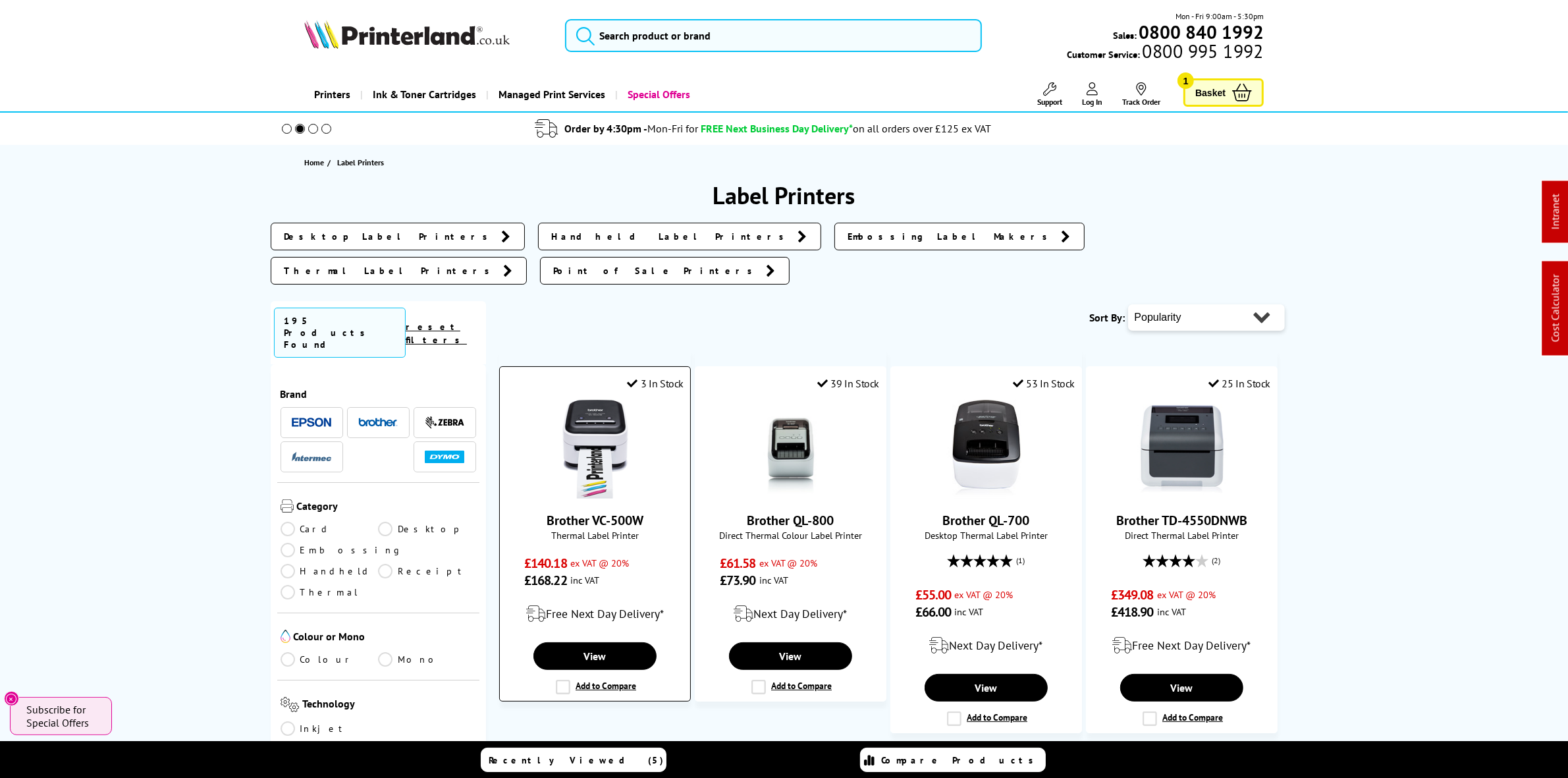
drag, startPoint x: 587, startPoint y: 359, endPoint x: 574, endPoint y: 388, distance: 31.8
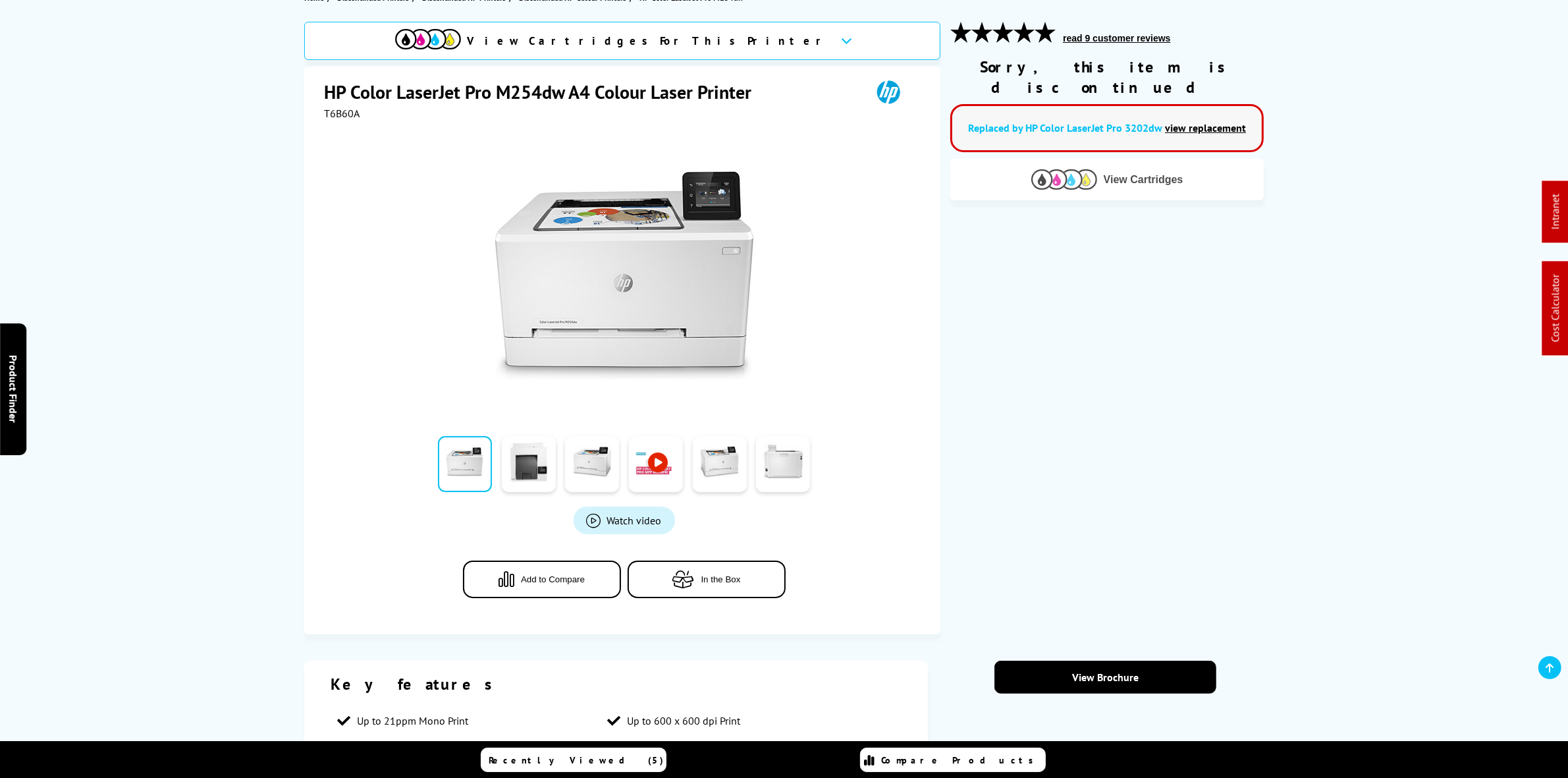
click at [1108, 174] on span "View Cartridges" at bounding box center [1144, 180] width 80 height 12
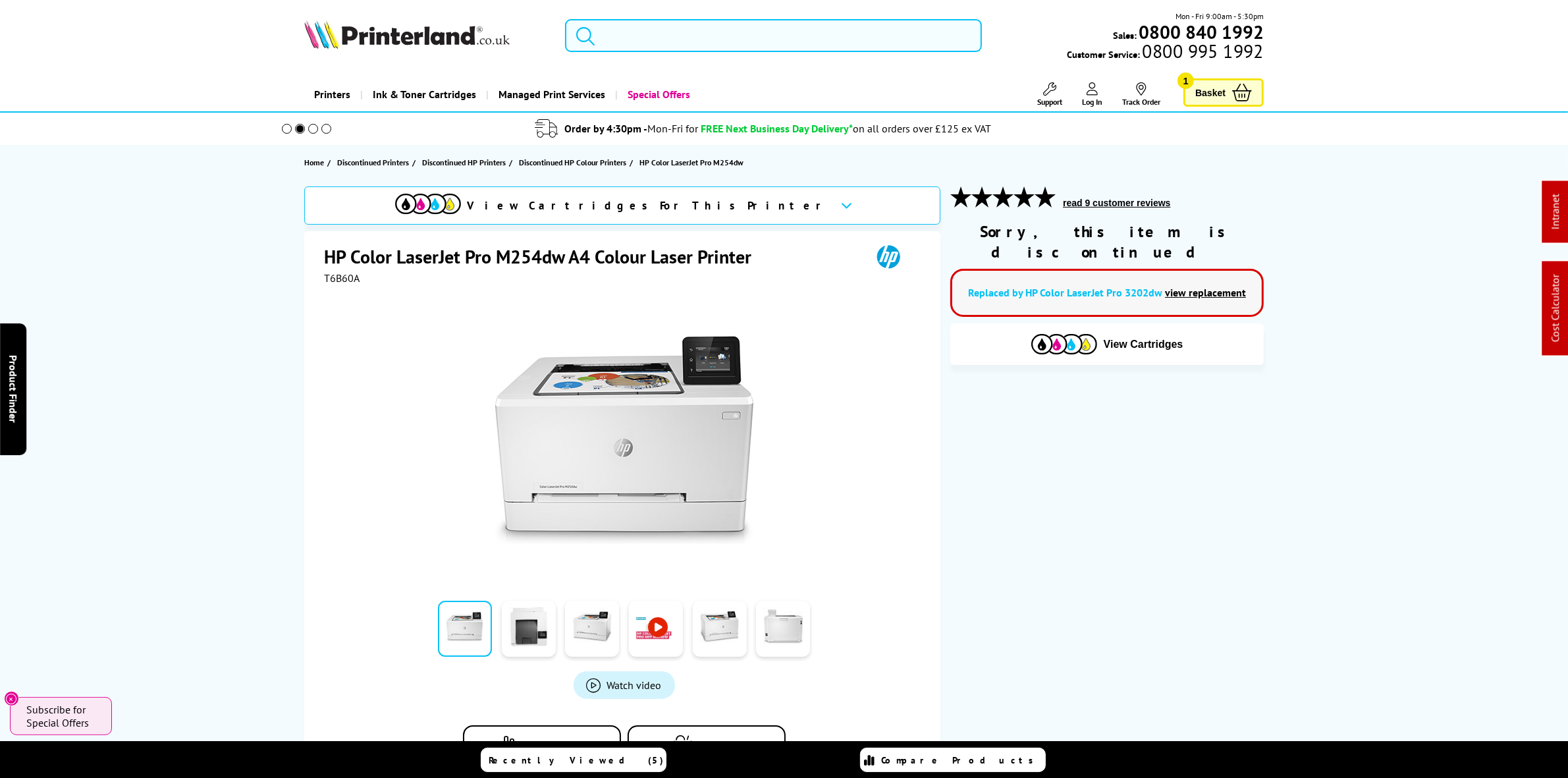
click at [660, 31] on input "search" at bounding box center [773, 36] width 416 height 33
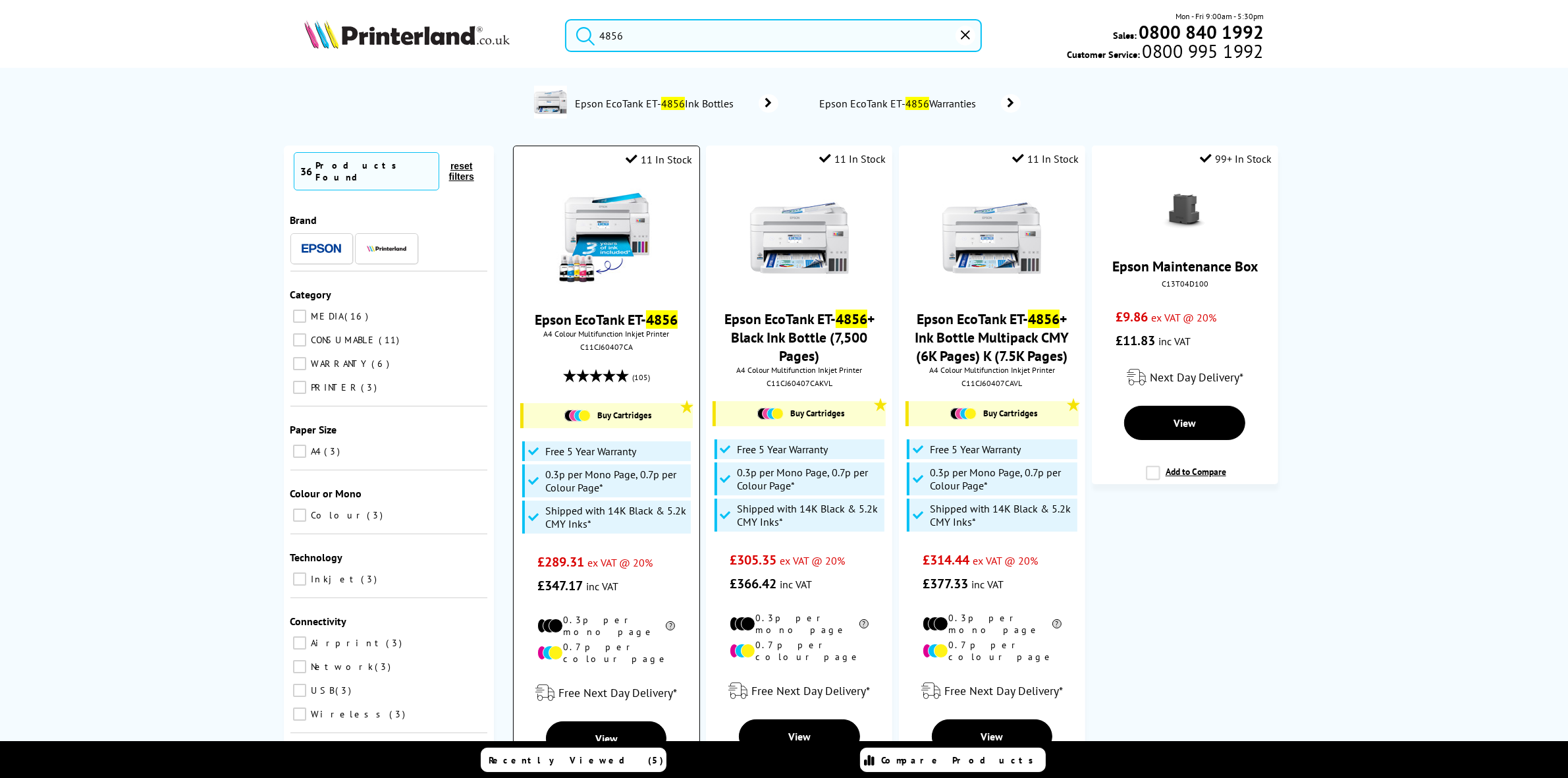
type input "4856"
click at [625, 212] on img at bounding box center [606, 238] width 99 height 99
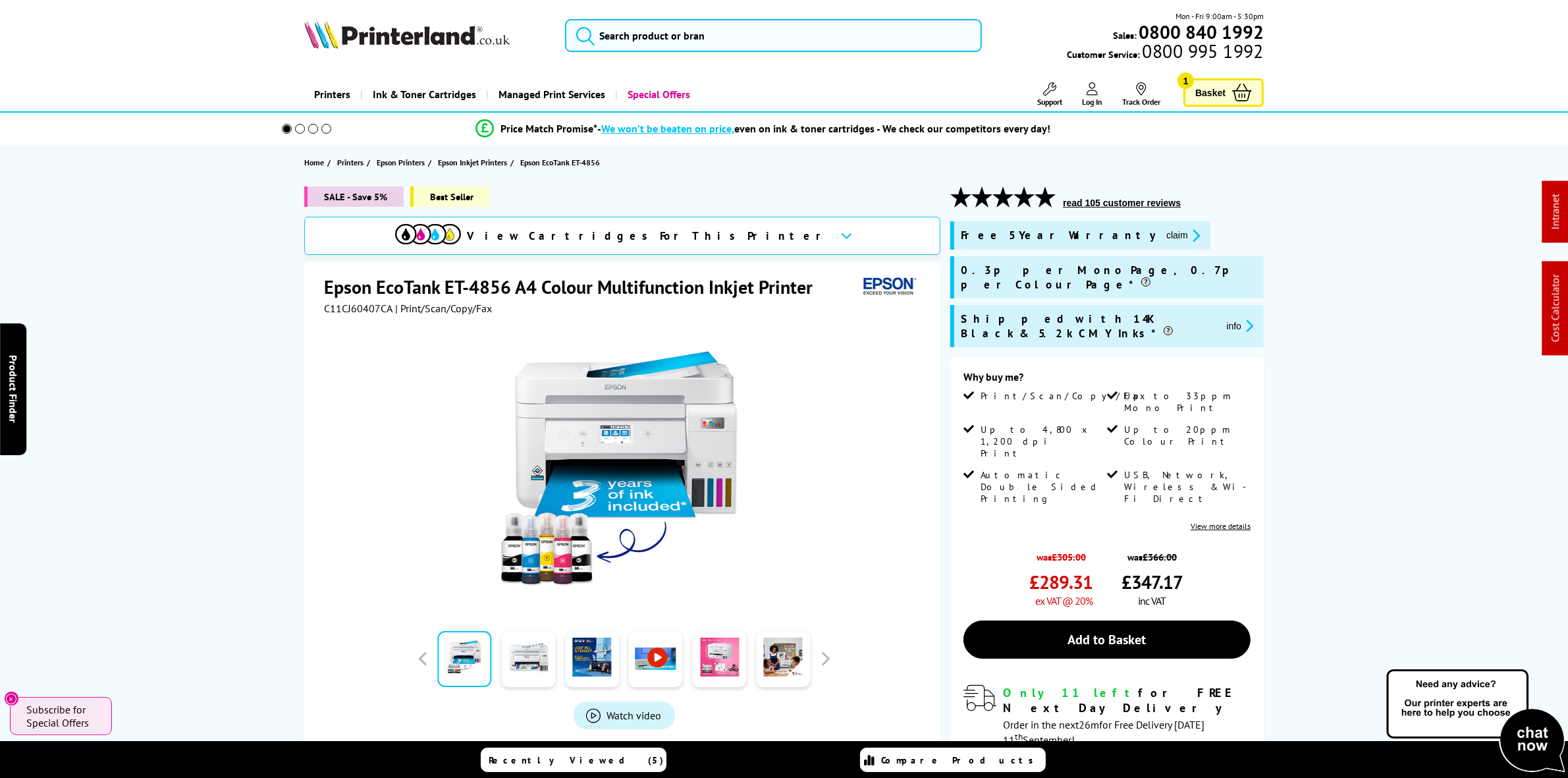
click at [349, 302] on span "C11CJ60407CA" at bounding box center [359, 309] width 68 height 13
copy span "C11CJ60407CA"
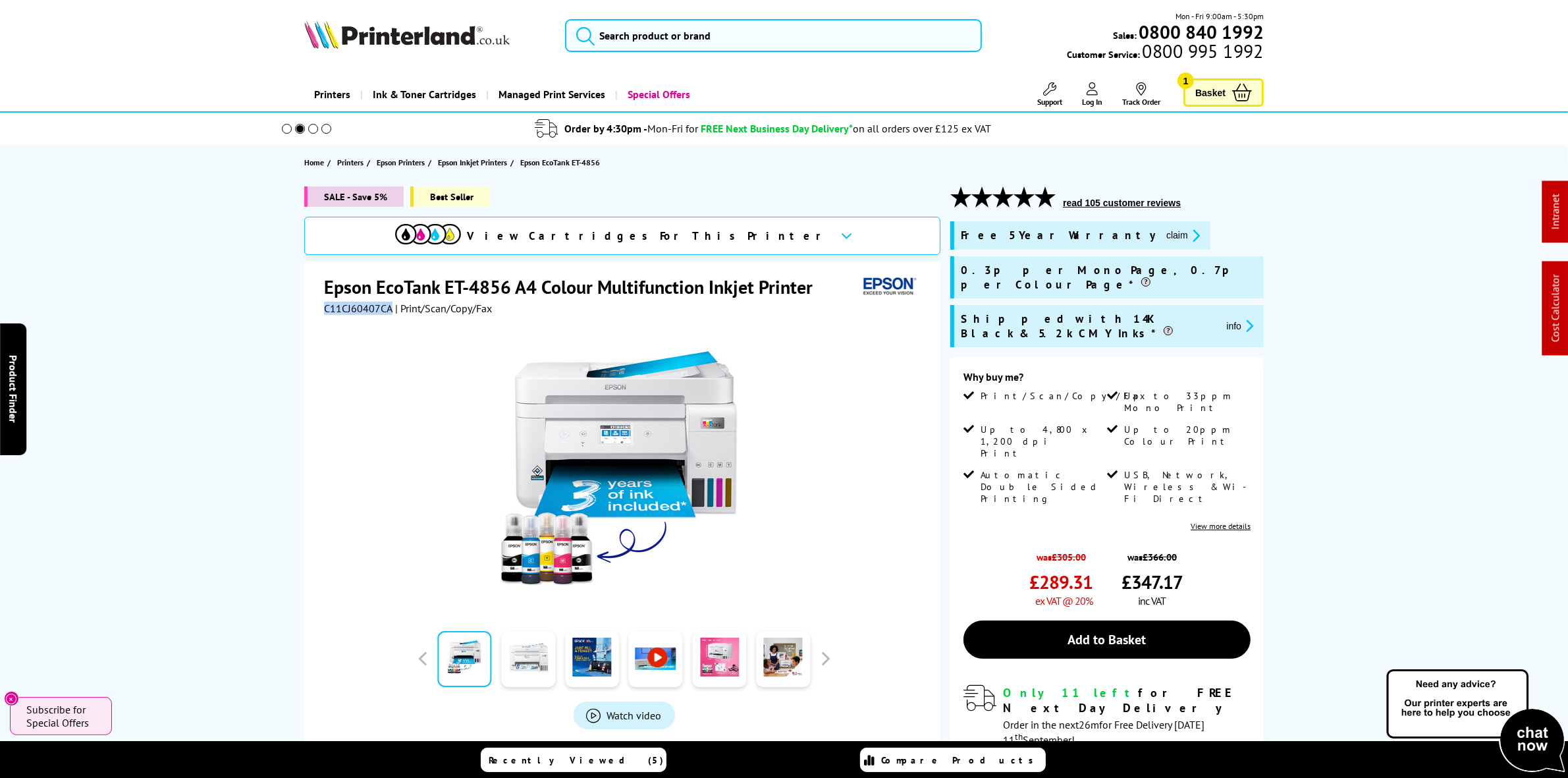
click at [548, 662] on link at bounding box center [527, 658] width 54 height 56
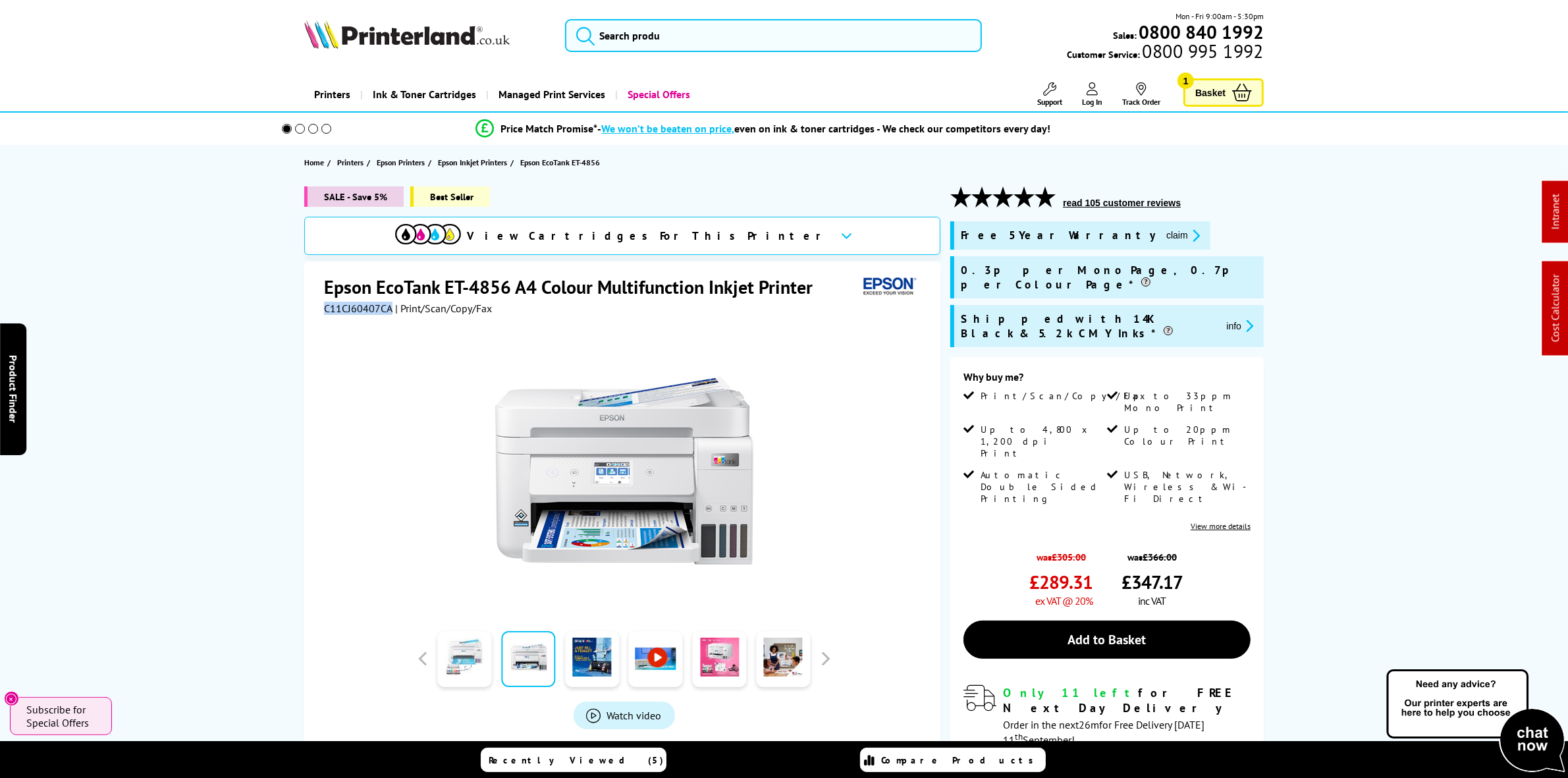
click at [472, 650] on link at bounding box center [464, 658] width 54 height 56
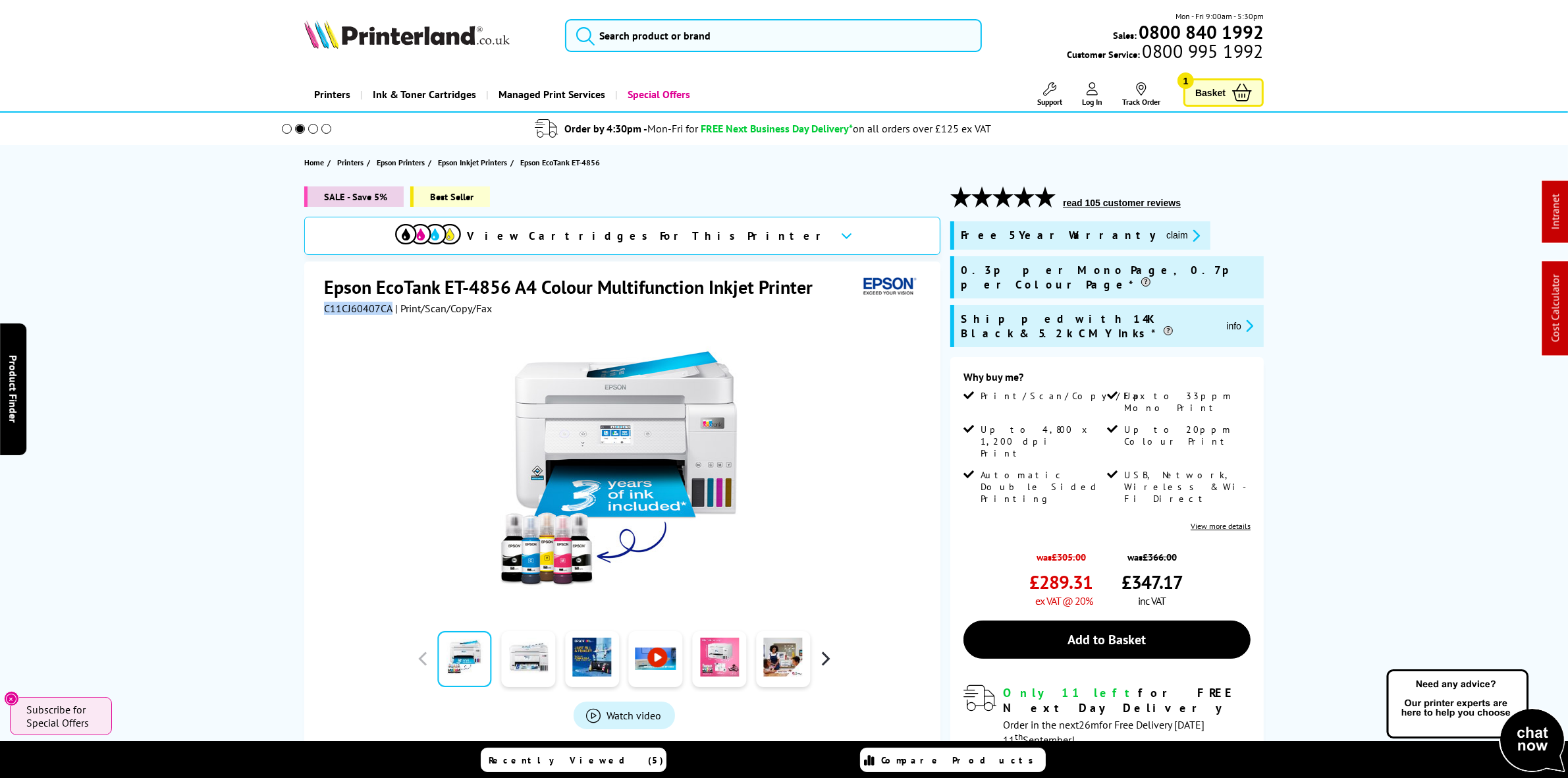
click at [828, 653] on button "button" at bounding box center [825, 659] width 20 height 20
click at [700, 660] on link at bounding box center [719, 658] width 54 height 56
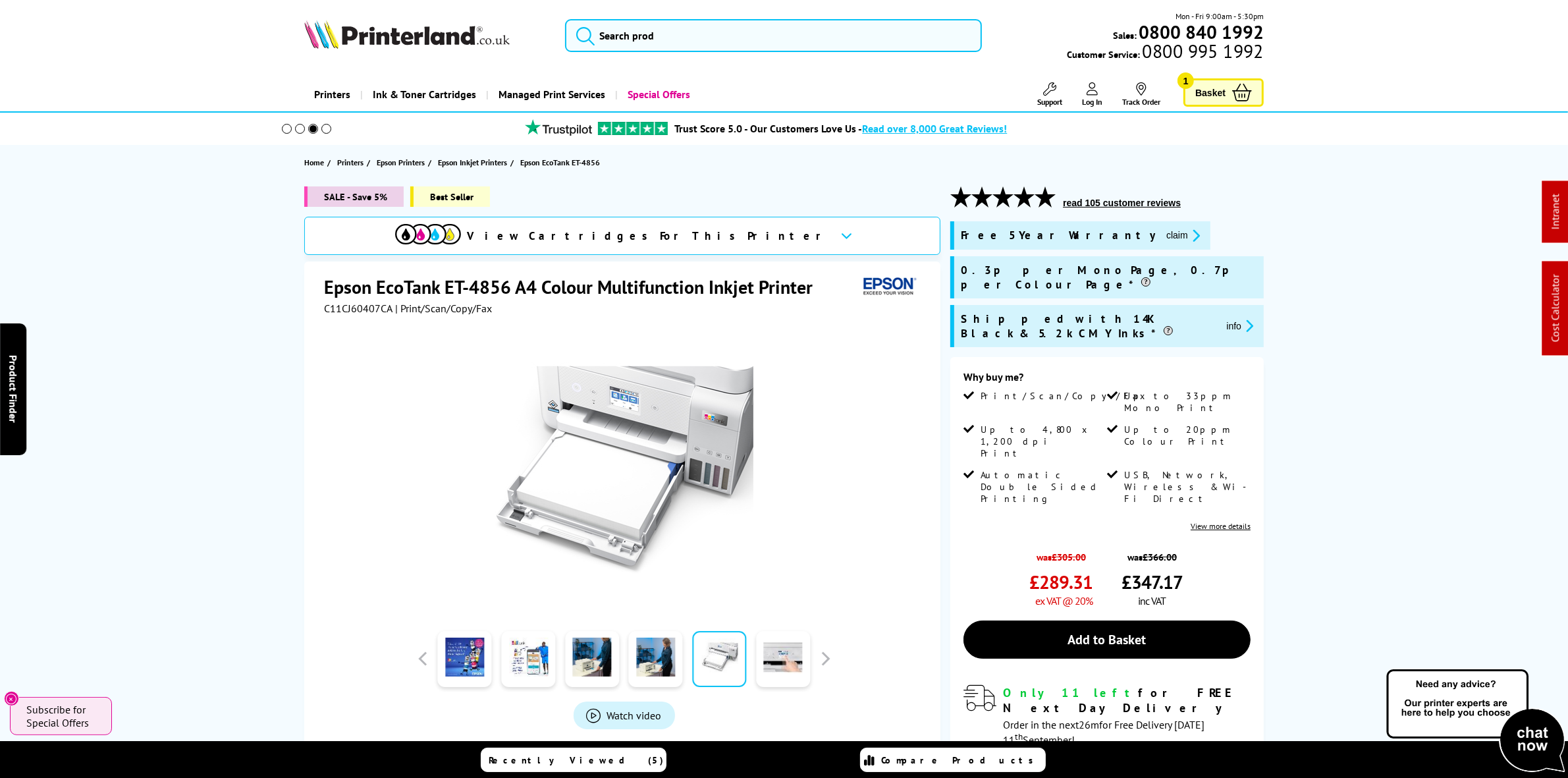
click at [1045, 594] on span "ex VAT @ 20%" at bounding box center [1064, 601] width 57 height 13
click at [1062, 594] on span "ex VAT @ 20%" at bounding box center [1064, 601] width 57 height 13
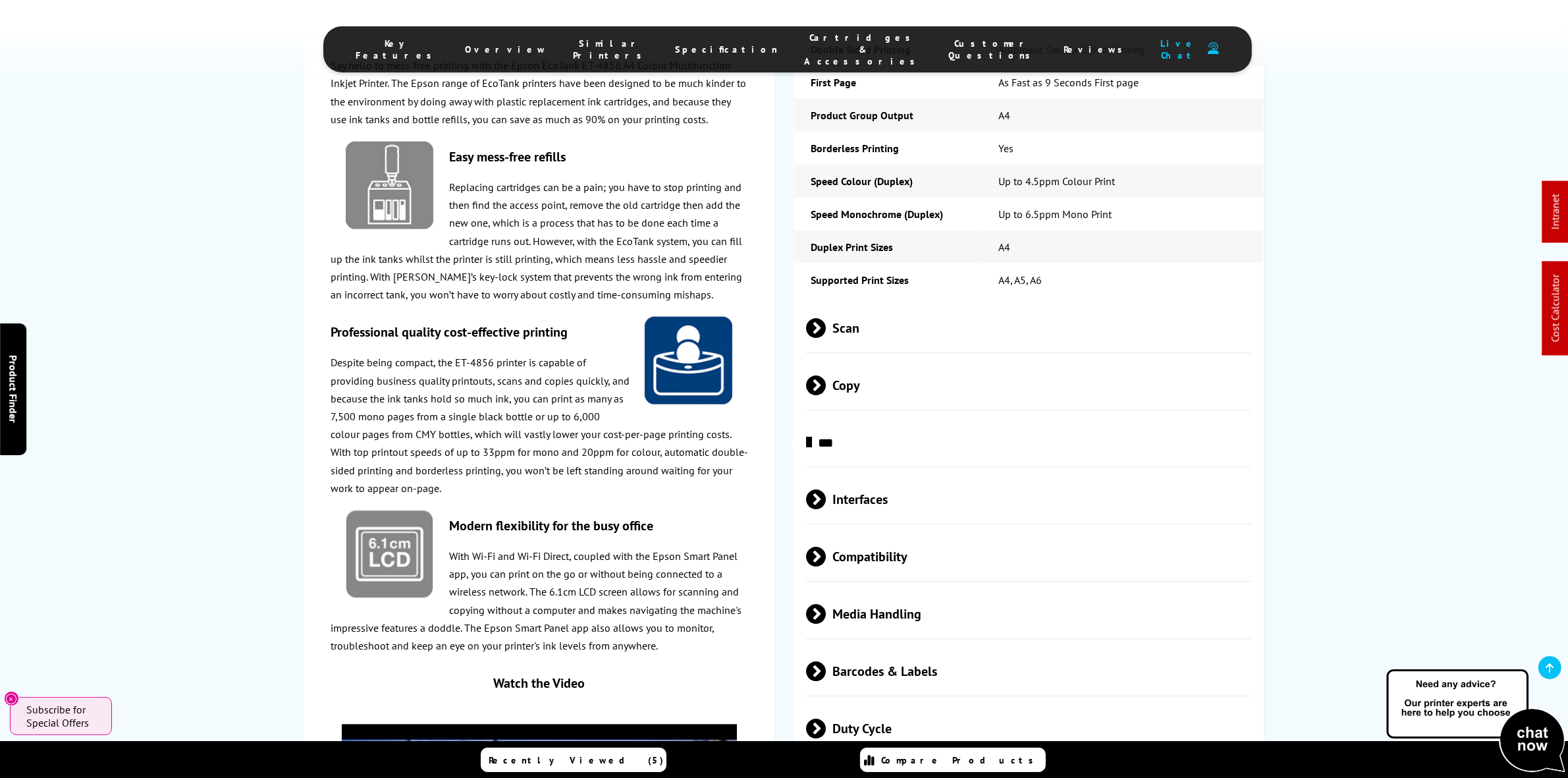
scroll to position [2141, 0]
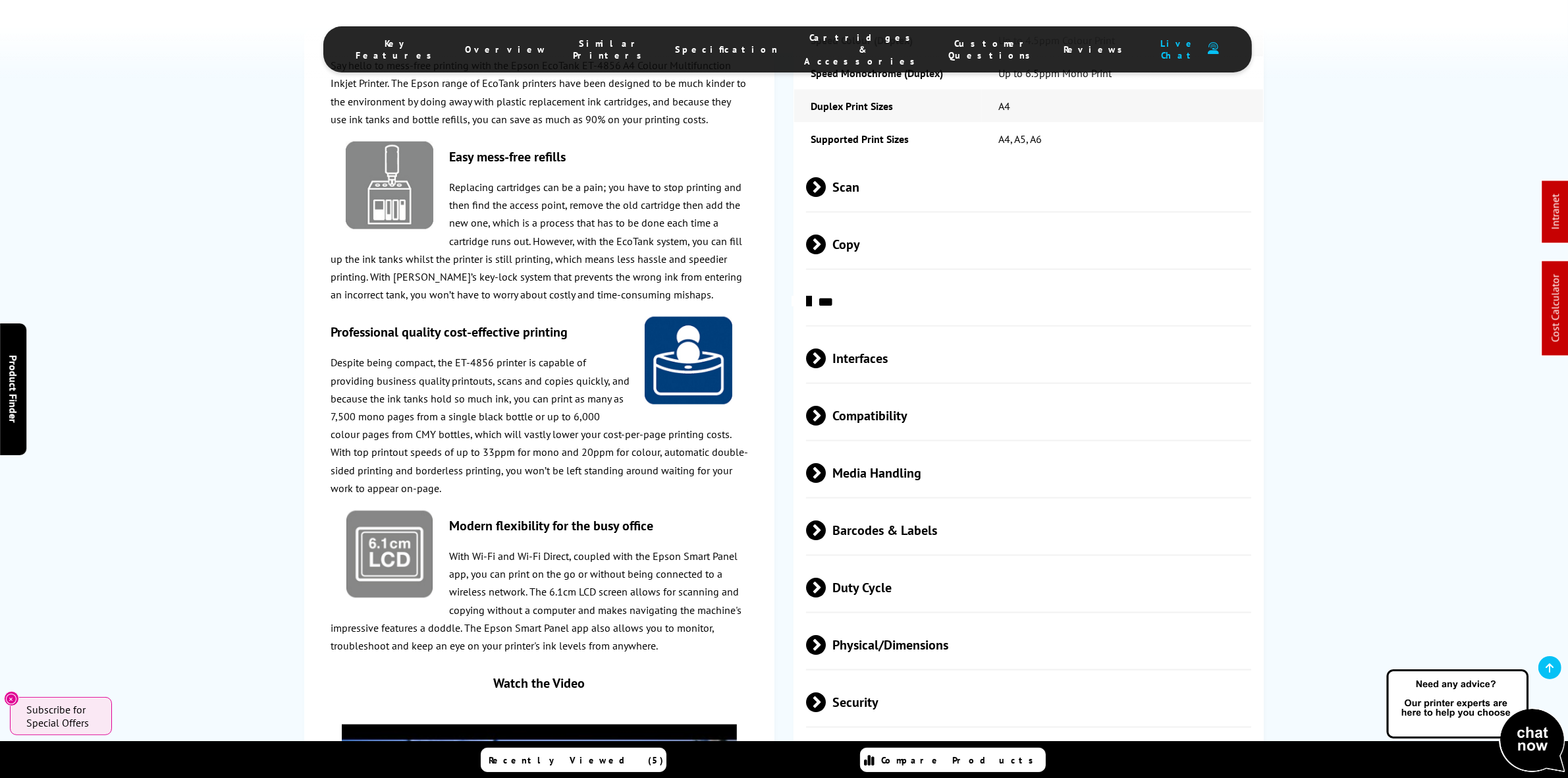
click at [890, 633] on span "Physical/Dimensions" at bounding box center [1028, 644] width 445 height 49
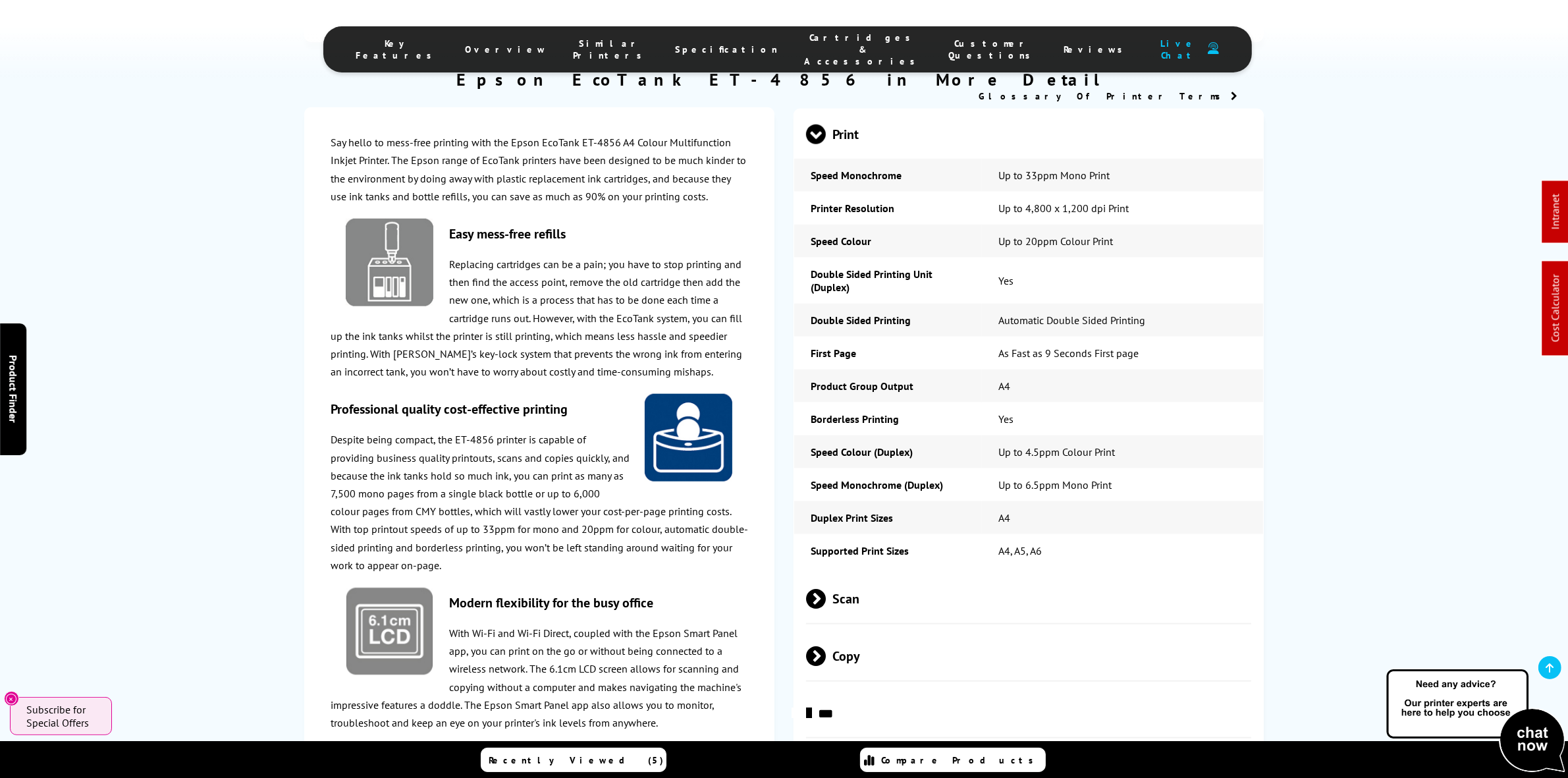
scroll to position [0, 0]
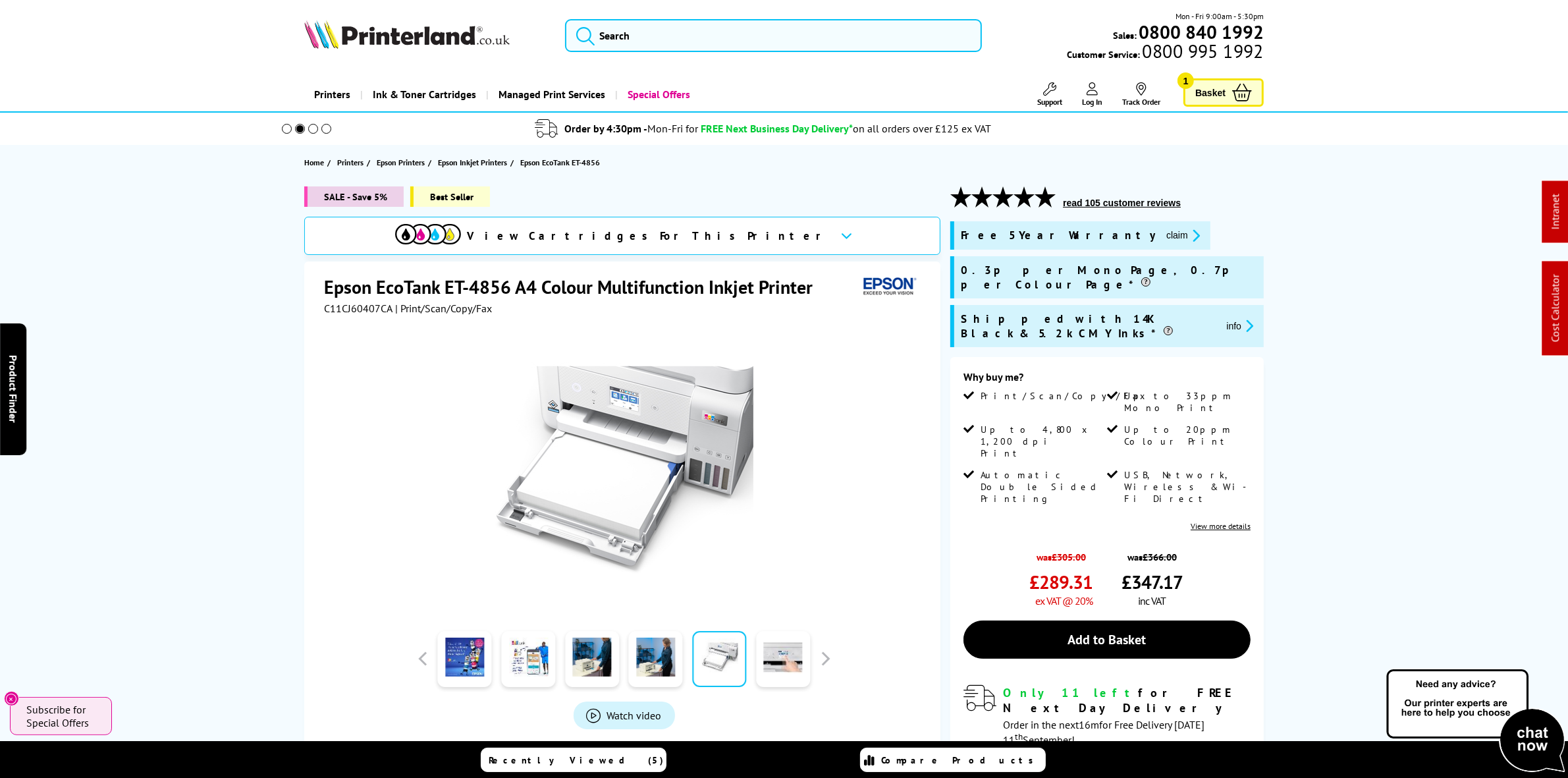
click at [346, 315] on div at bounding box center [624, 463] width 600 height 298
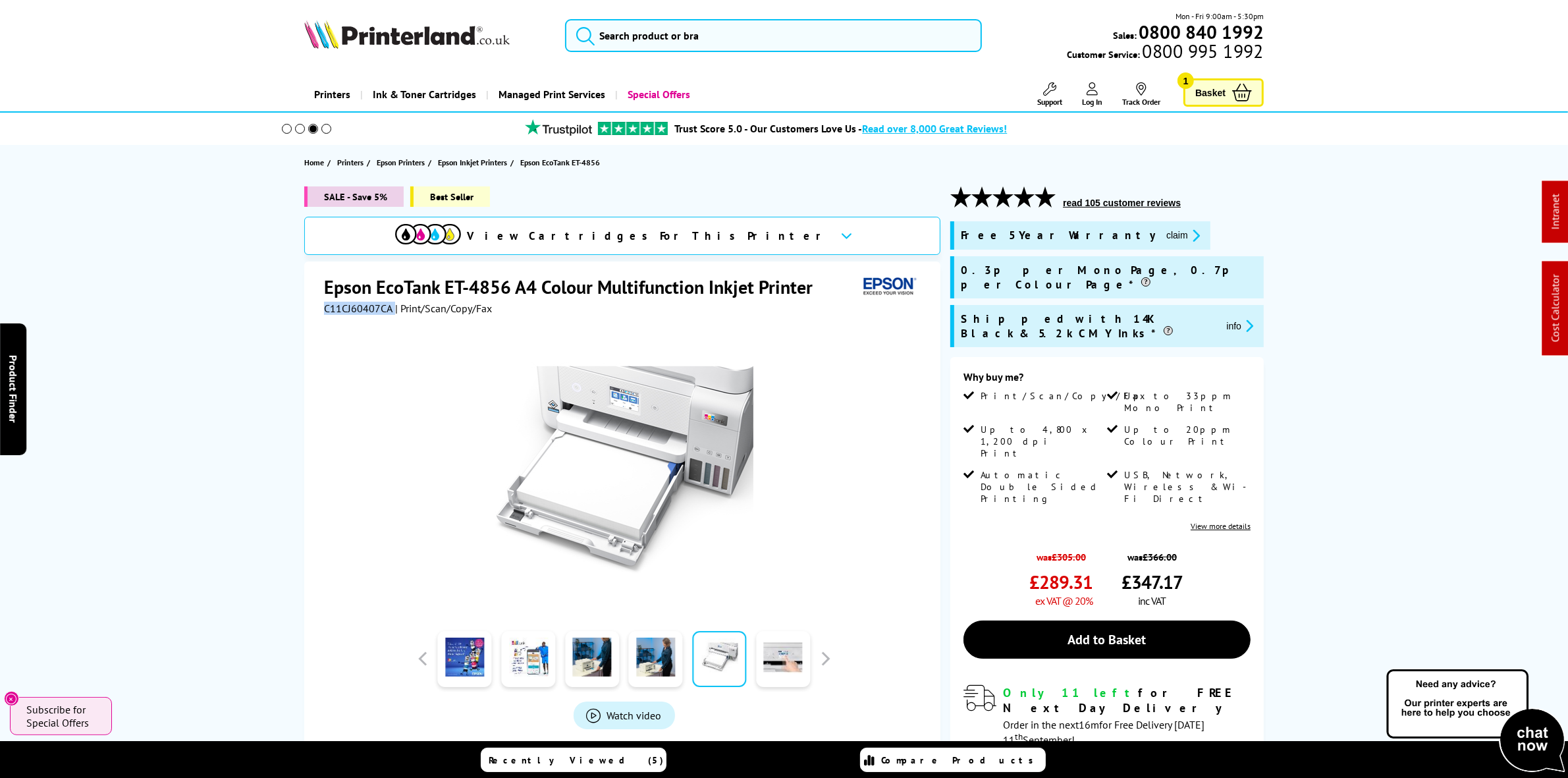
click at [346, 315] on span "C11CJ60407CA" at bounding box center [359, 309] width 68 height 13
click at [349, 314] on span "C11CJ60407CA" at bounding box center [359, 309] width 68 height 13
copy div "C11CJ60407CA"
